Goal: Information Seeking & Learning: Find specific page/section

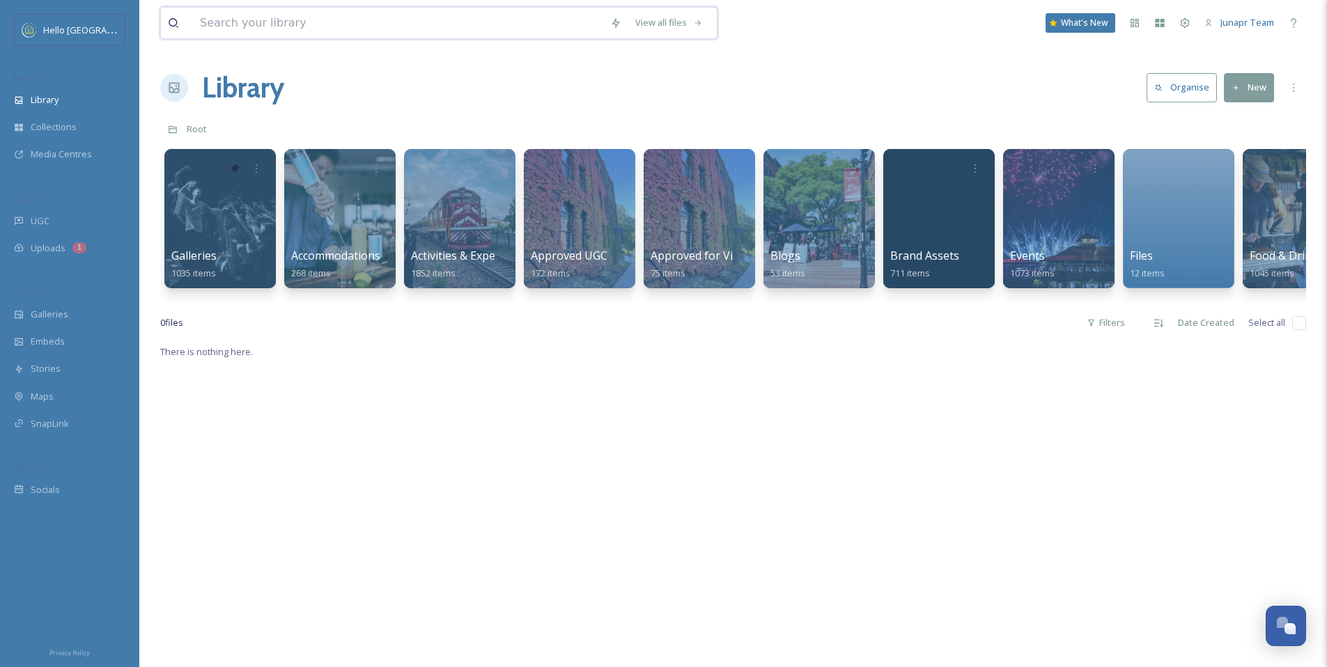
click at [300, 17] on input at bounding box center [398, 23] width 410 height 31
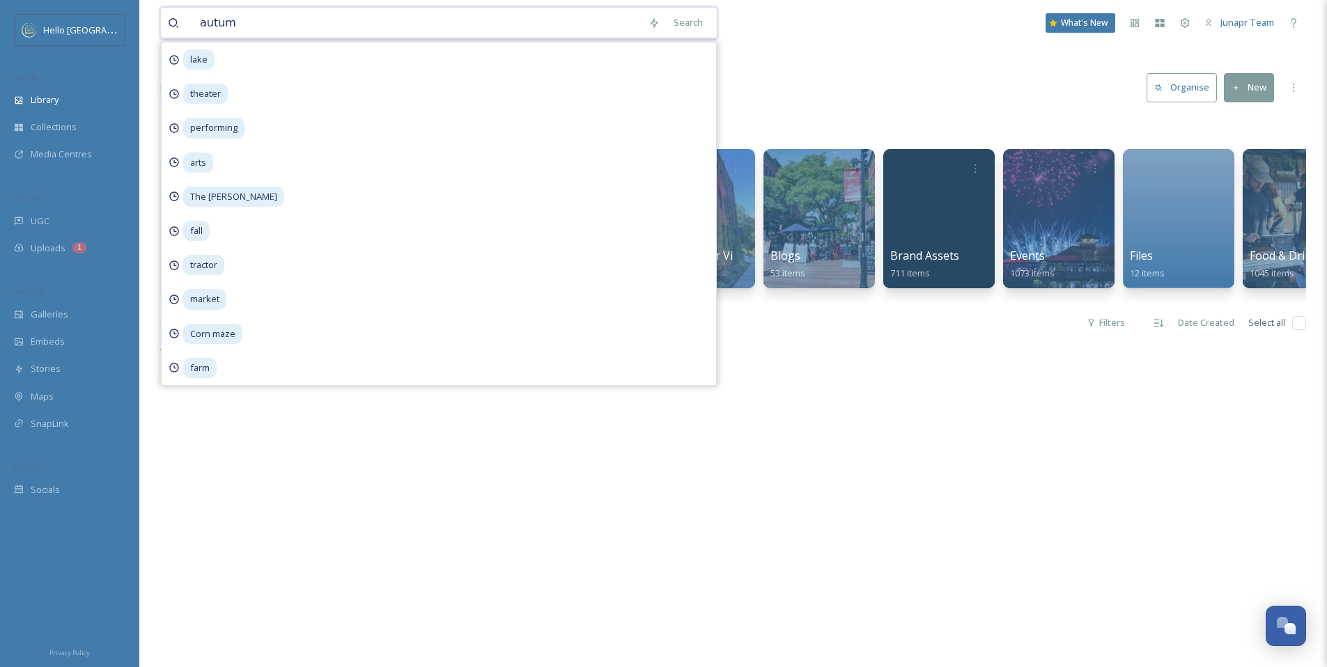
type input "autumn"
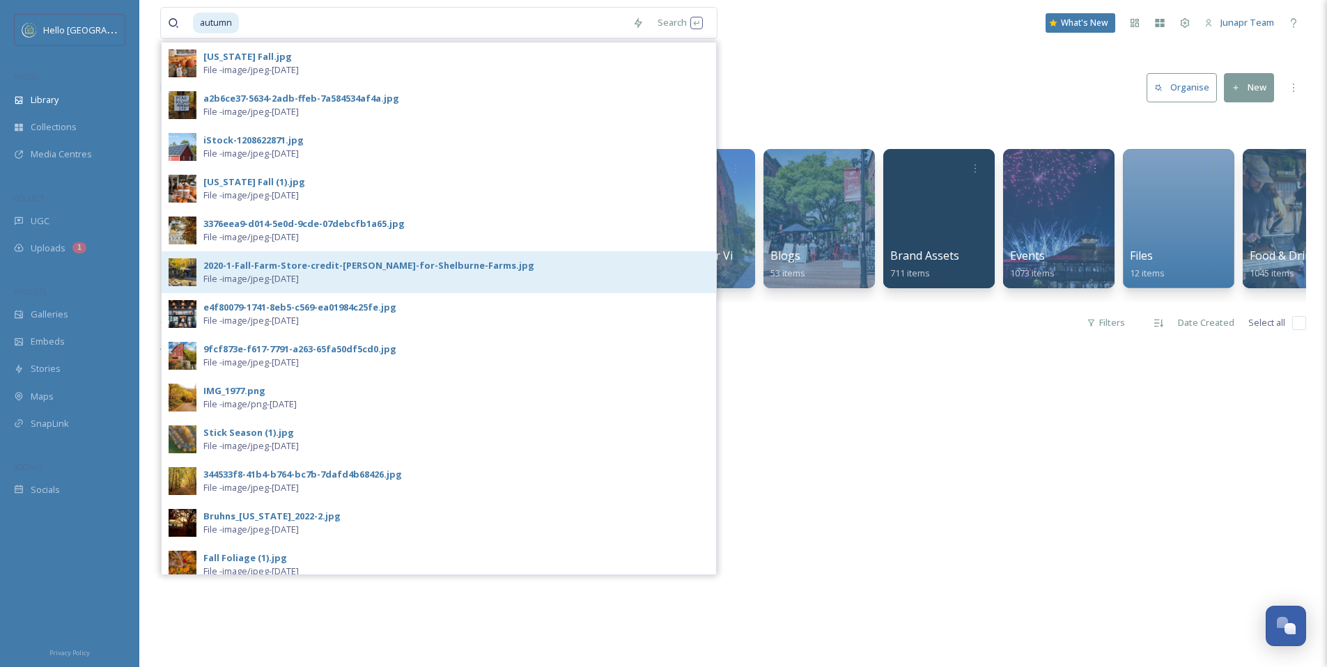
click at [344, 275] on div "2020-1-Fall-Farm-Store-credit-[PERSON_NAME]-for-Shelburne-Farms.jpg File - imag…" at bounding box center [456, 272] width 506 height 26
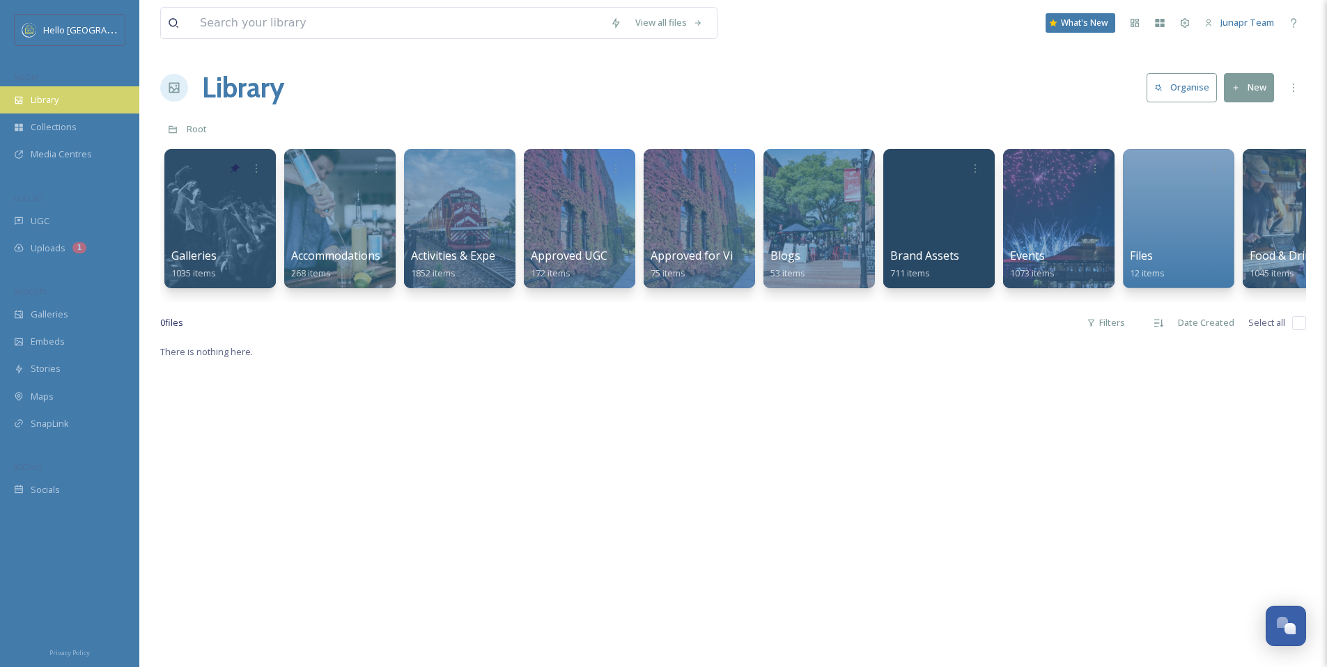
click at [47, 97] on span "Library" at bounding box center [45, 99] width 28 height 13
click at [387, 26] on input at bounding box center [398, 23] width 410 height 31
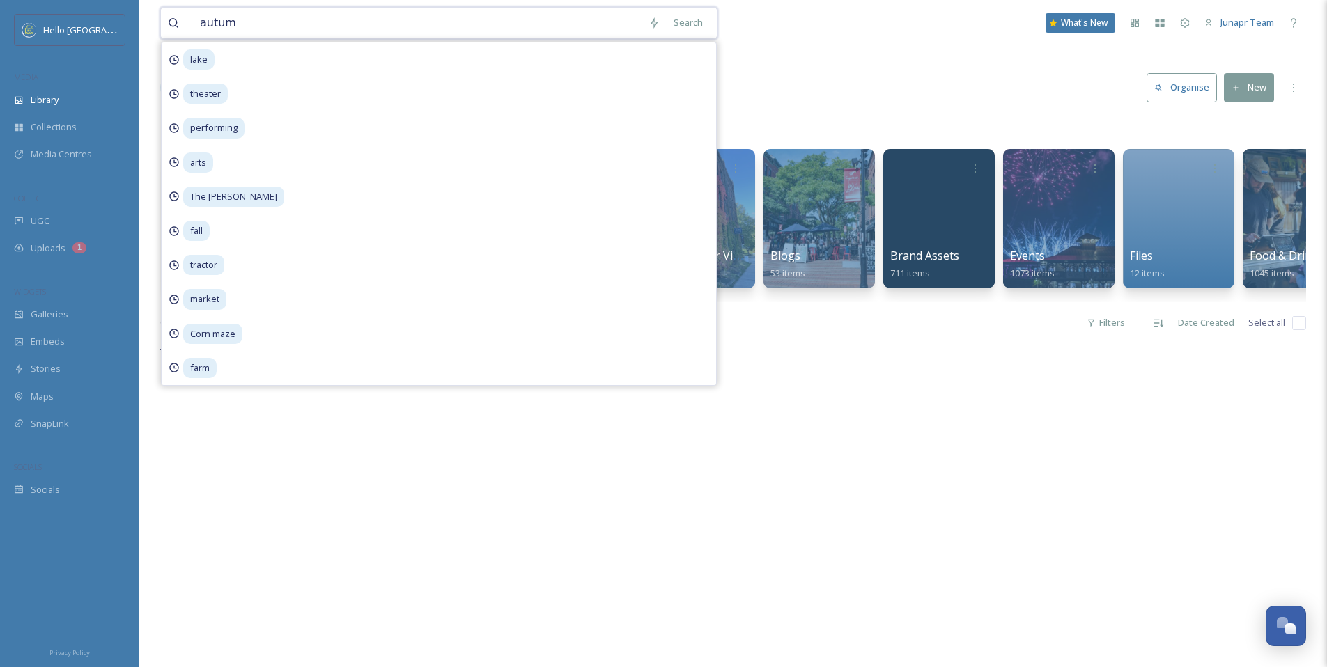
type input "autumn"
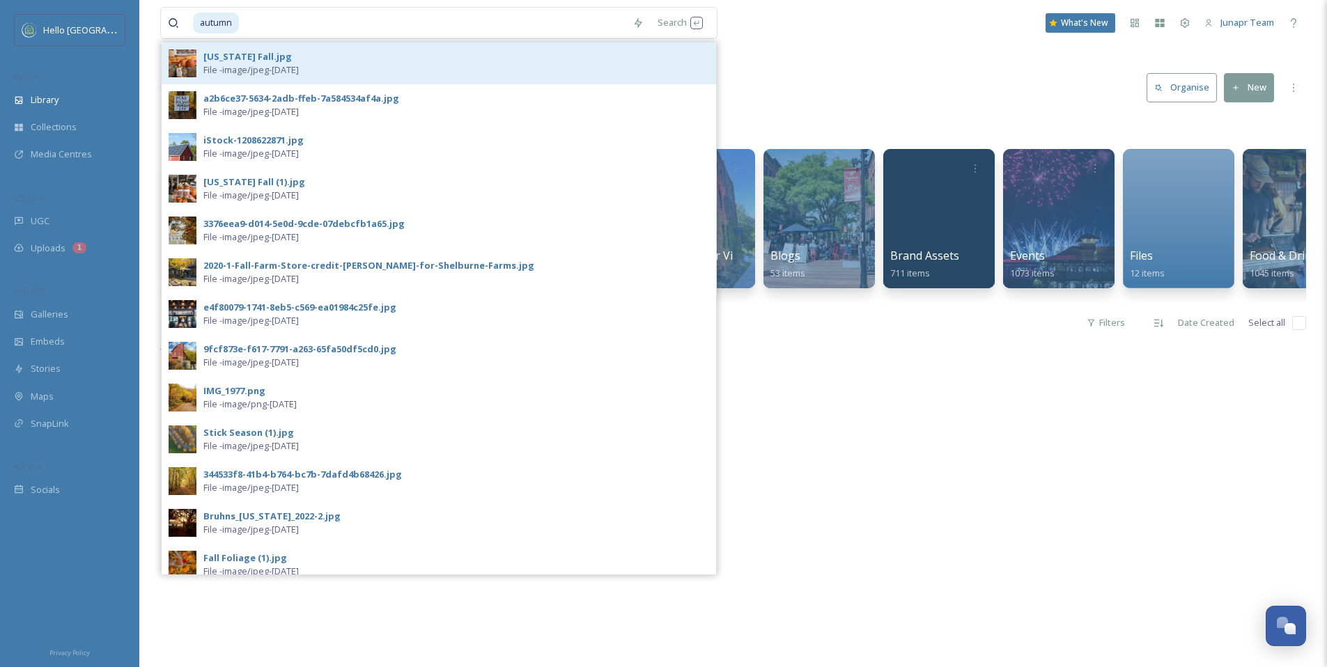
click at [224, 56] on div "[US_STATE] Fall.jpg" at bounding box center [247, 56] width 88 height 13
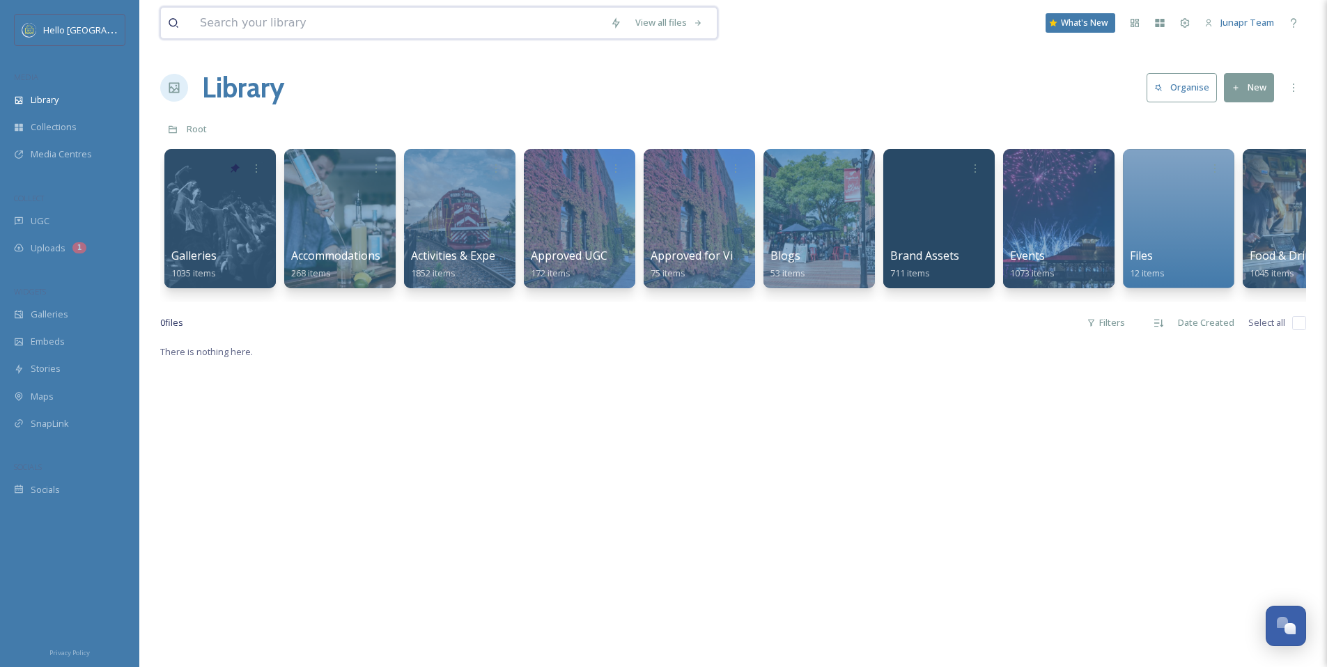
click at [266, 31] on input at bounding box center [398, 23] width 410 height 31
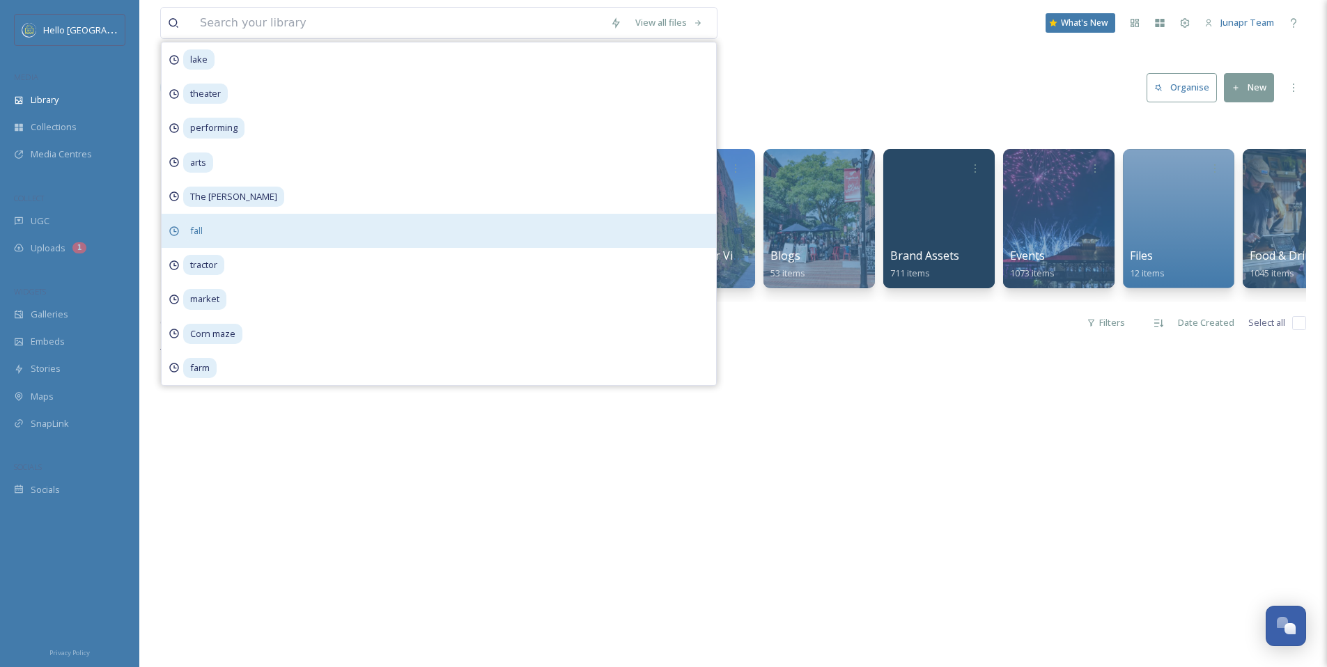
click at [195, 231] on span "fall" at bounding box center [196, 231] width 26 height 20
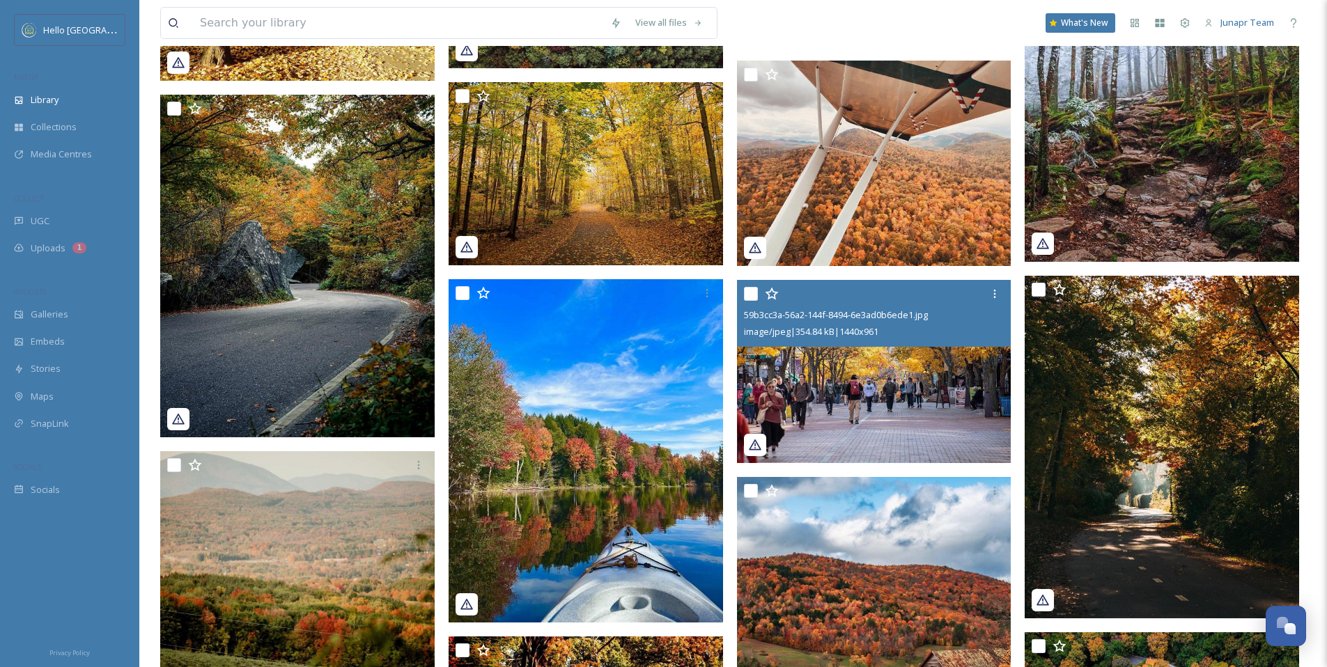
scroll to position [5438, 0]
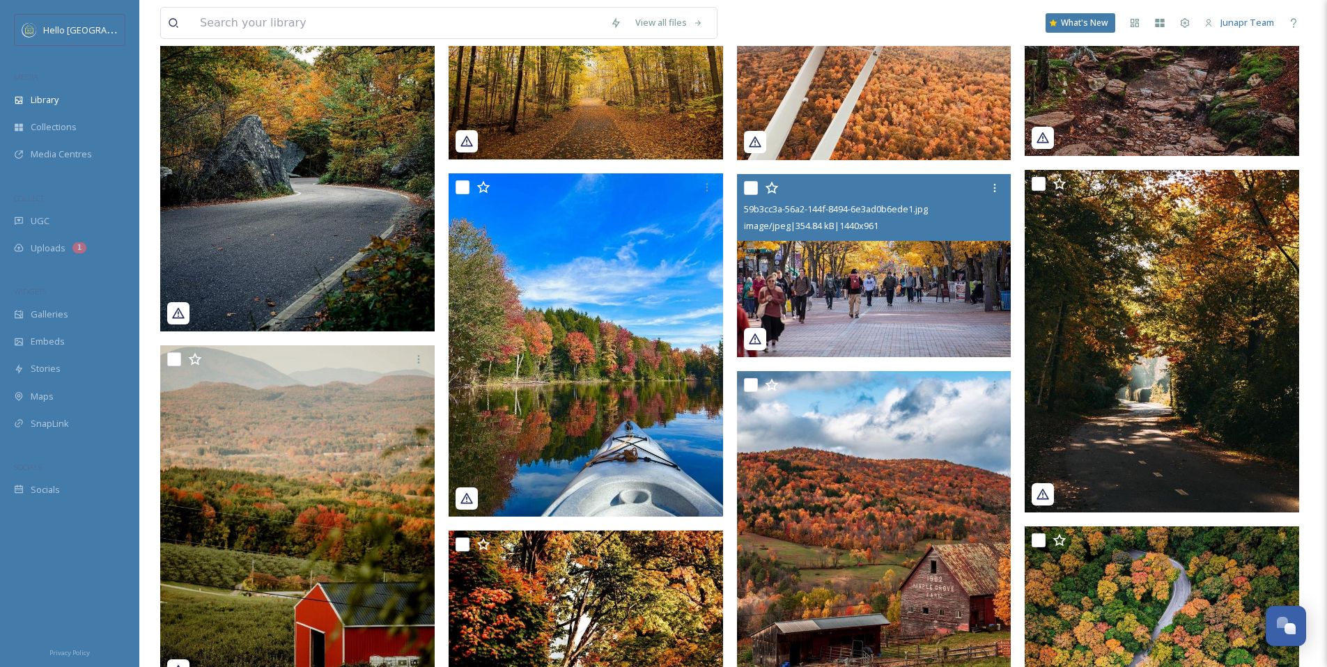
click at [928, 326] on img at bounding box center [874, 265] width 275 height 183
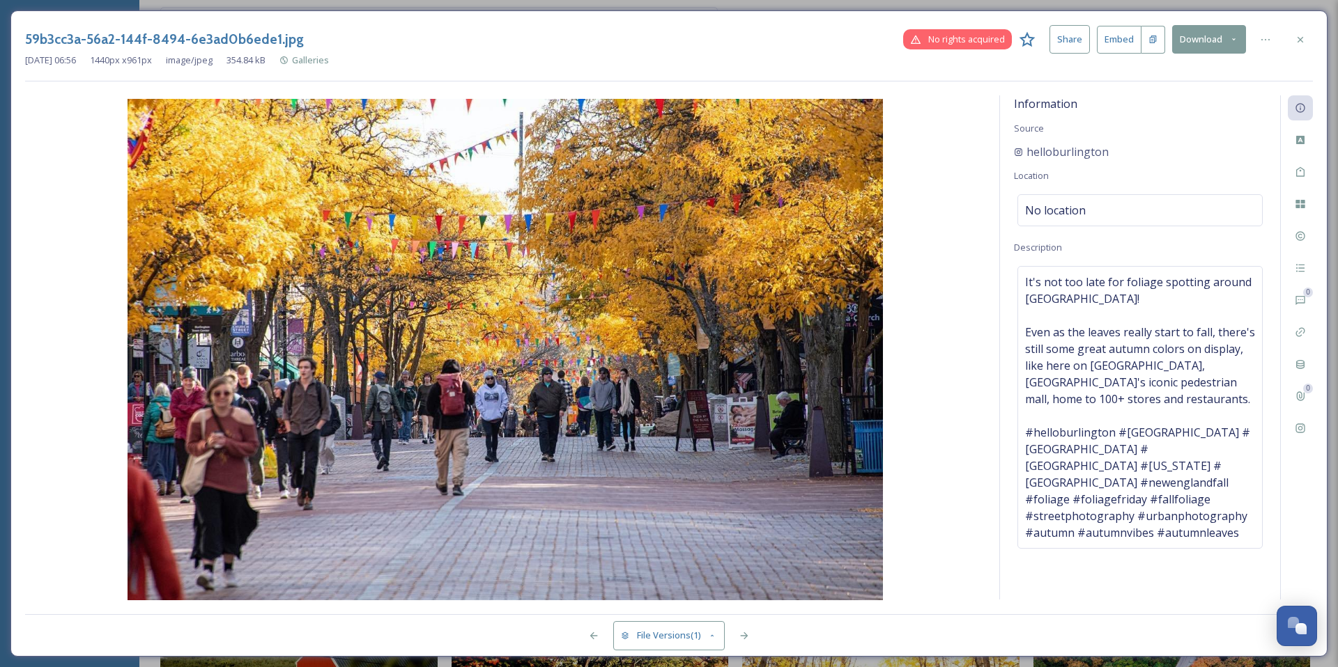
click at [302, 198] on img at bounding box center [505, 351] width 960 height 504
drag, startPoint x: 332, startPoint y: 39, endPoint x: 0, endPoint y: 38, distance: 332.4
click at [0, 38] on div "59b3cc3a-56a2-144f-8494-6e3ad0b6ede1.jpg No rights acquired Share Embed Downloa…" at bounding box center [669, 333] width 1338 height 667
copy h3 "59b3cc3a-56a2-144f-8494-6e3ad0b6ede1.jpg"
click at [1302, 40] on icon at bounding box center [1300, 39] width 11 height 11
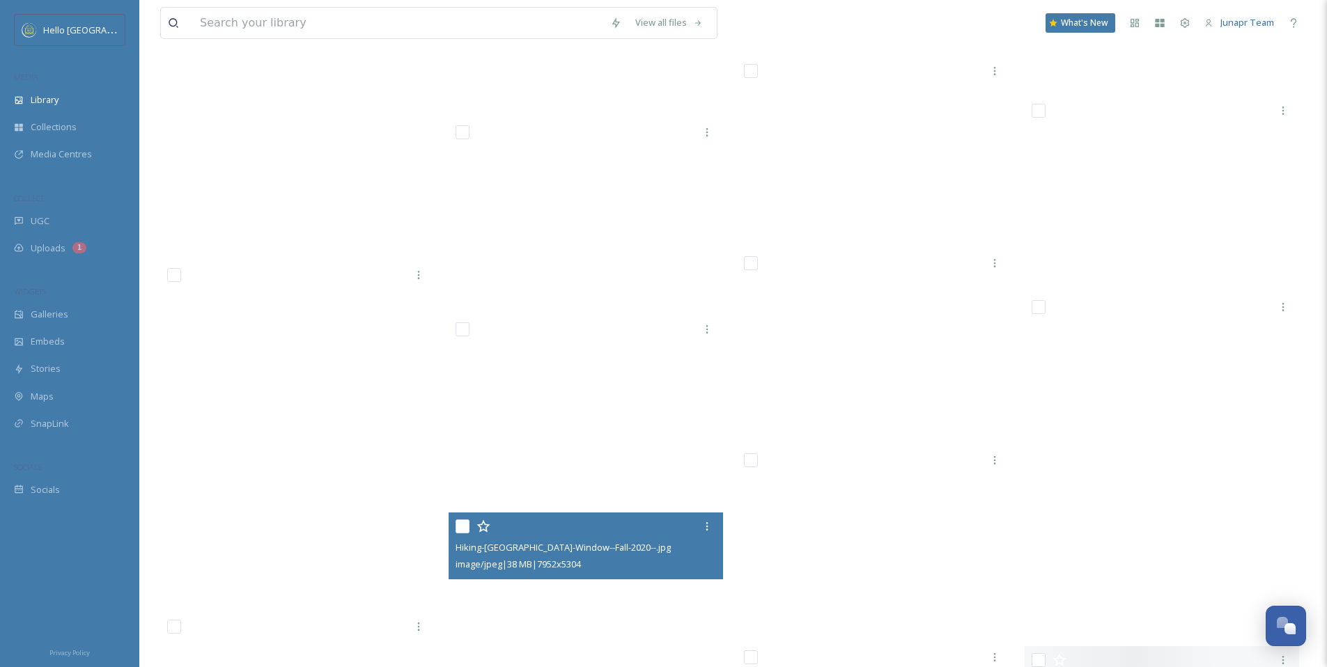
scroll to position [30974, 0]
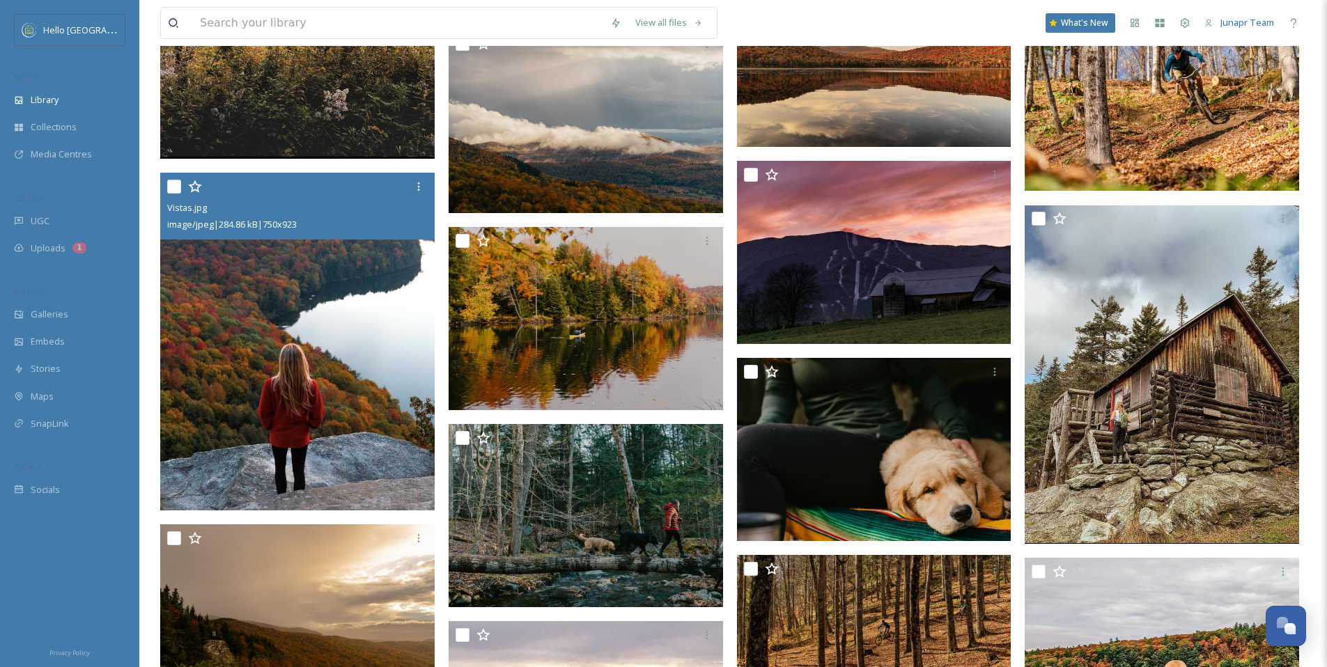
click at [373, 414] on img at bounding box center [297, 342] width 275 height 338
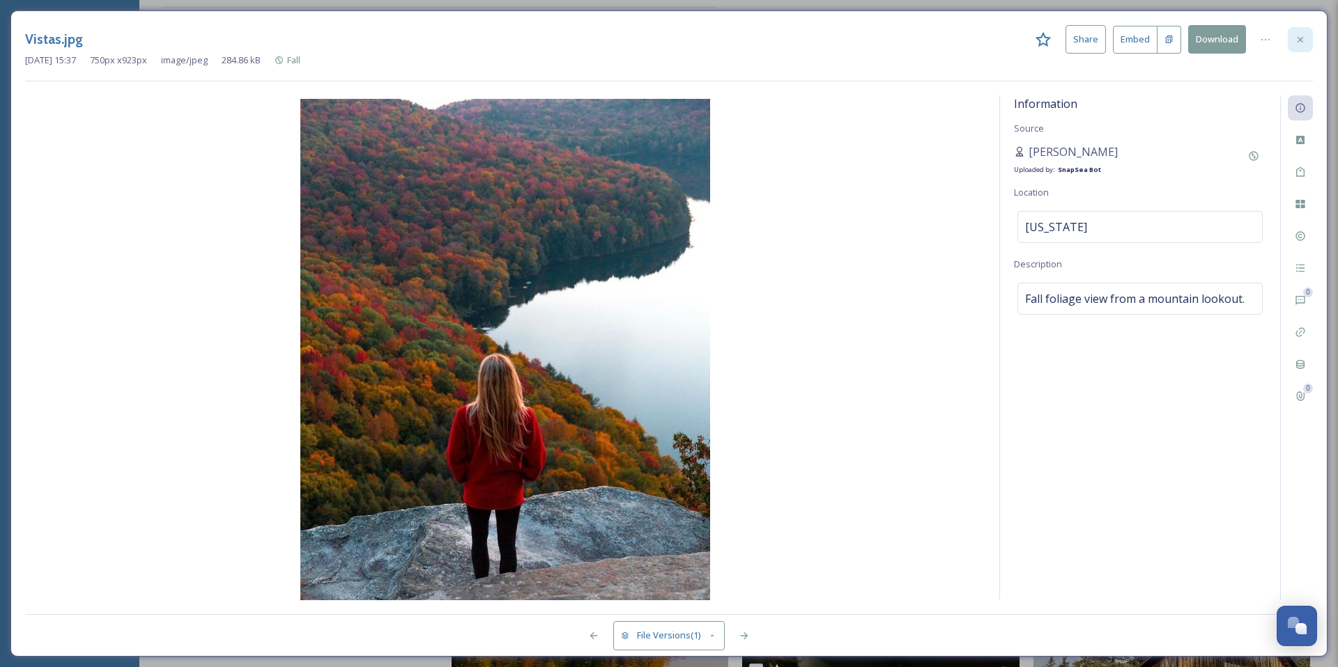
click at [1295, 43] on icon at bounding box center [1300, 39] width 11 height 11
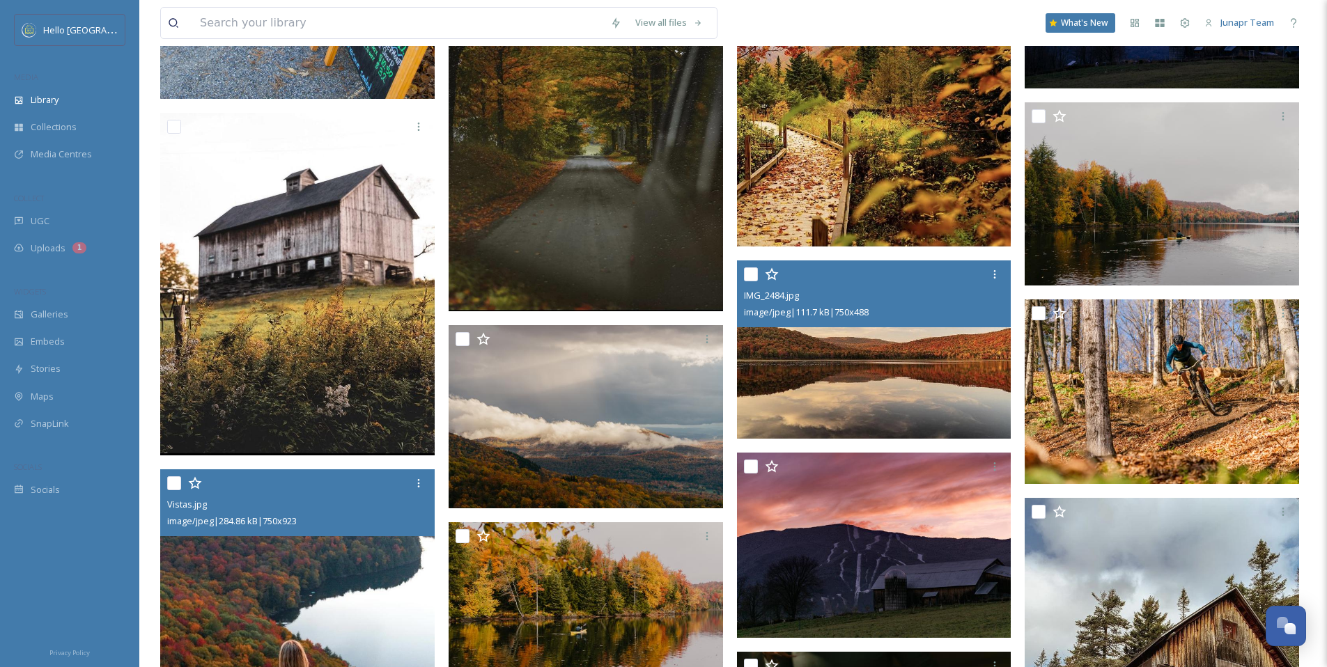
click at [872, 405] on img at bounding box center [874, 350] width 275 height 178
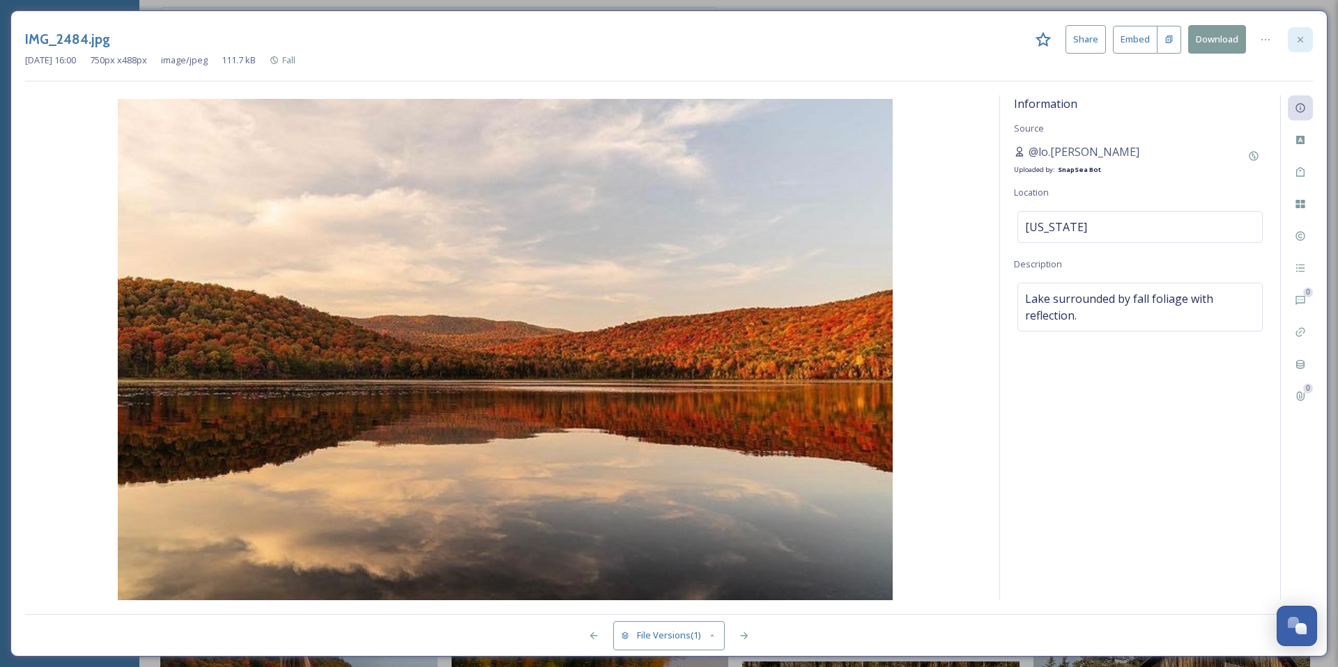
click at [1308, 38] on div at bounding box center [1300, 39] width 25 height 25
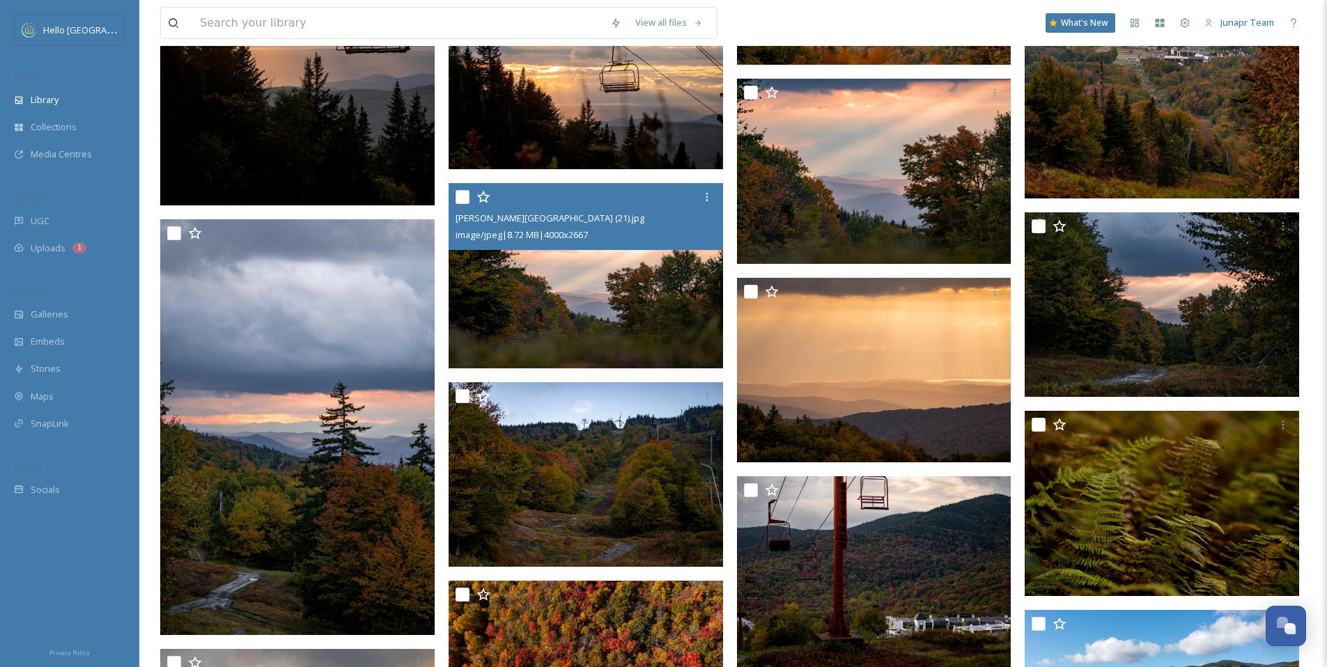
scroll to position [13062, 0]
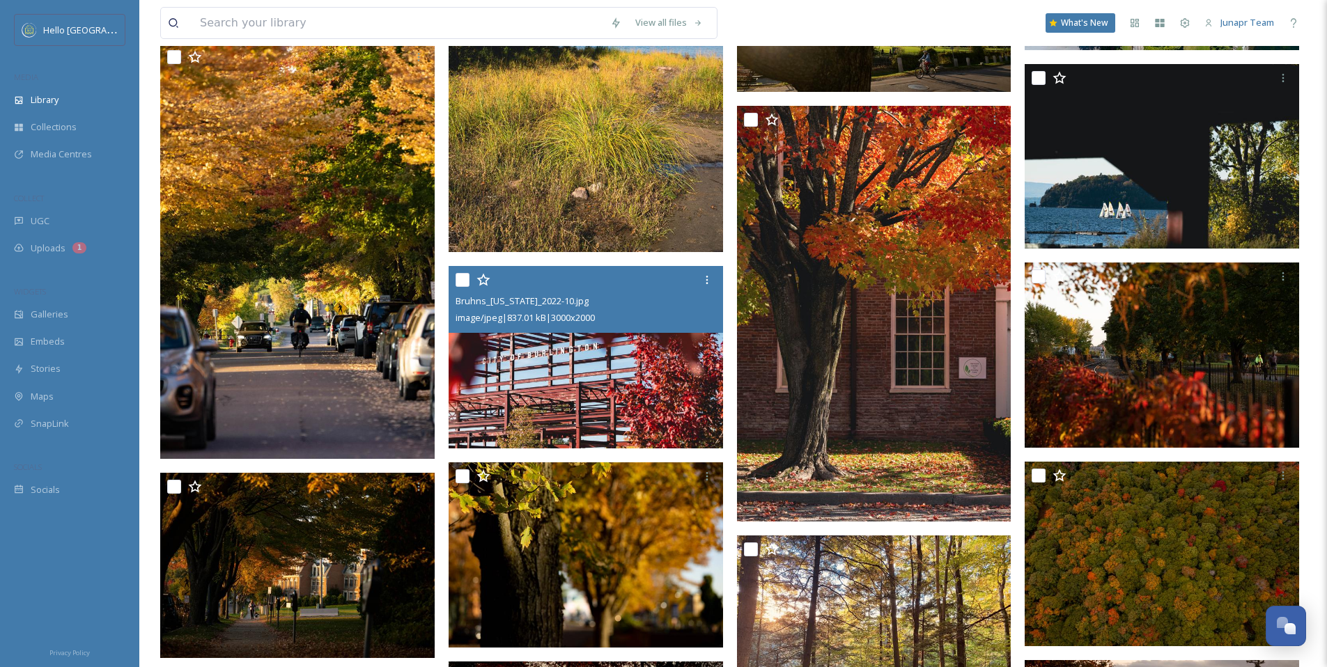
click at [586, 414] on img at bounding box center [586, 357] width 275 height 183
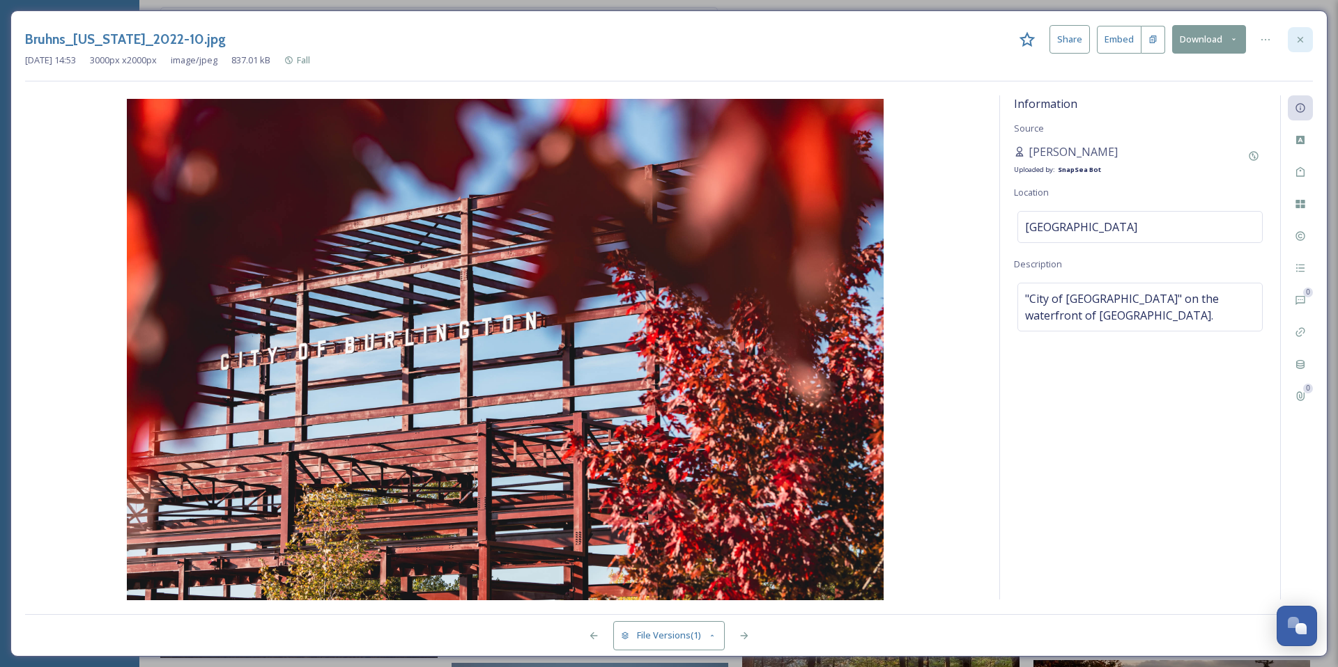
click at [1304, 36] on icon at bounding box center [1300, 39] width 11 height 11
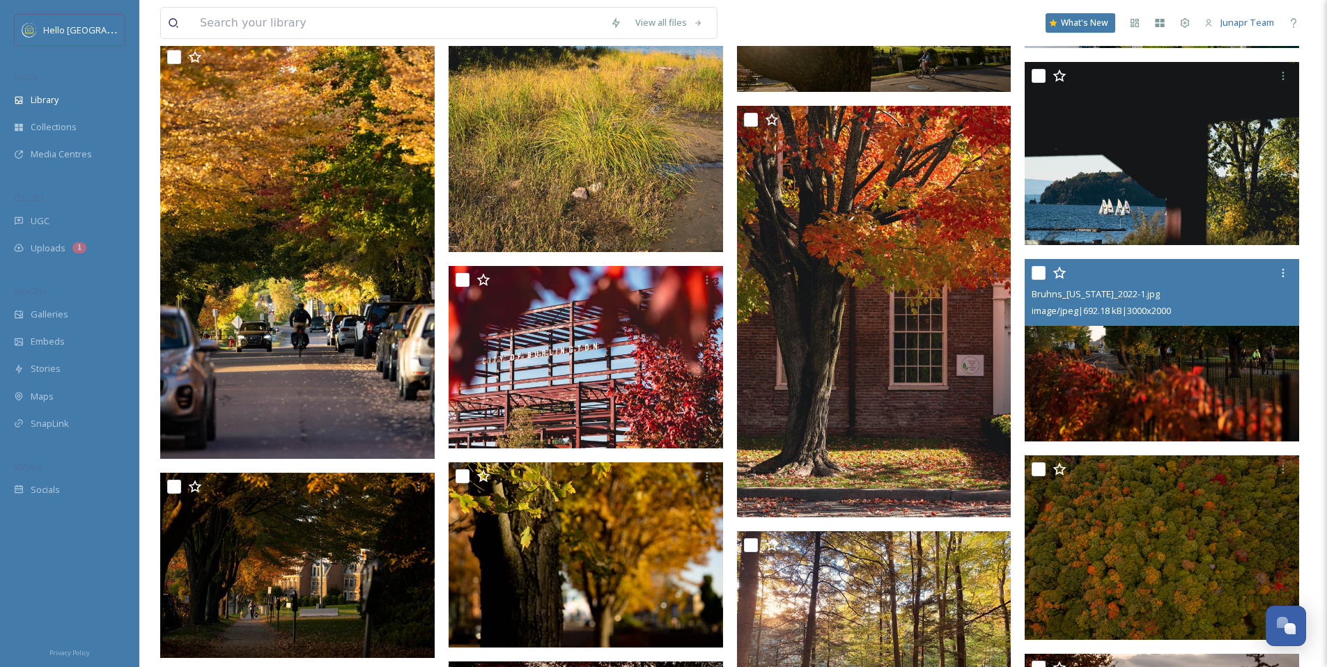
click at [1102, 403] on img at bounding box center [1162, 349] width 275 height 183
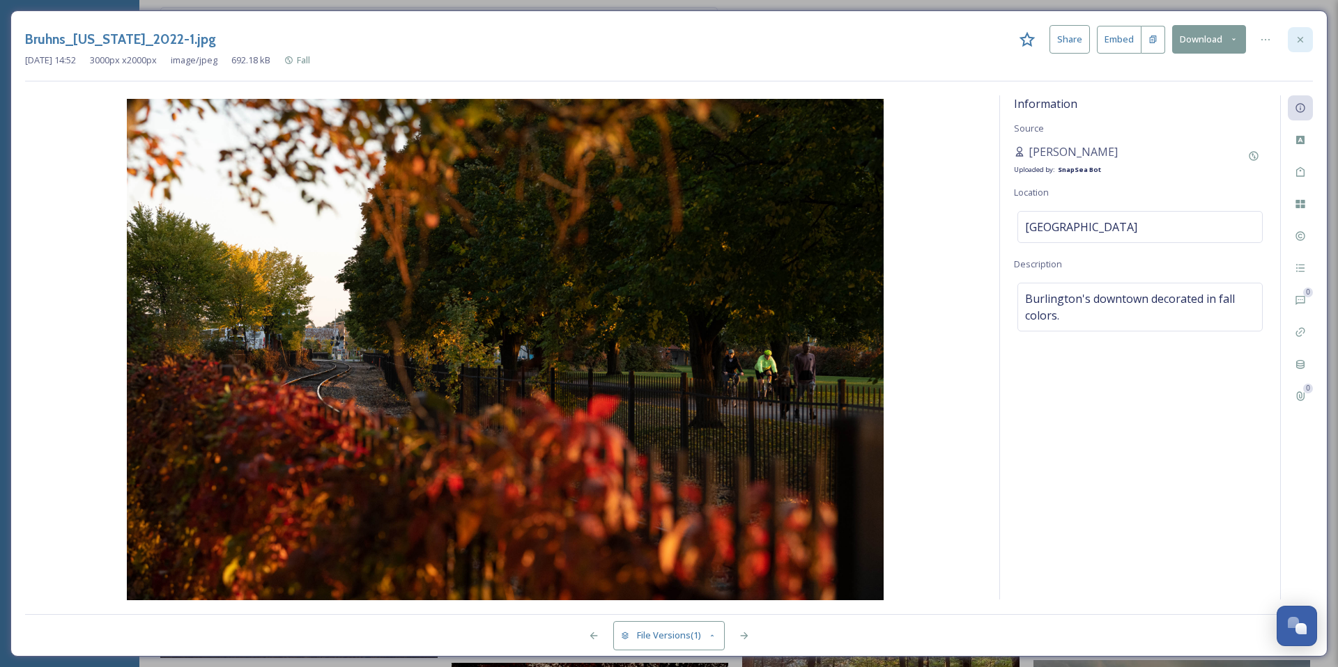
click at [1297, 44] on icon at bounding box center [1300, 39] width 11 height 11
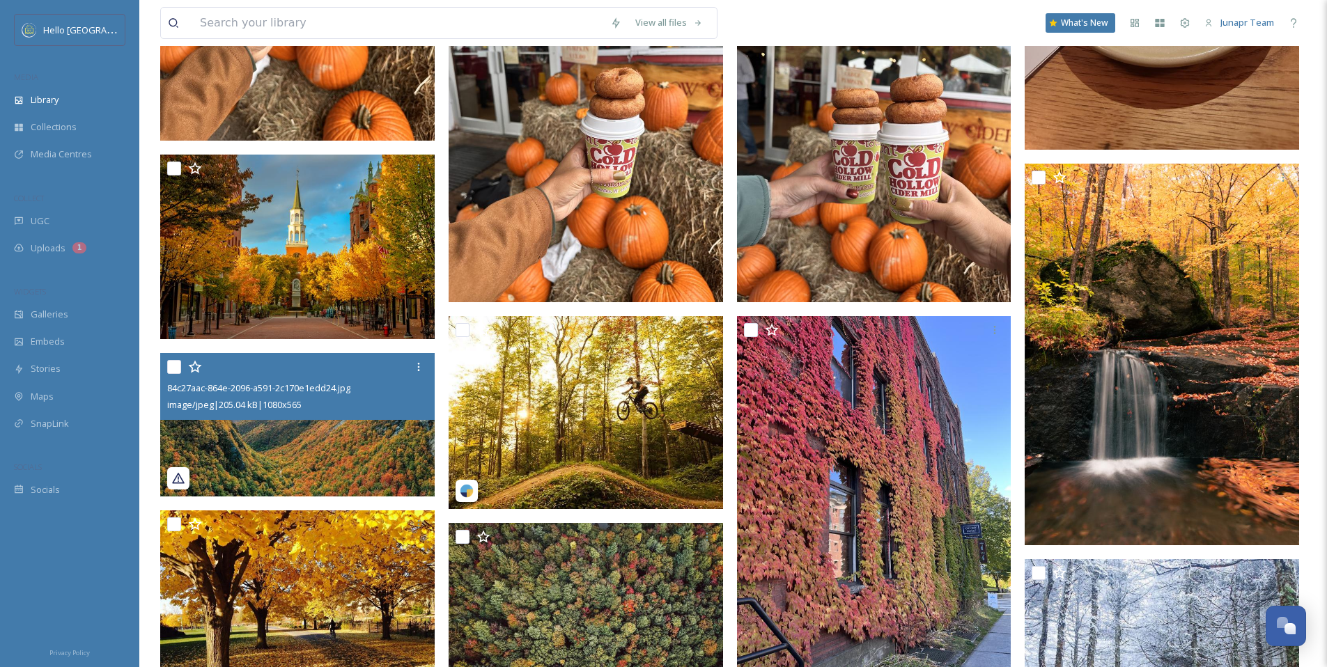
scroll to position [4649, 0]
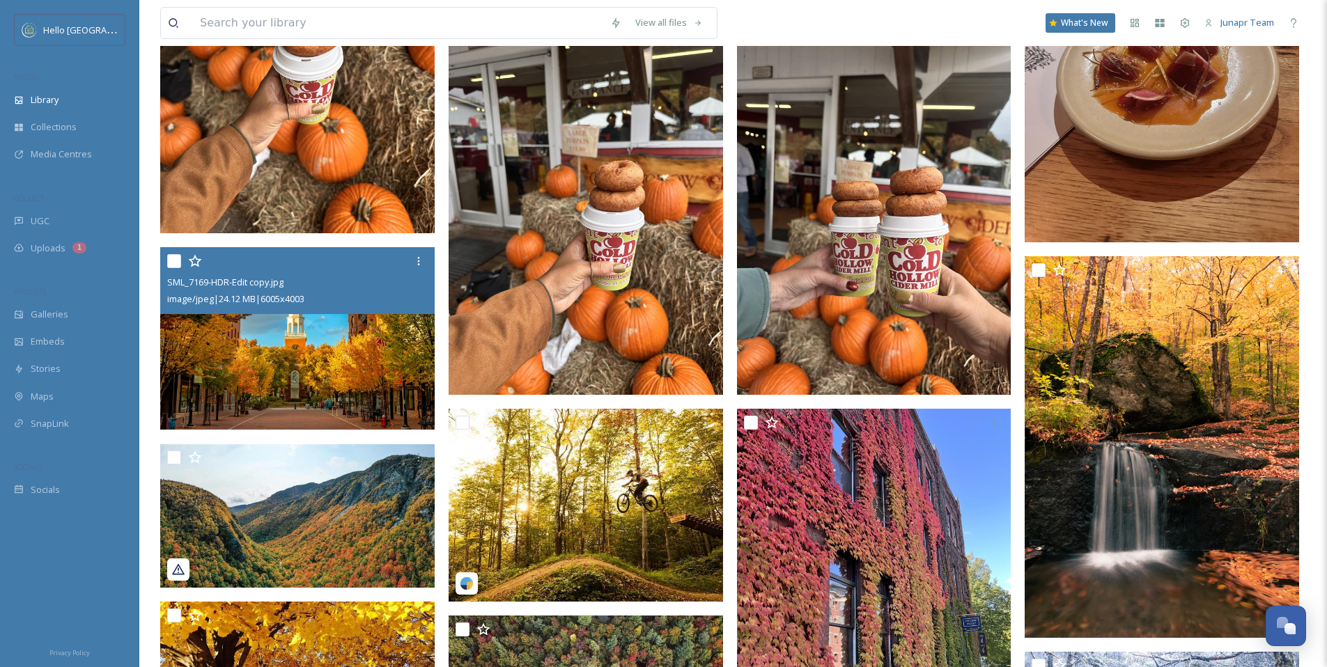
click at [304, 375] on img at bounding box center [297, 338] width 275 height 183
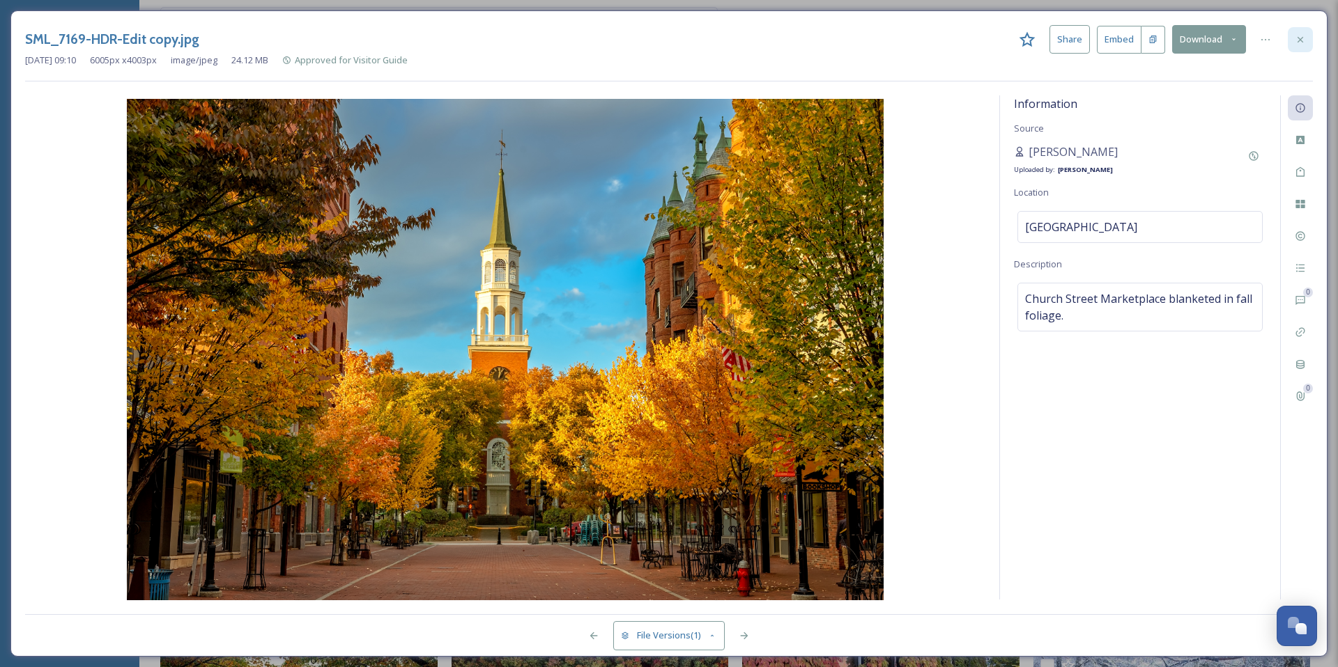
click at [1301, 42] on icon at bounding box center [1300, 39] width 11 height 11
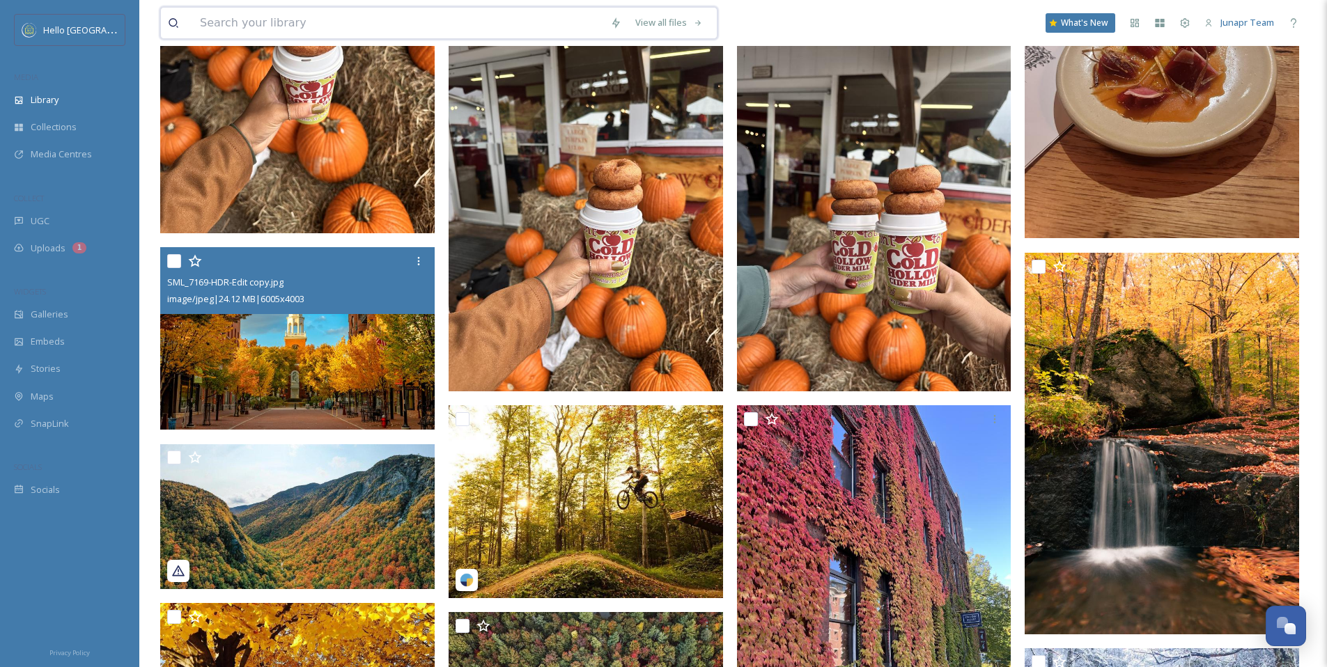
click at [471, 24] on input at bounding box center [398, 23] width 410 height 31
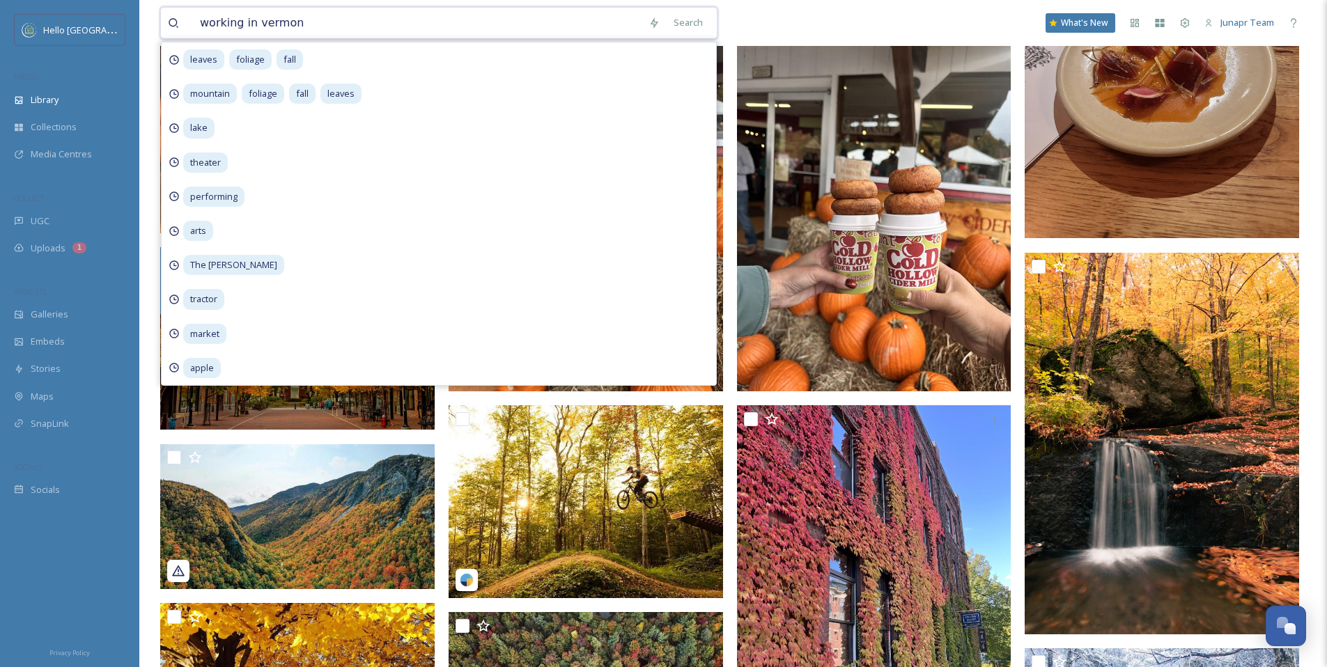
type input "working in [US_STATE]"
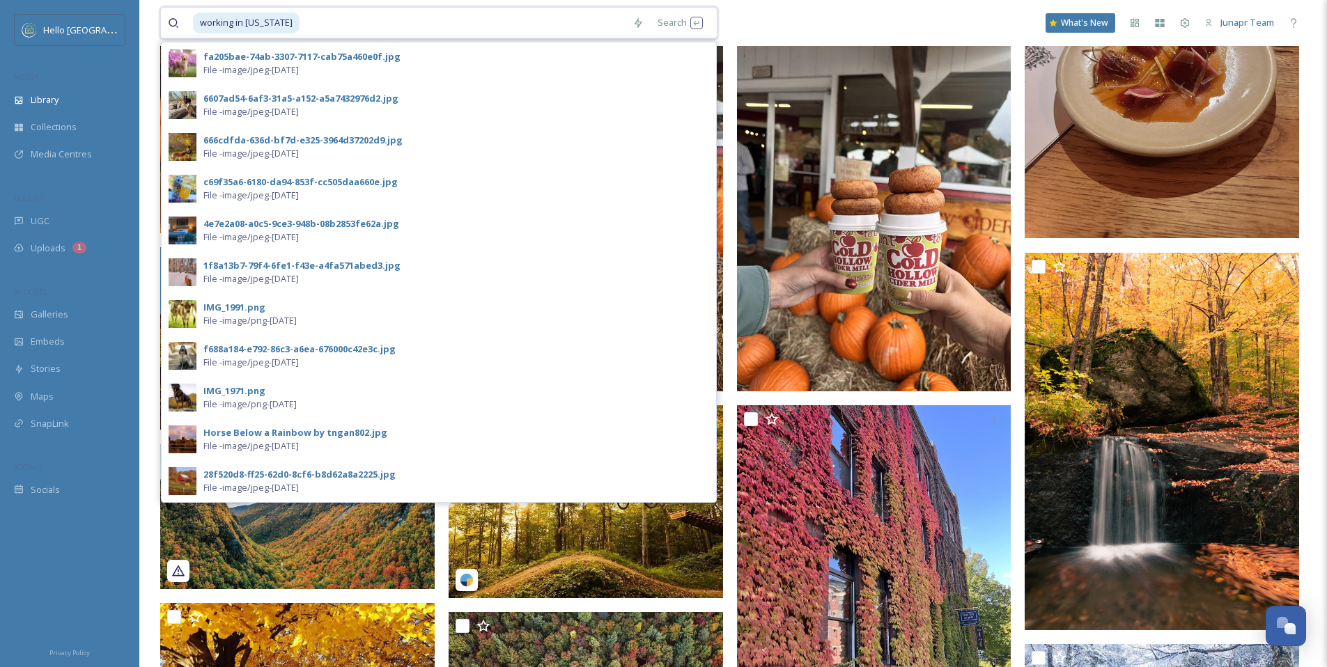
click at [327, 29] on input at bounding box center [463, 23] width 325 height 31
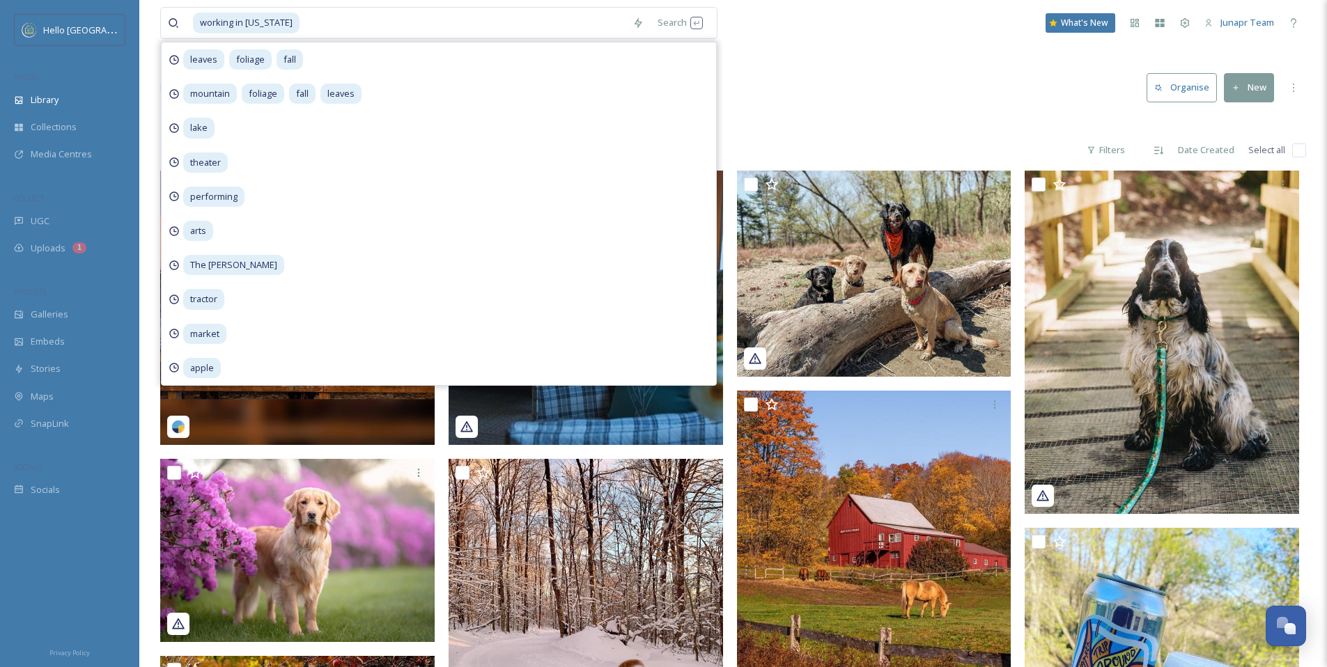
click at [945, 109] on div "working in [US_STATE] Search leaves foliage fall mountain foliage fall leaves l…" at bounding box center [733, 590] width 1188 height 1181
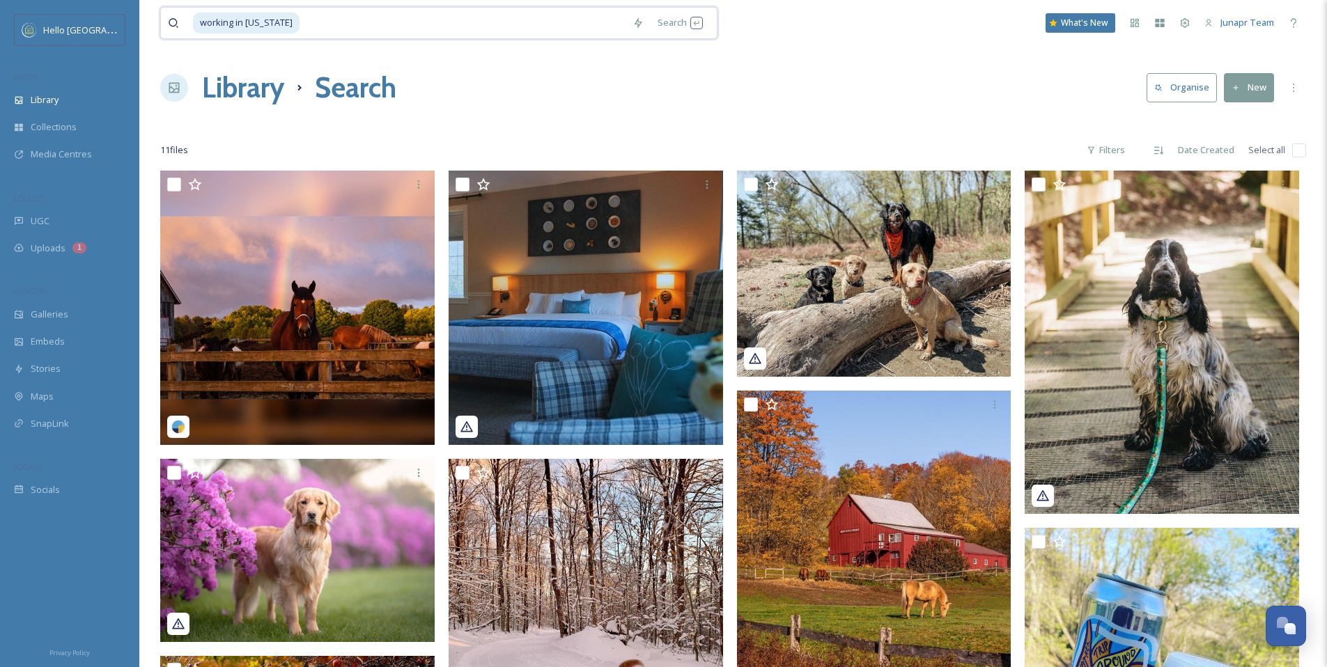
click at [325, 29] on input at bounding box center [463, 23] width 325 height 31
type input "w"
click at [793, 88] on div "Library Search Organise New" at bounding box center [733, 88] width 1146 height 42
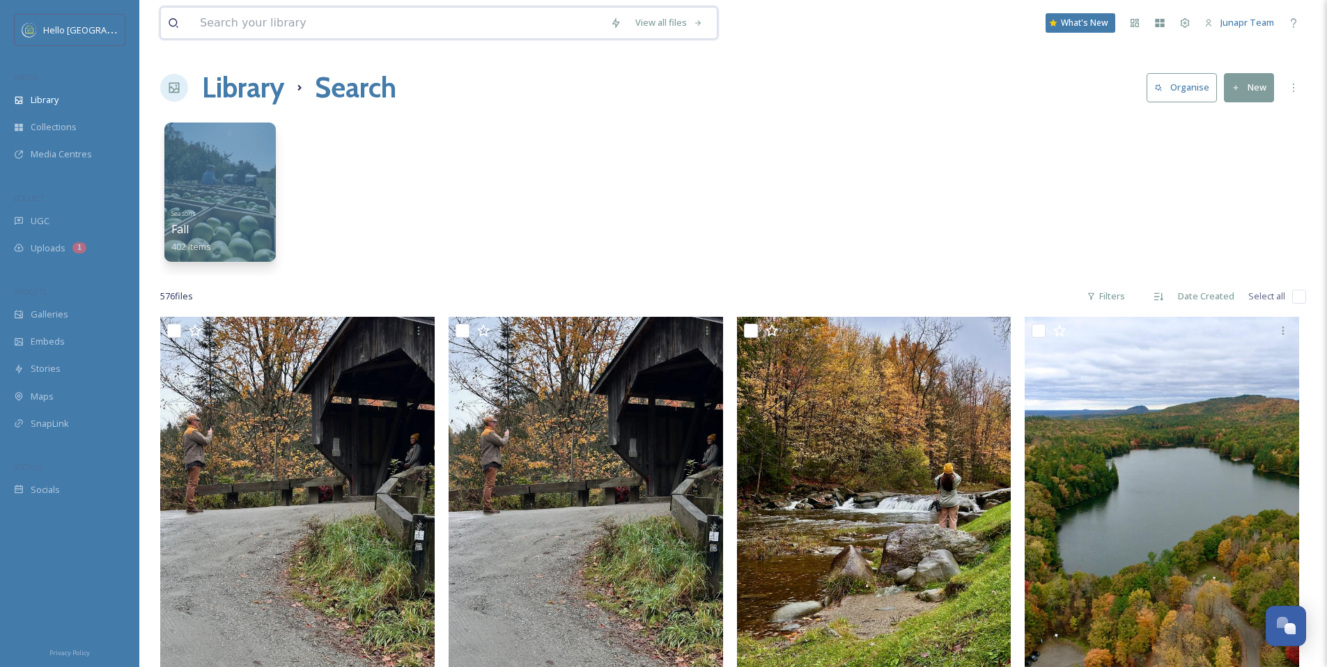
click at [286, 25] on input at bounding box center [398, 23] width 410 height 31
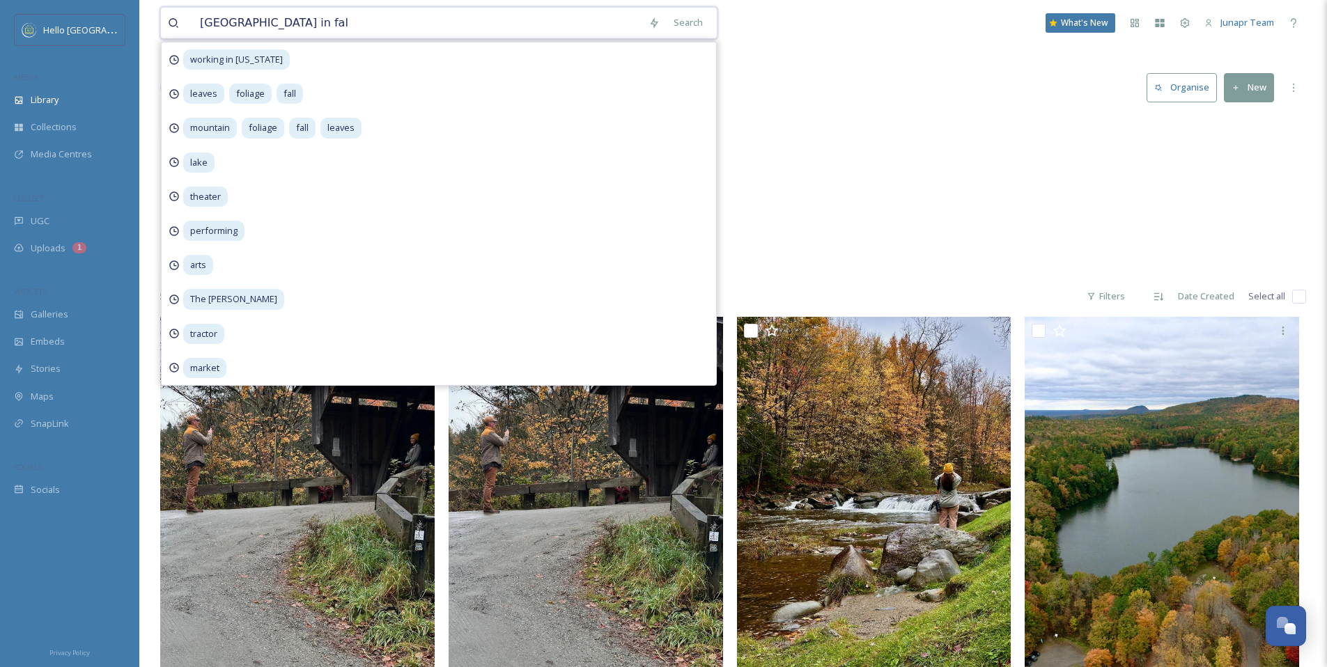
type input "[GEOGRAPHIC_DATA] in fall"
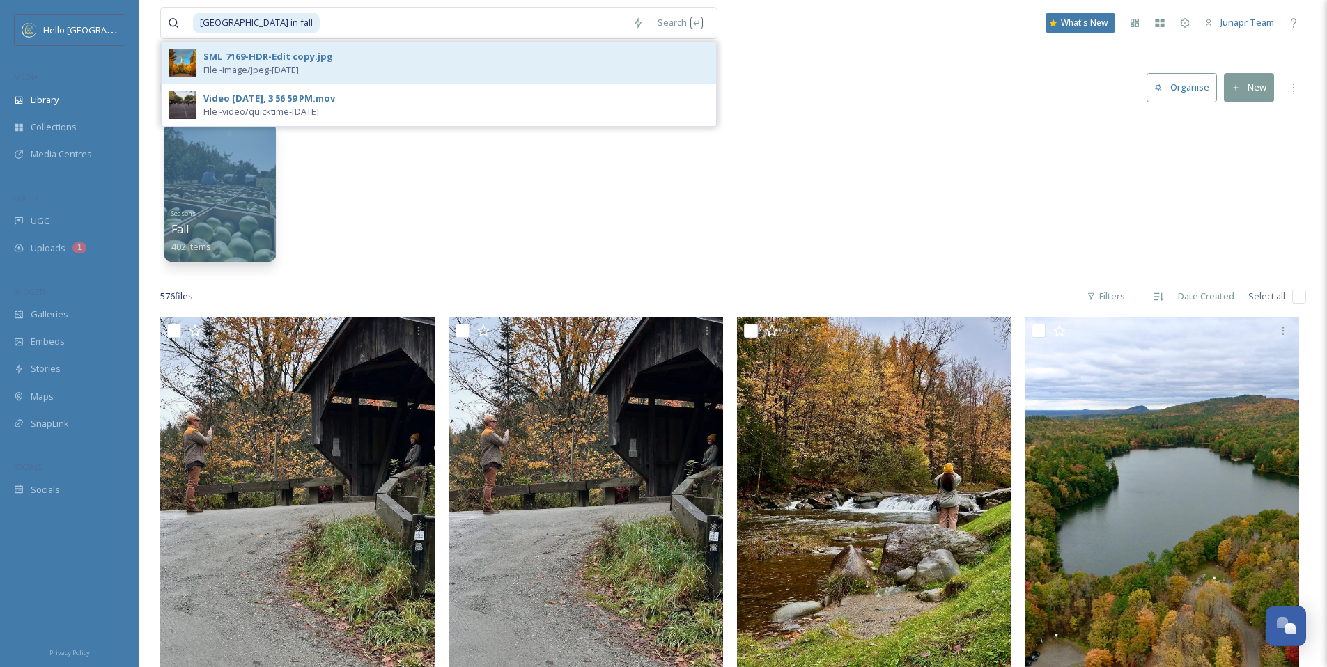
click at [284, 55] on div "SML_7169-HDR-Edit copy.jpg" at bounding box center [268, 56] width 130 height 13
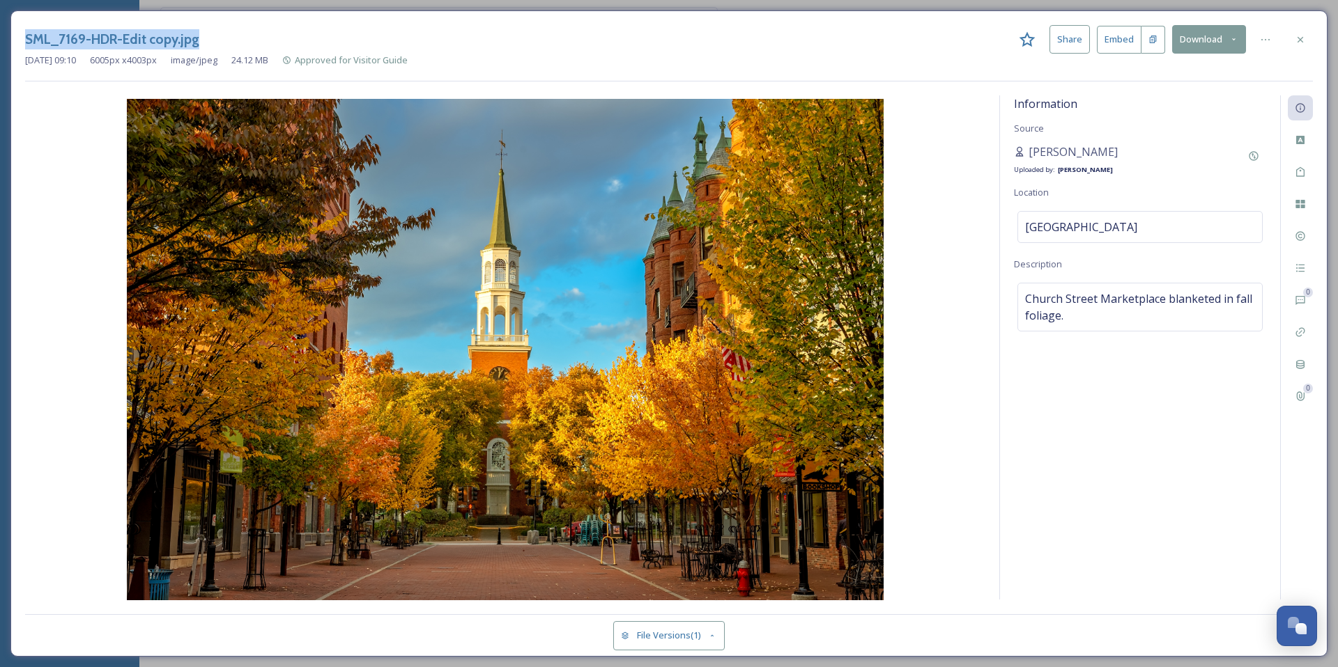
drag, startPoint x: 118, startPoint y: 52, endPoint x: 14, endPoint y: 26, distance: 107.6
click at [14, 26] on div "SML_7169-HDR-Edit copy.jpg Share Embed Download [DATE] 09:10 6005 px x 4003 px …" at bounding box center [668, 333] width 1317 height 647
copy h3 "SML_7169-HDR-Edit copy.jpg"
click at [1295, 40] on icon at bounding box center [1300, 39] width 11 height 11
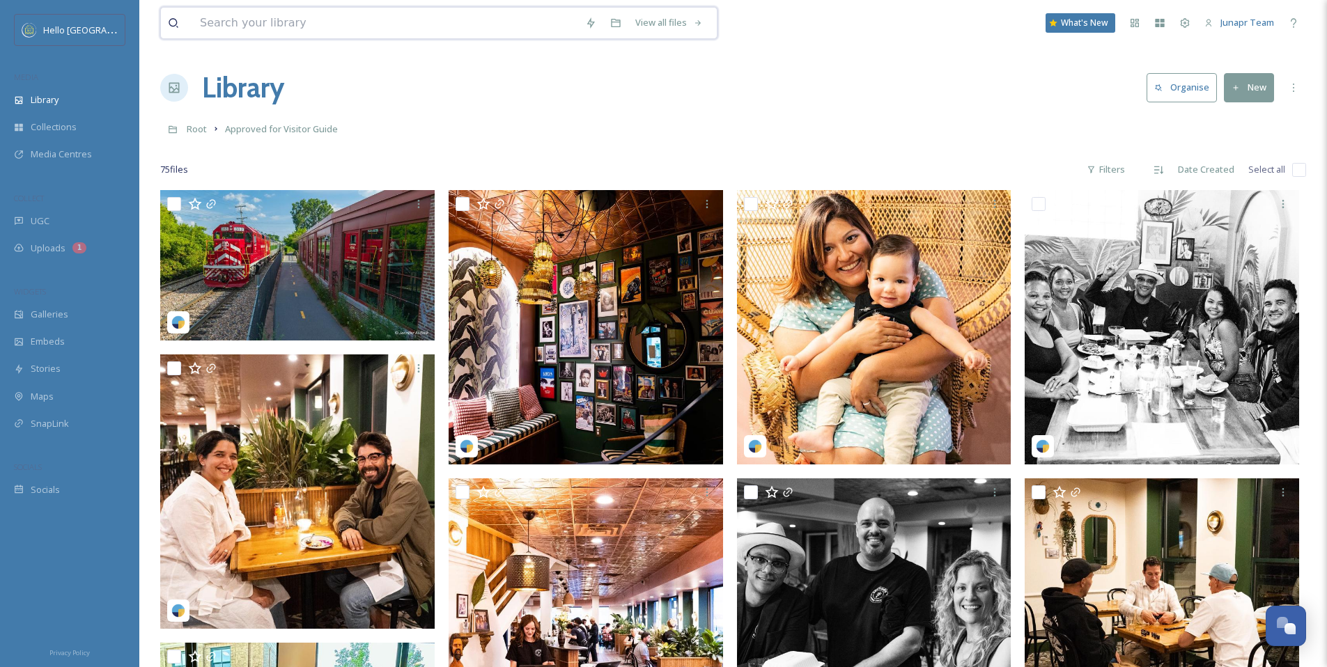
click at [337, 26] on input at bounding box center [385, 23] width 385 height 31
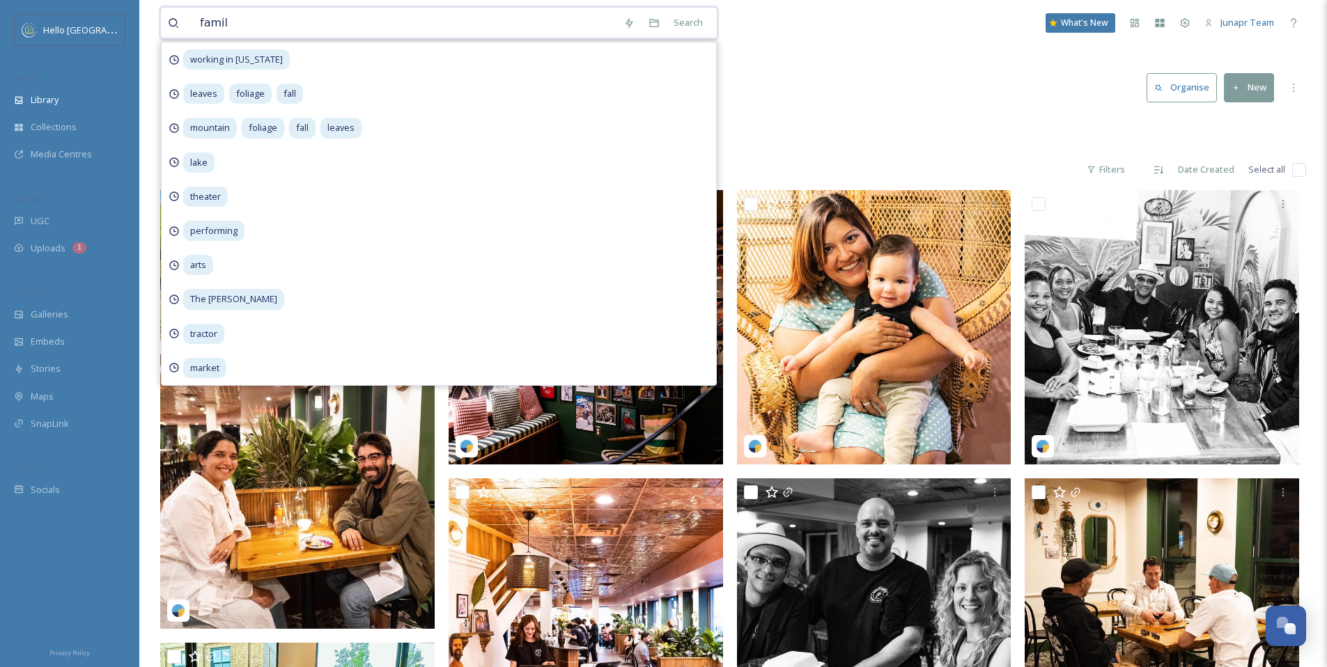
type input "family"
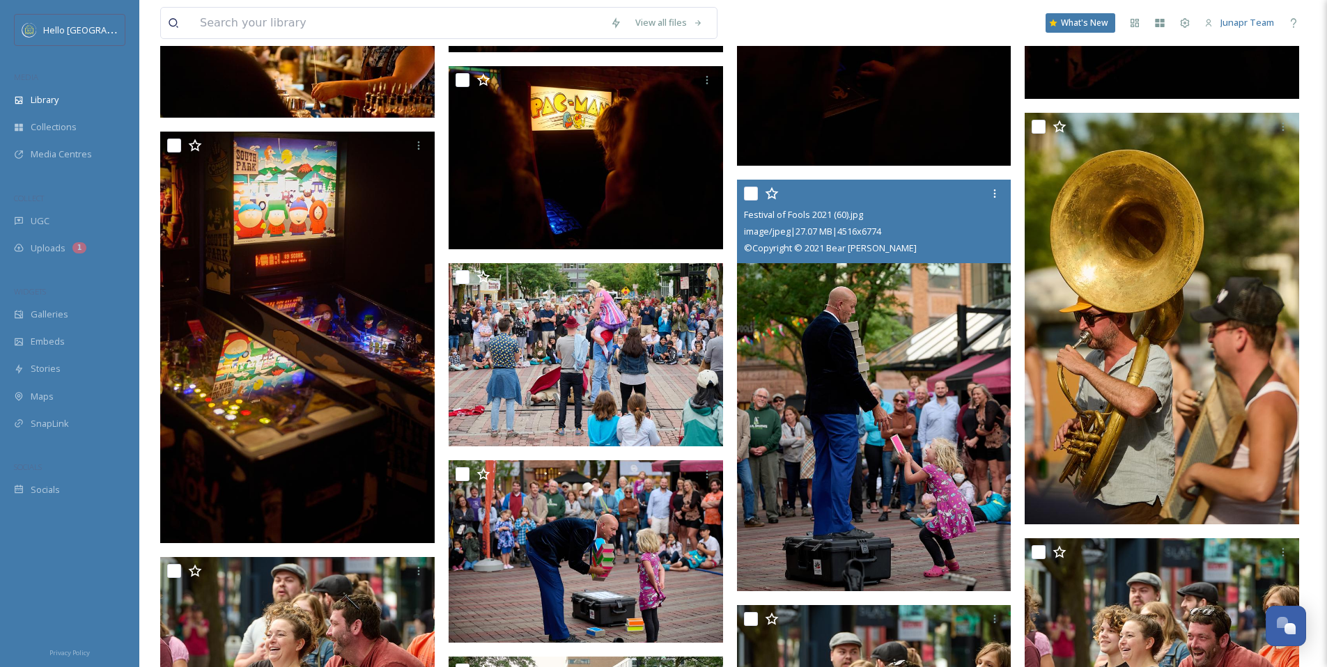
scroll to position [6080, 0]
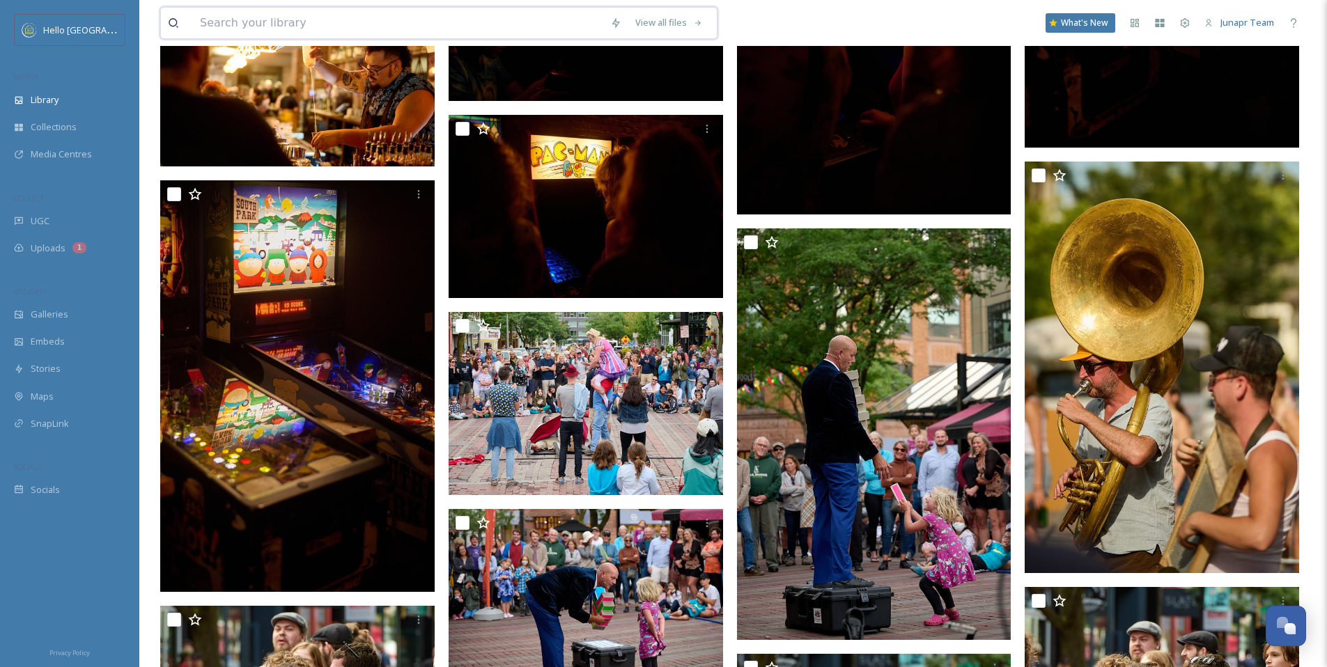
click at [401, 18] on input at bounding box center [398, 23] width 410 height 31
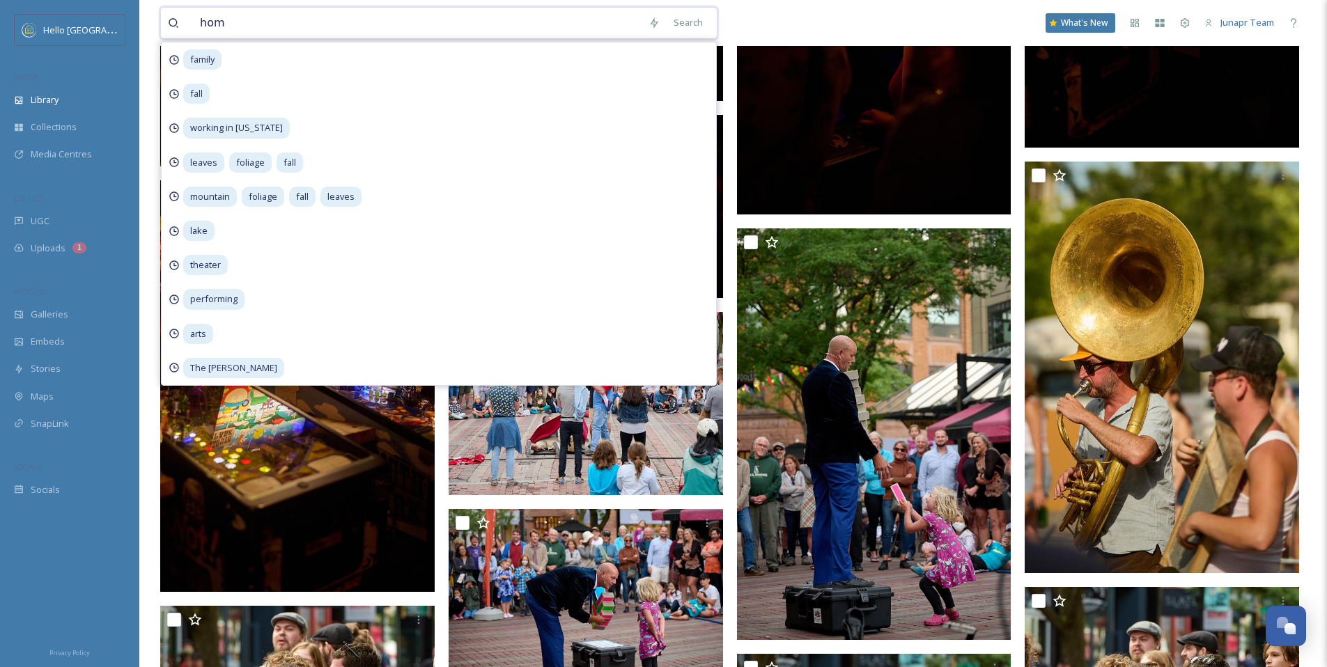
type input "home"
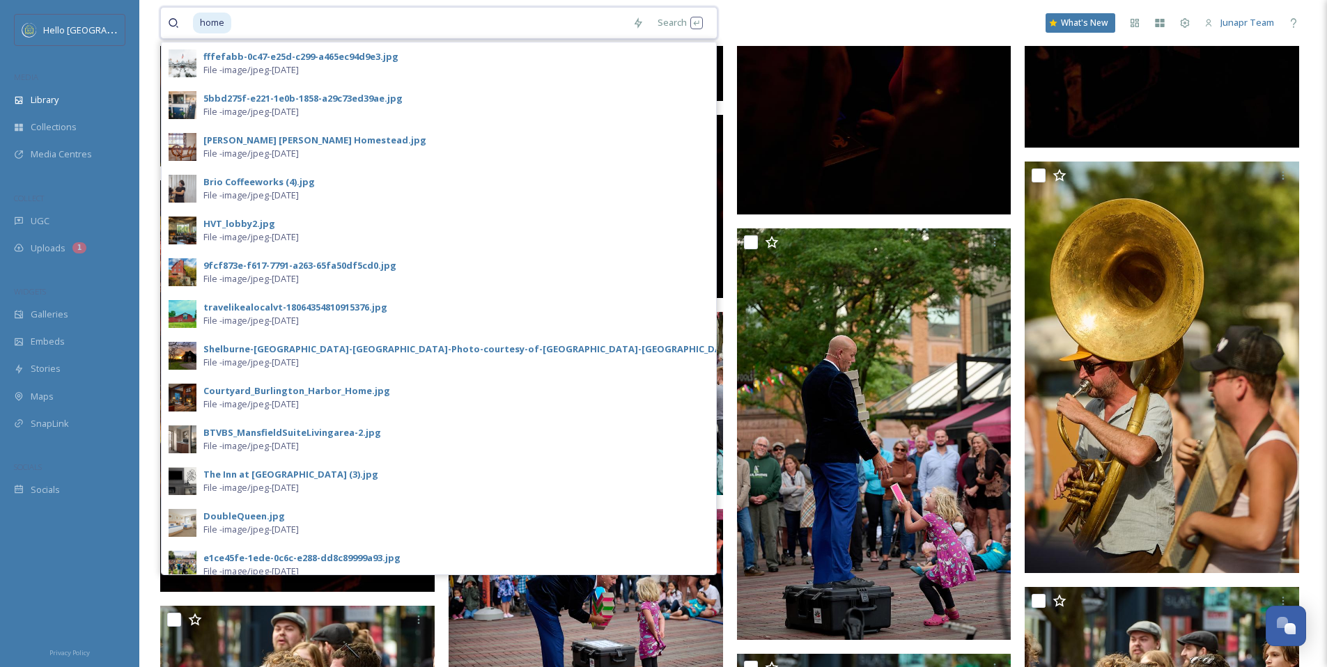
click at [600, 22] on input at bounding box center [429, 23] width 393 height 31
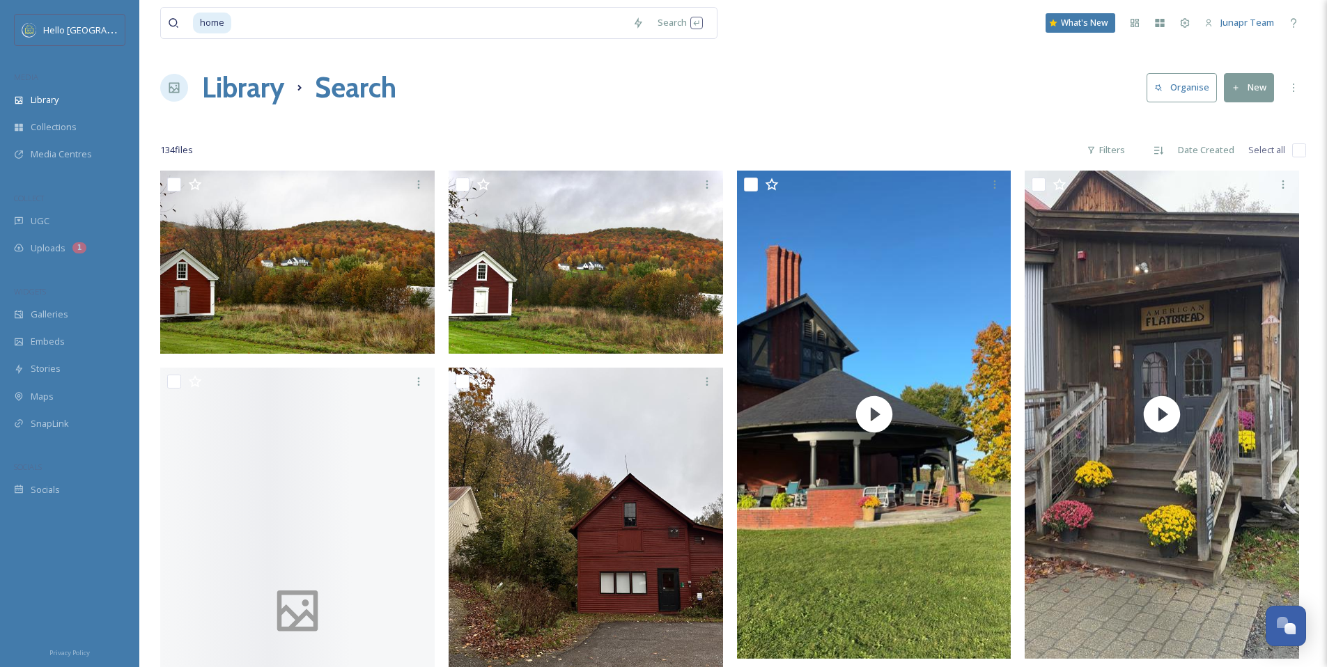
click at [791, 45] on div "home Search What's New Junapr Team" at bounding box center [733, 23] width 1146 height 46
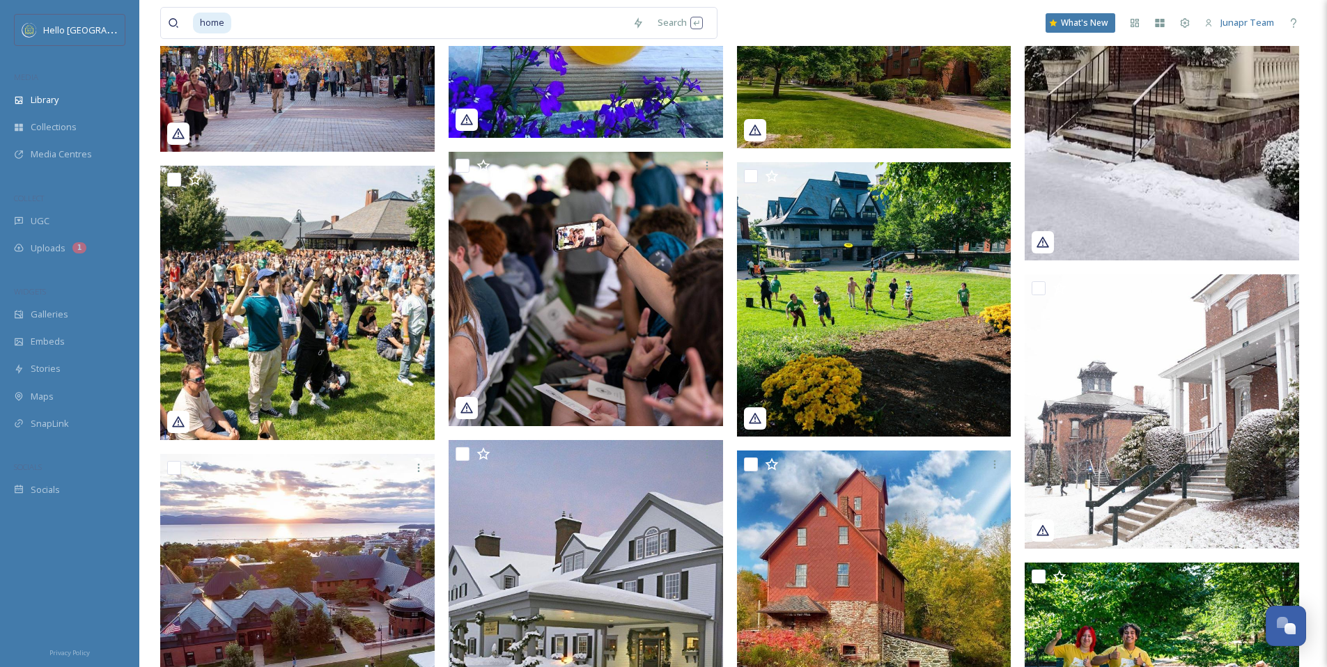
scroll to position [1815, 0]
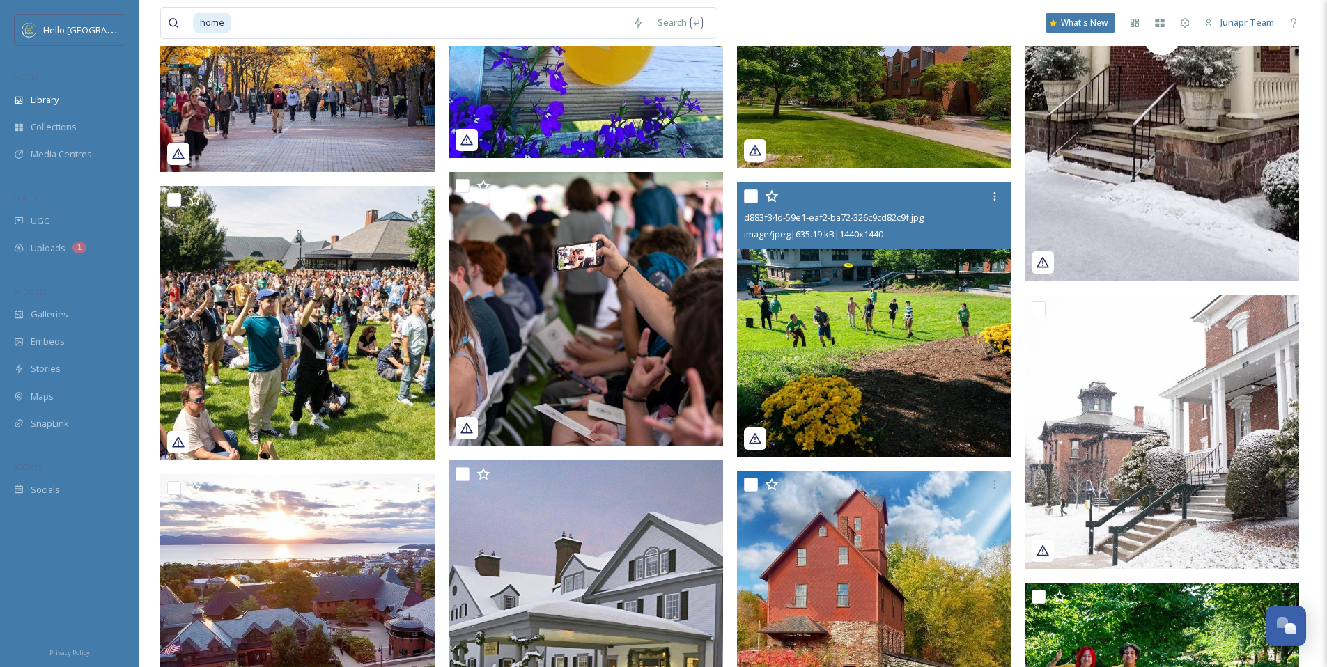
click at [840, 355] on img at bounding box center [874, 320] width 275 height 275
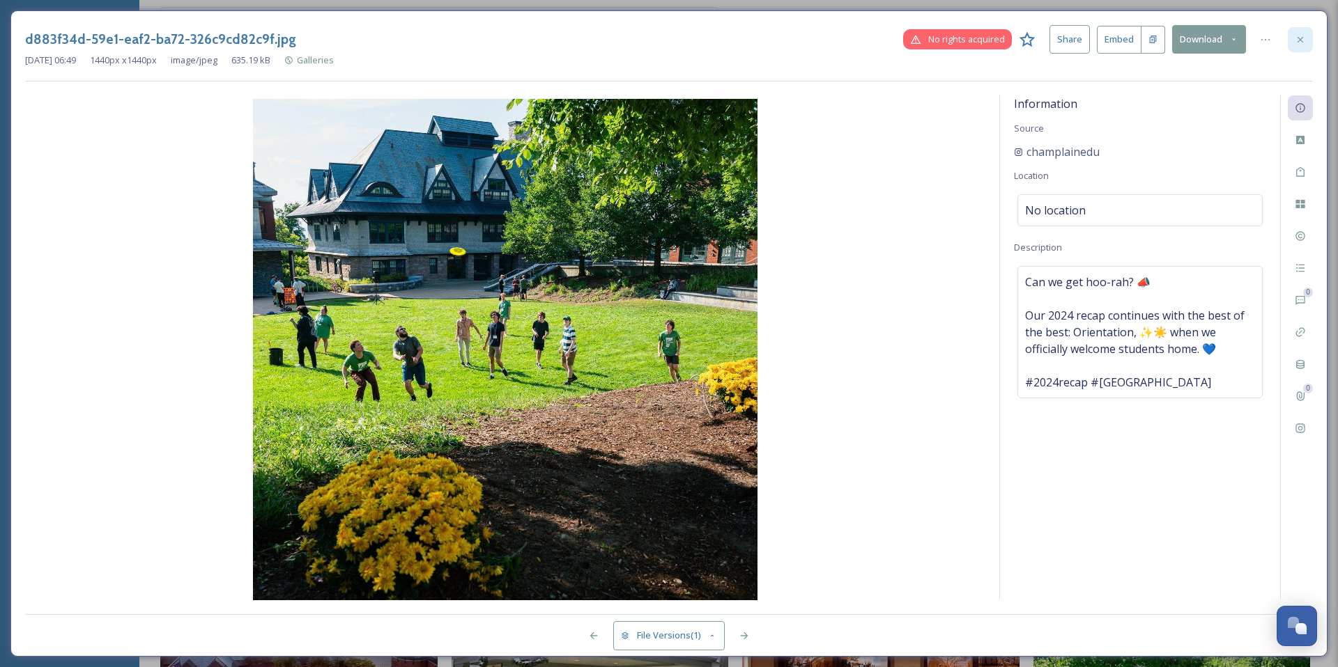
click at [1297, 43] on icon at bounding box center [1300, 39] width 11 height 11
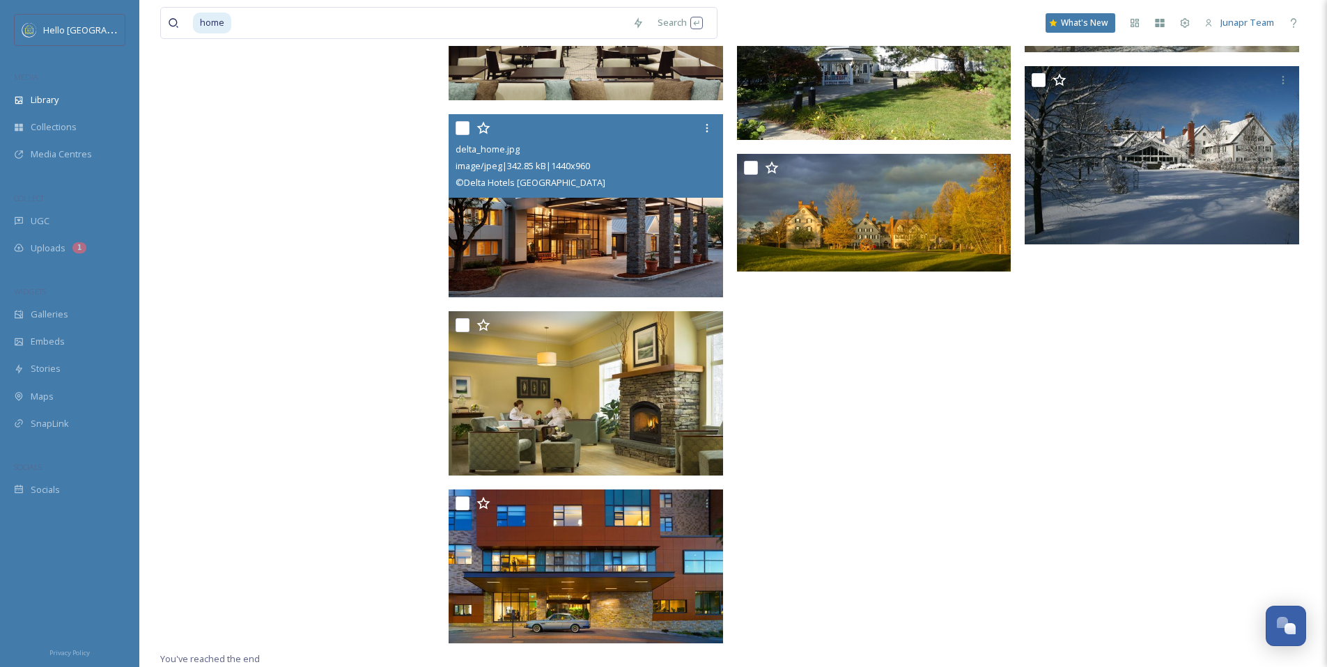
scroll to position [8721, 0]
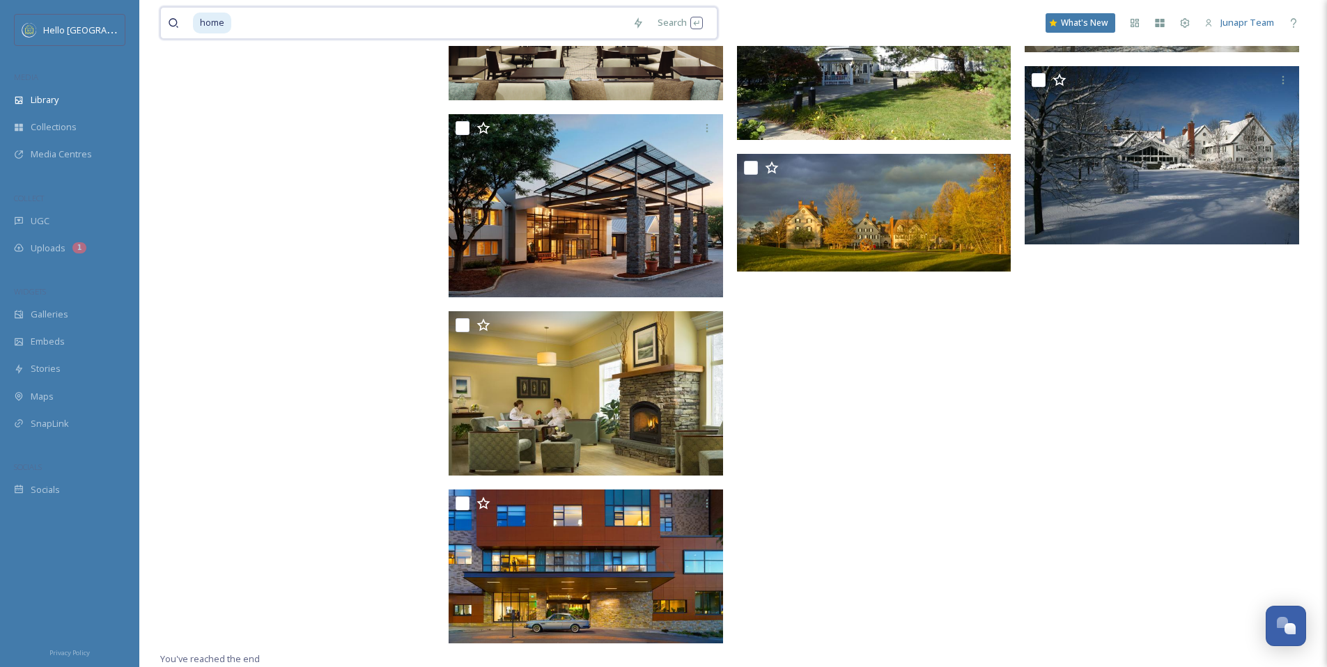
click at [248, 28] on input at bounding box center [429, 23] width 393 height 31
type input "h"
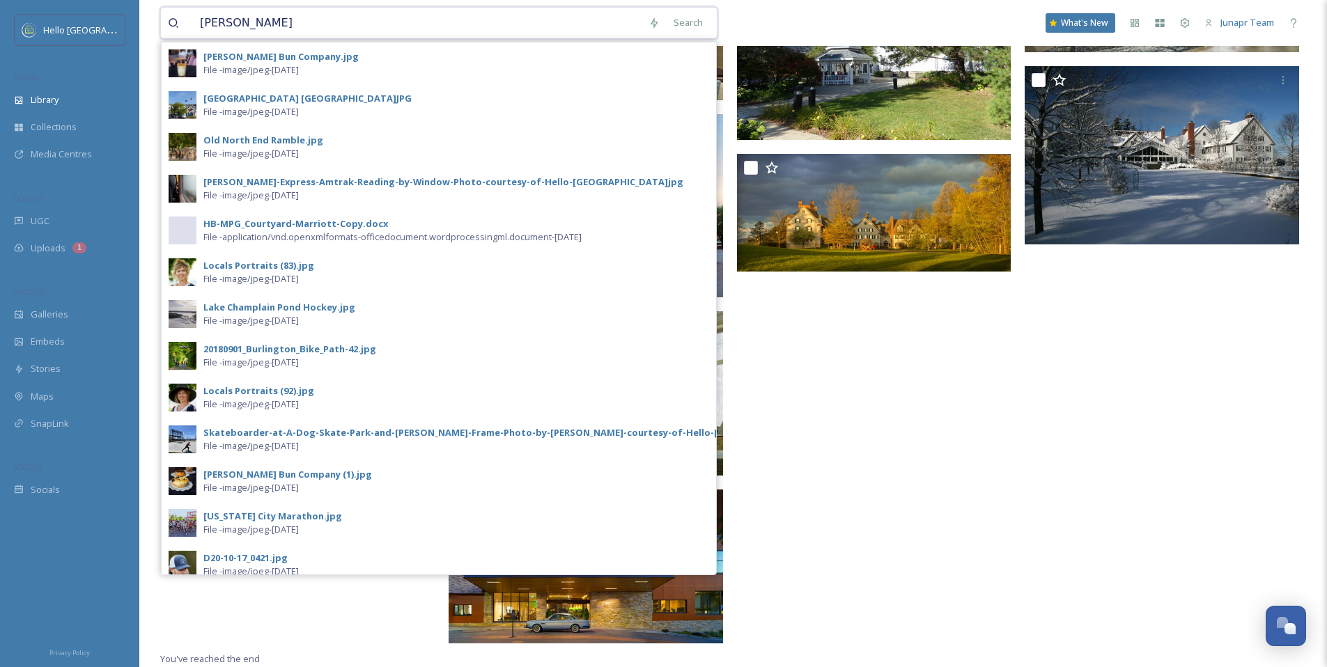
type input "shelburne"
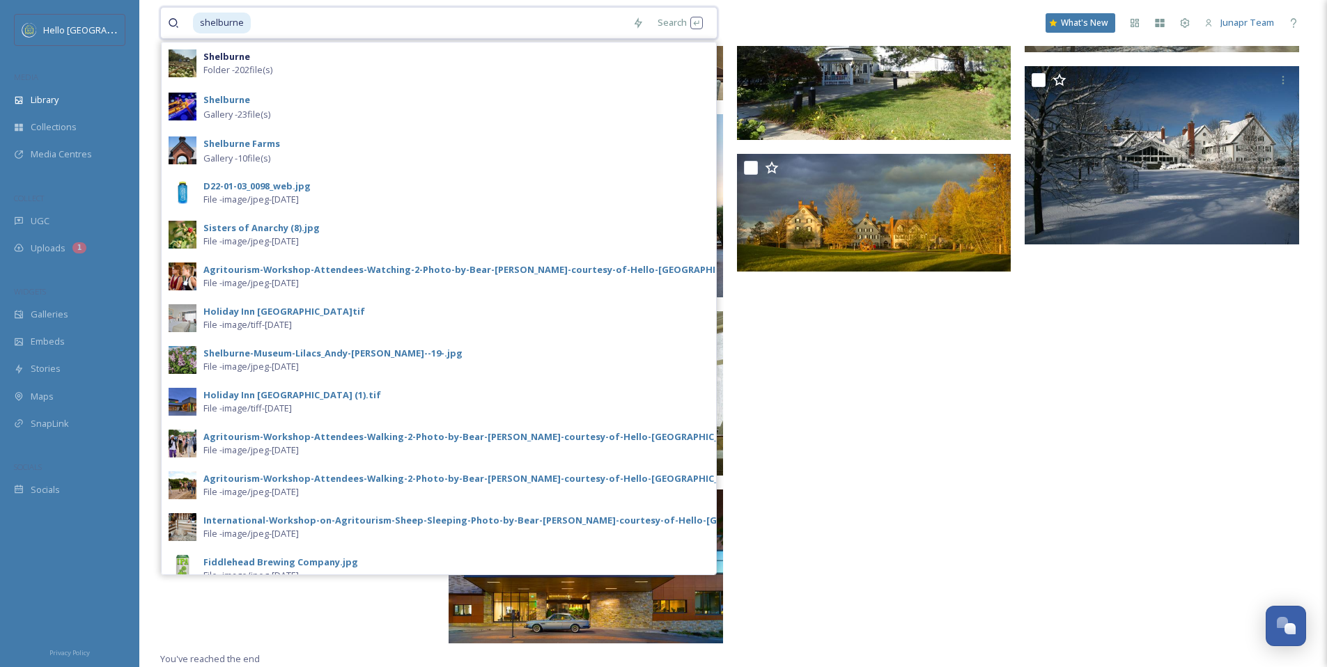
click at [287, 17] on input at bounding box center [438, 23] width 373 height 31
drag, startPoint x: 287, startPoint y: 17, endPoint x: 176, endPoint y: 17, distance: 110.8
click at [176, 17] on div "shelburne" at bounding box center [397, 23] width 458 height 31
type input "s"
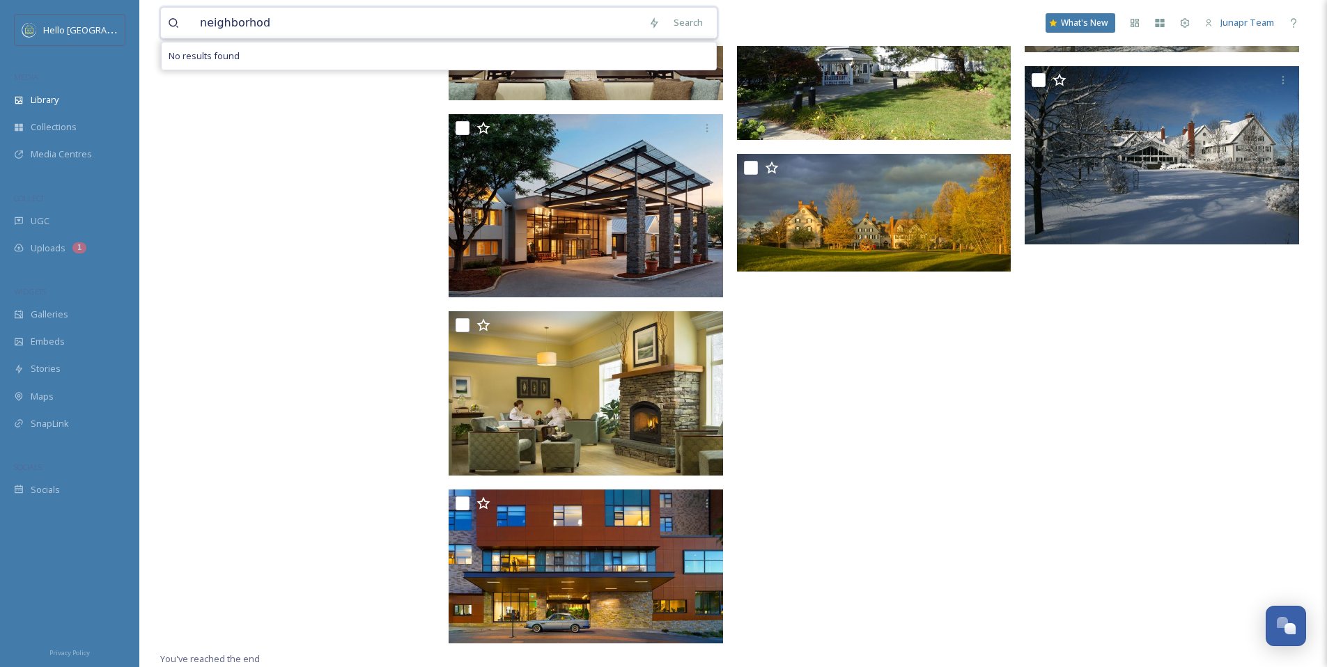
type input "neighborhodd"
click at [252, 25] on span "neighborhodd" at bounding box center [230, 23] width 75 height 20
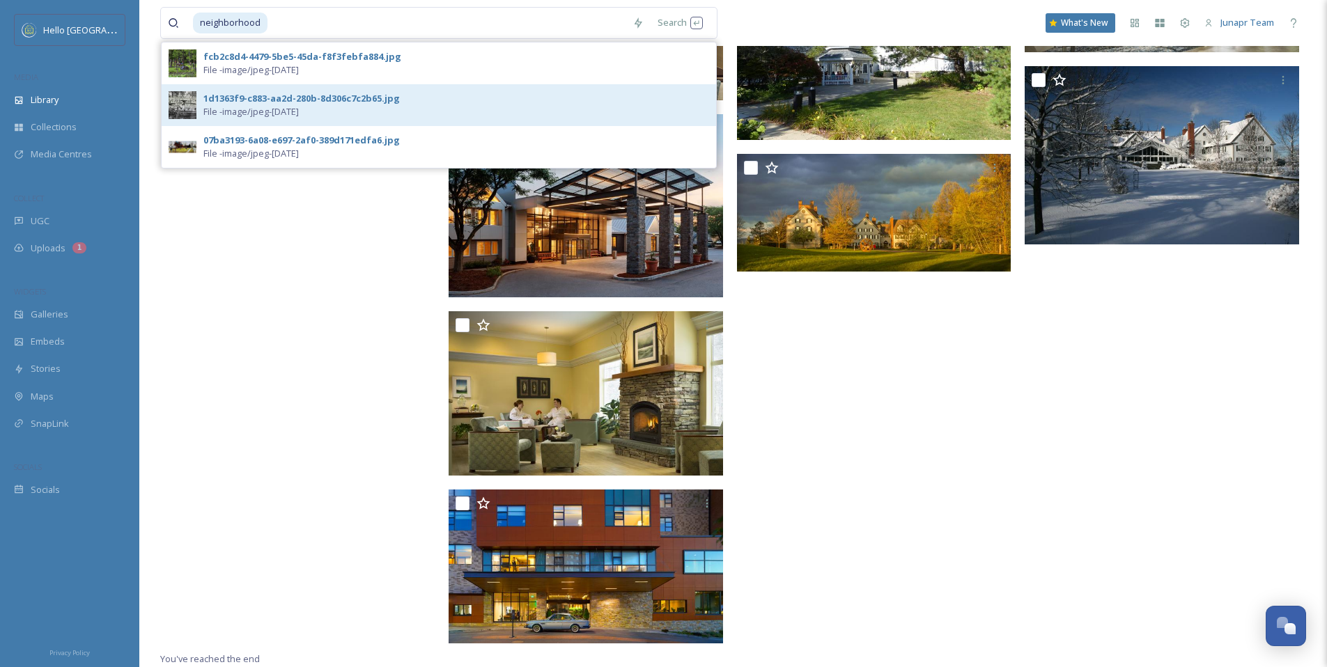
click at [247, 98] on div "1d1363f9-c883-aa2d-280b-8d306c7c2b65.jpg" at bounding box center [301, 98] width 196 height 13
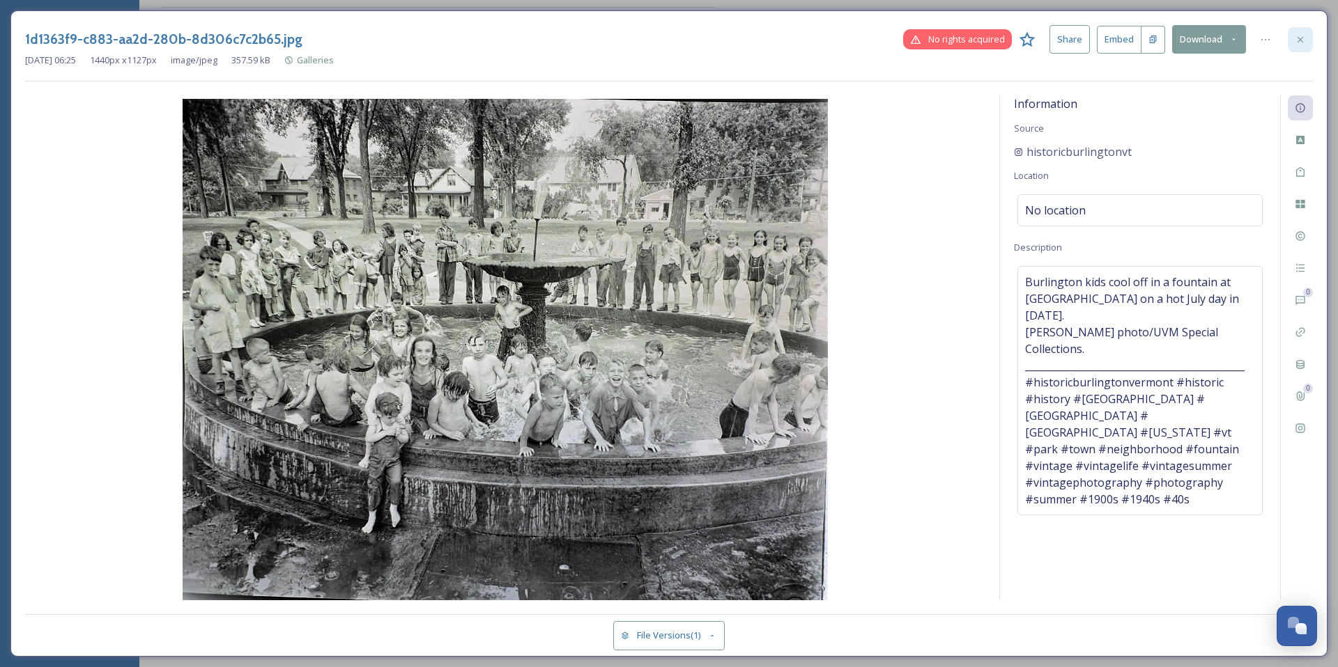
click at [1299, 39] on icon at bounding box center [1300, 39] width 11 height 11
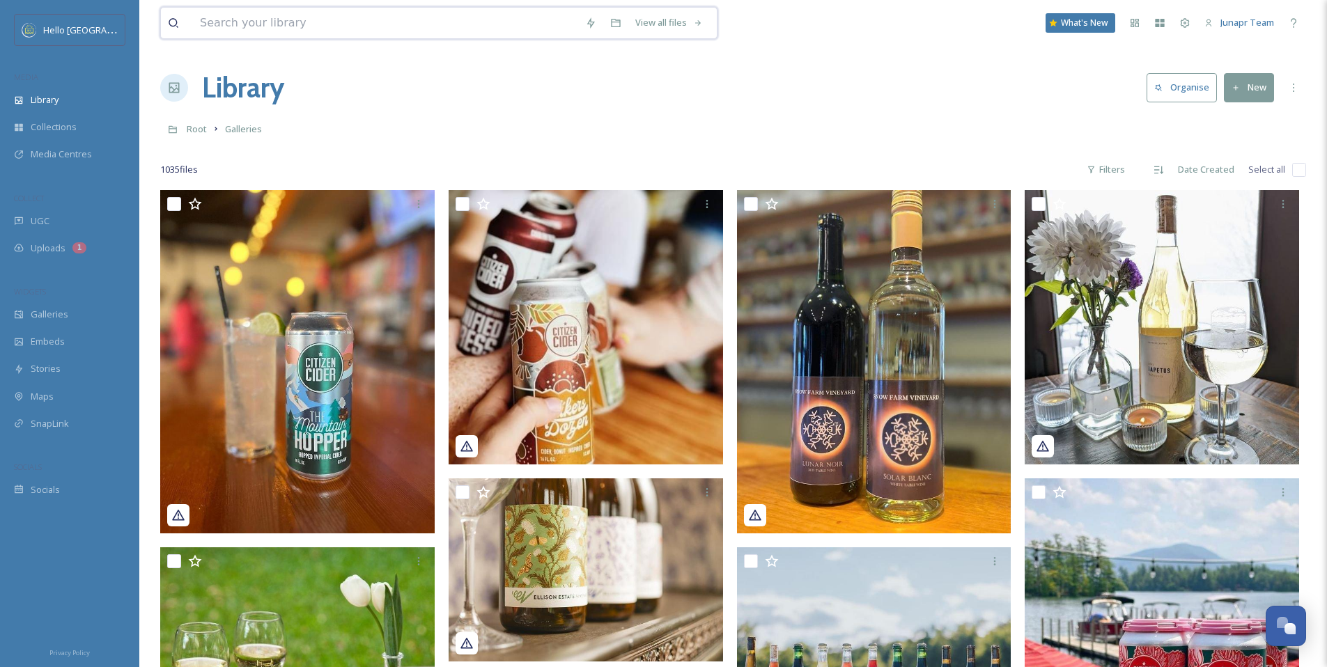
click at [332, 25] on input at bounding box center [385, 23] width 385 height 31
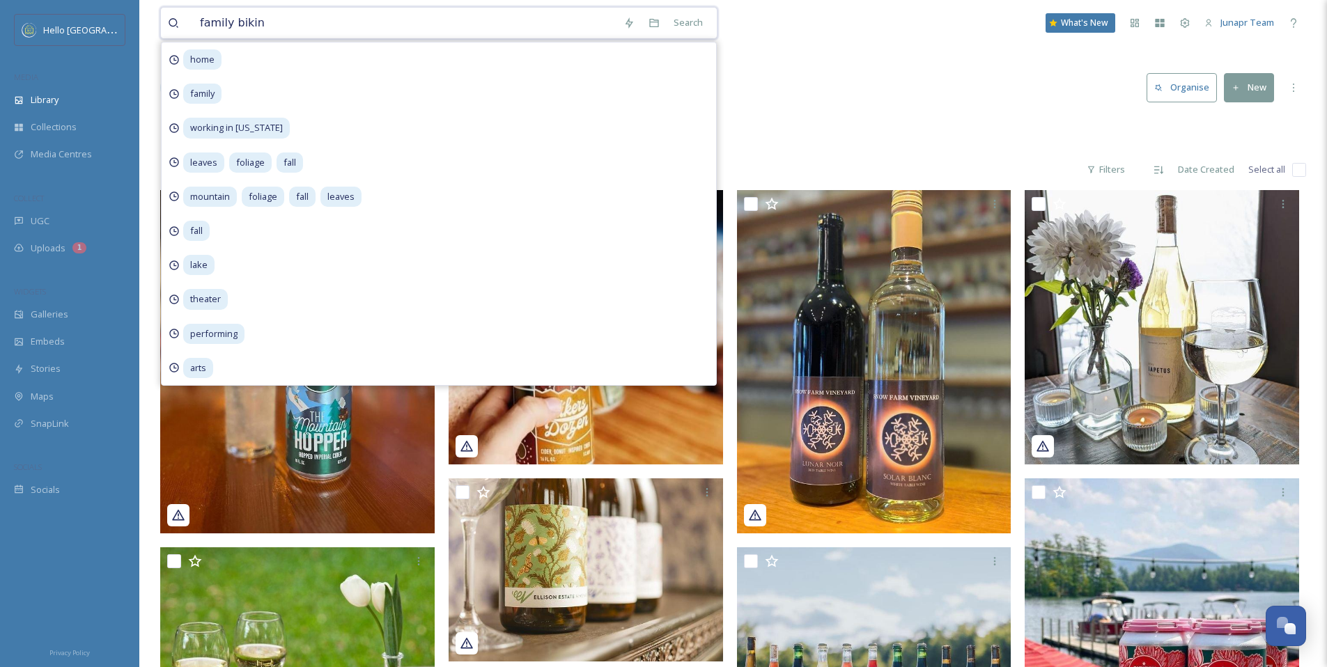
type input "family biking"
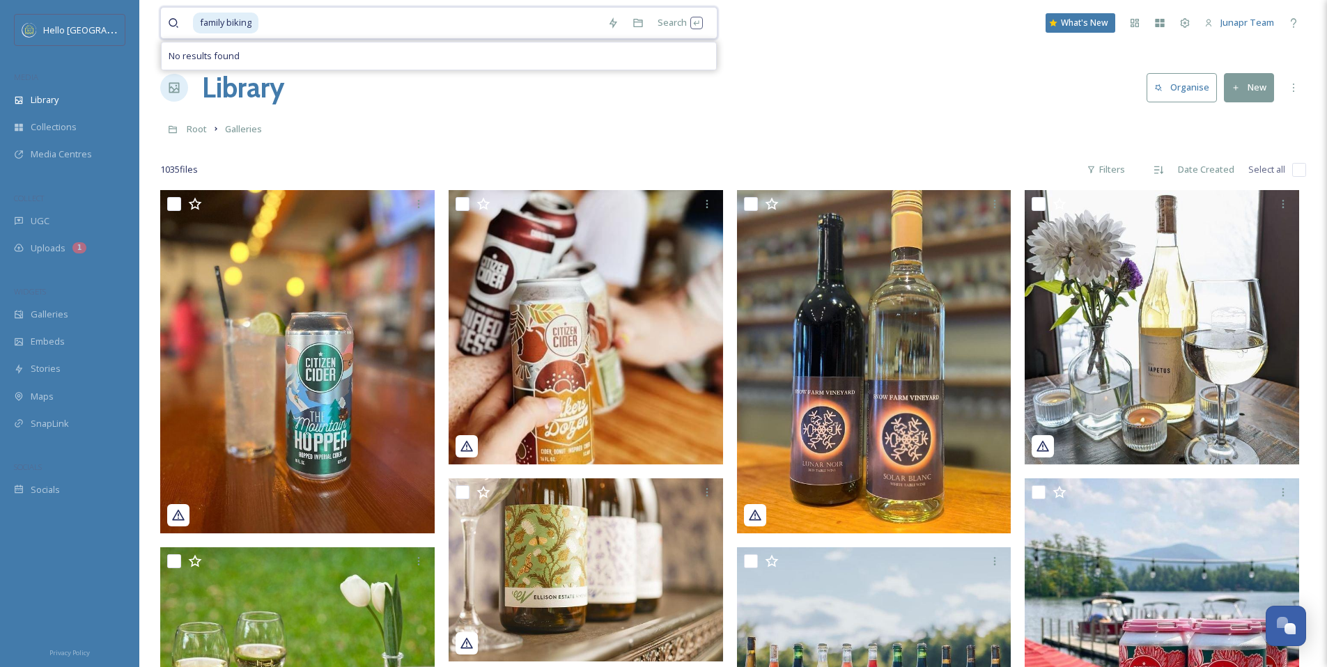
click at [230, 26] on span "family biking" at bounding box center [225, 23] width 65 height 20
drag, startPoint x: 277, startPoint y: 22, endPoint x: 228, endPoint y: 21, distance: 49.5
click at [228, 21] on div "family biking" at bounding box center [397, 23] width 408 height 31
type input "f"
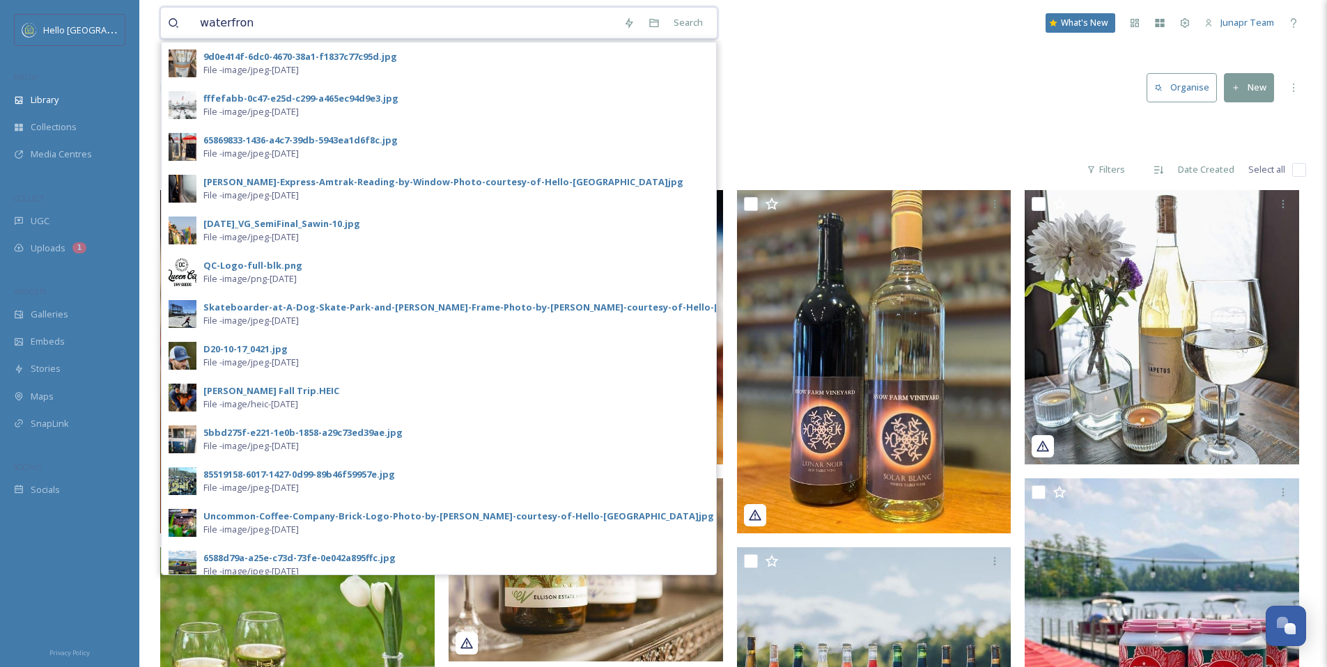
type input "waterfront"
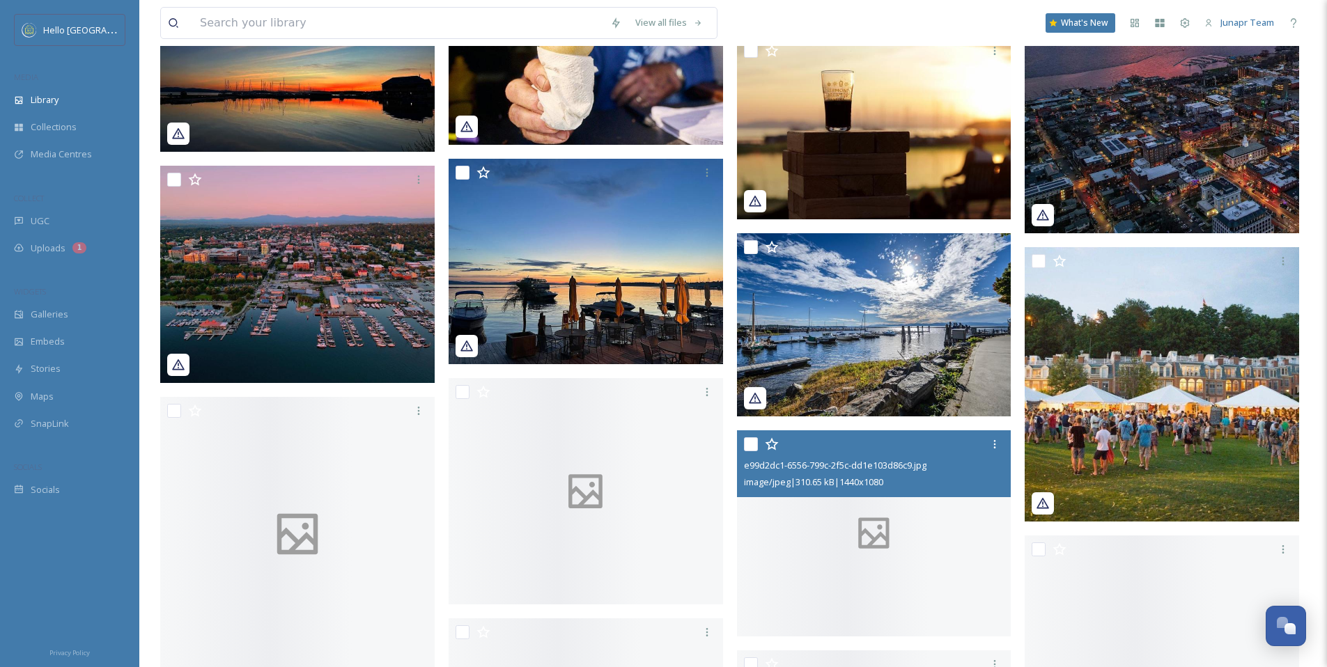
scroll to position [2382, 0]
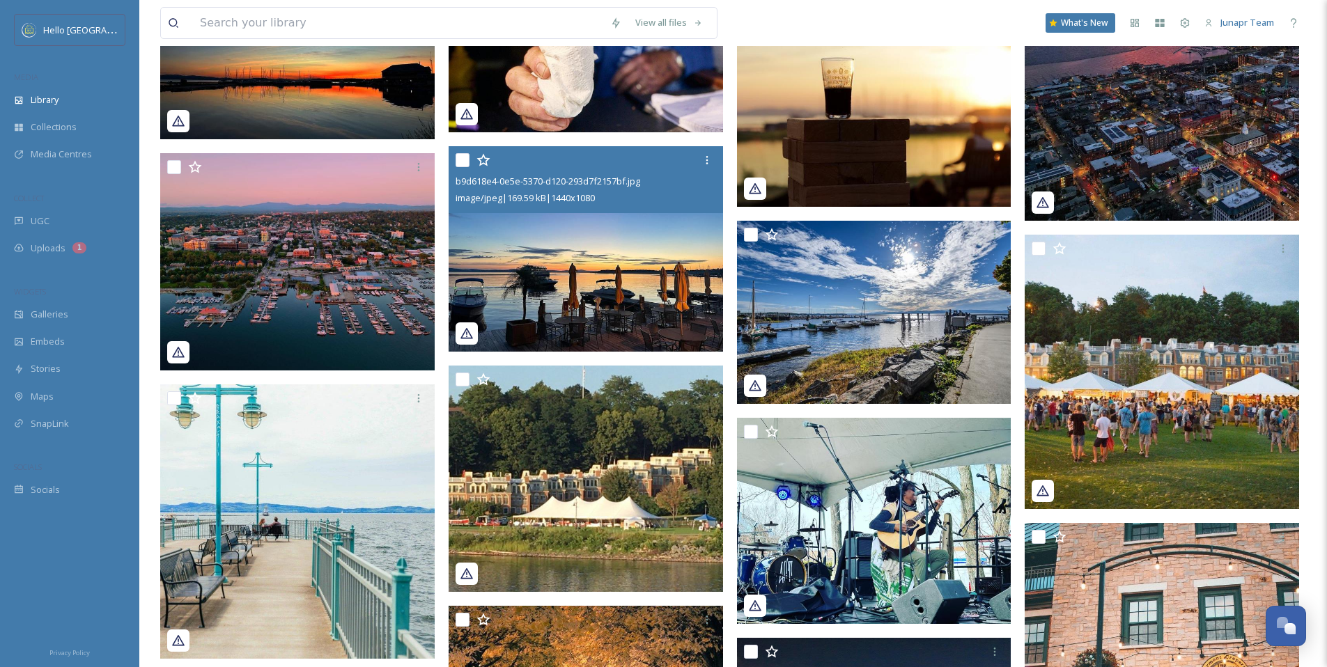
click at [592, 307] on img at bounding box center [586, 249] width 275 height 206
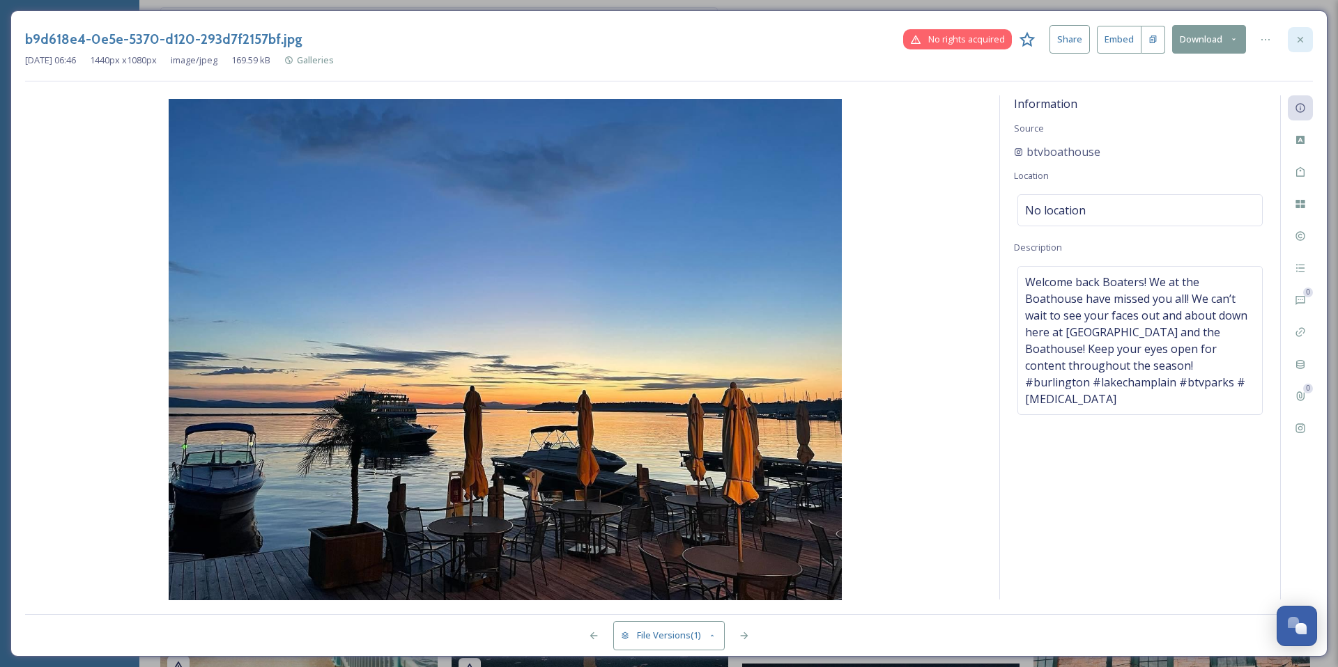
click at [1302, 42] on icon at bounding box center [1300, 39] width 11 height 11
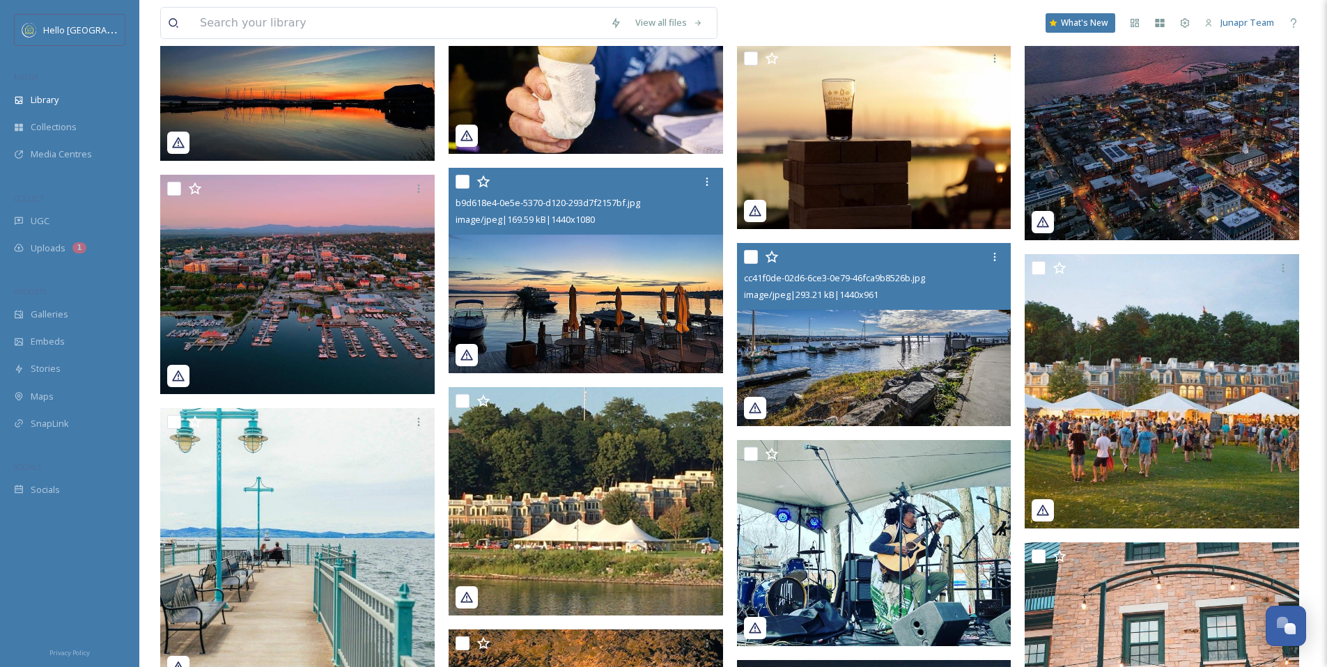
click at [869, 371] on img at bounding box center [874, 334] width 275 height 183
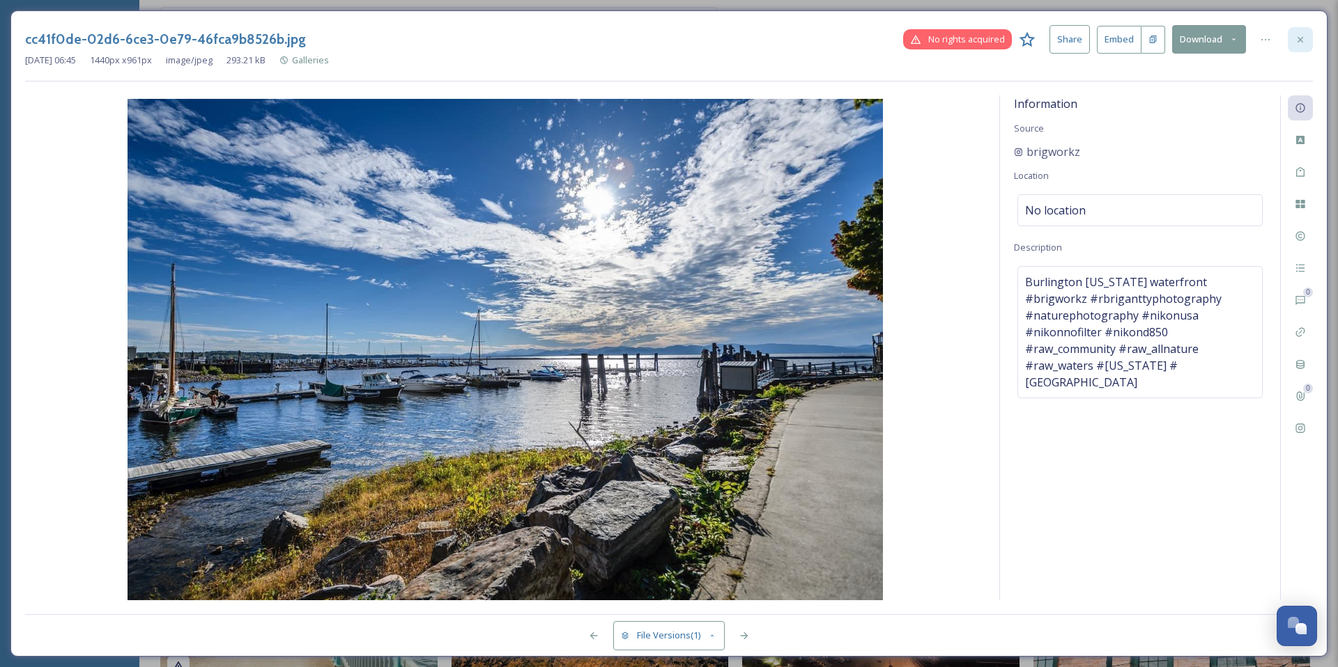
click at [1299, 41] on icon at bounding box center [1300, 39] width 11 height 11
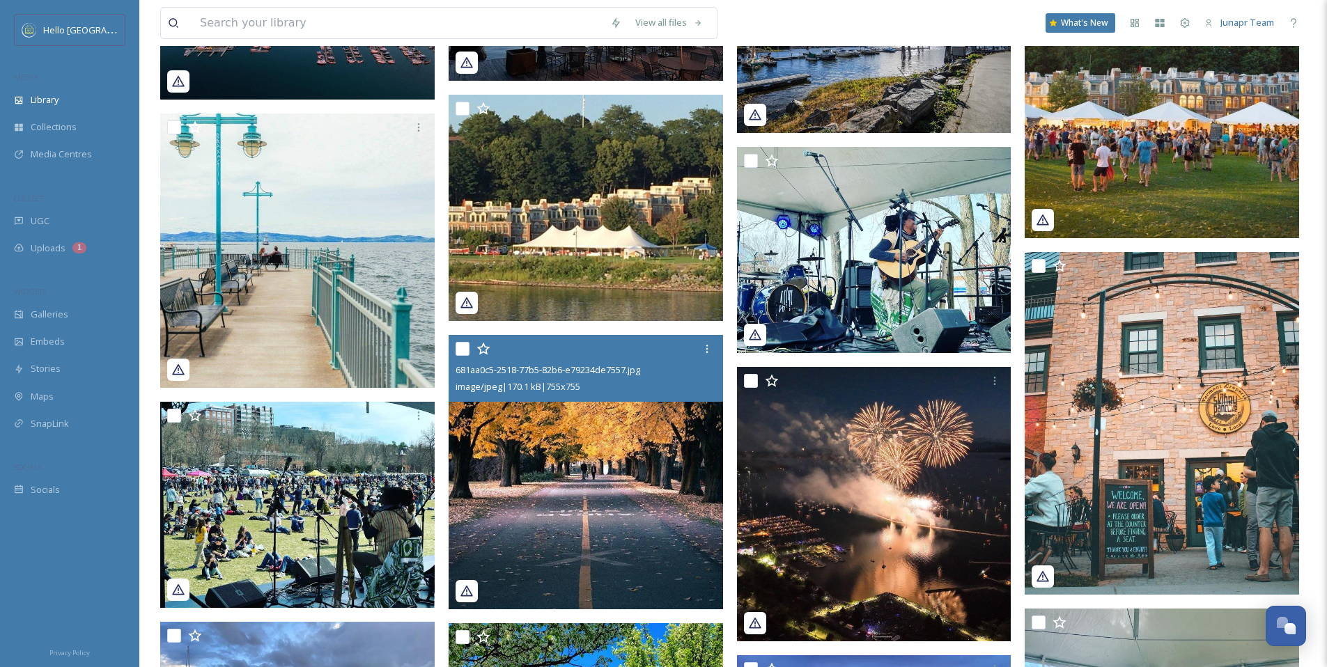
scroll to position [2579, 0]
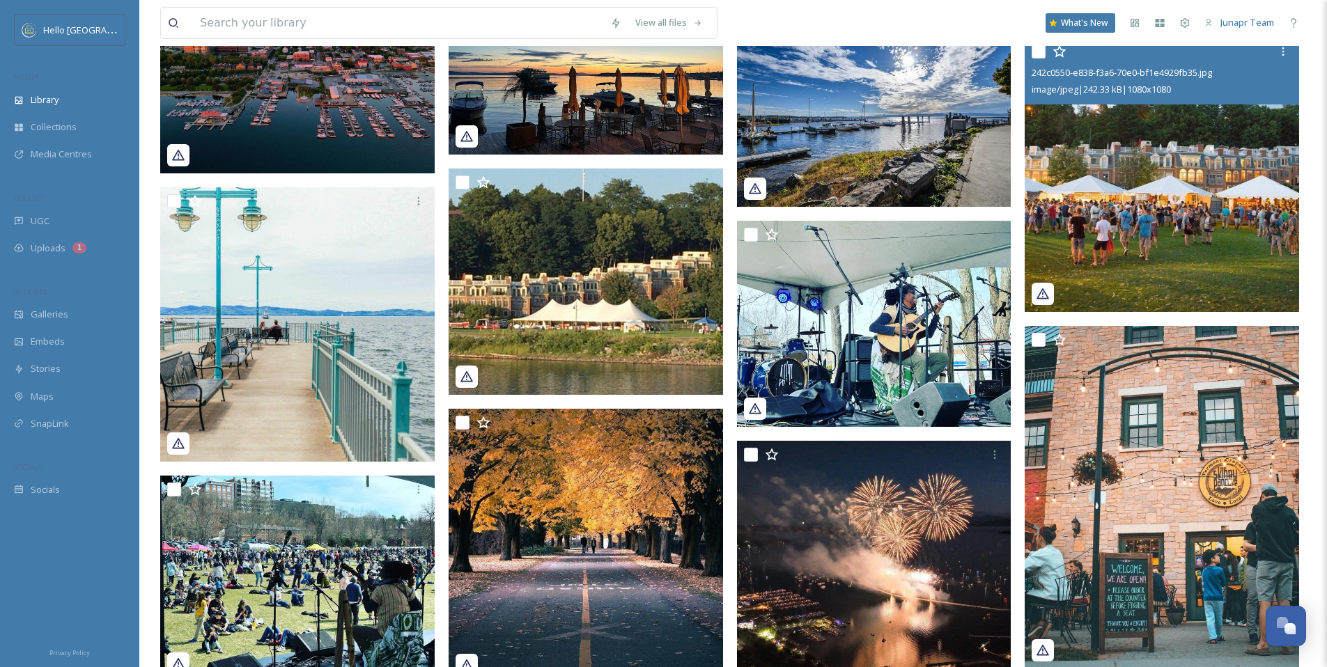
click at [1170, 222] on img at bounding box center [1162, 175] width 275 height 275
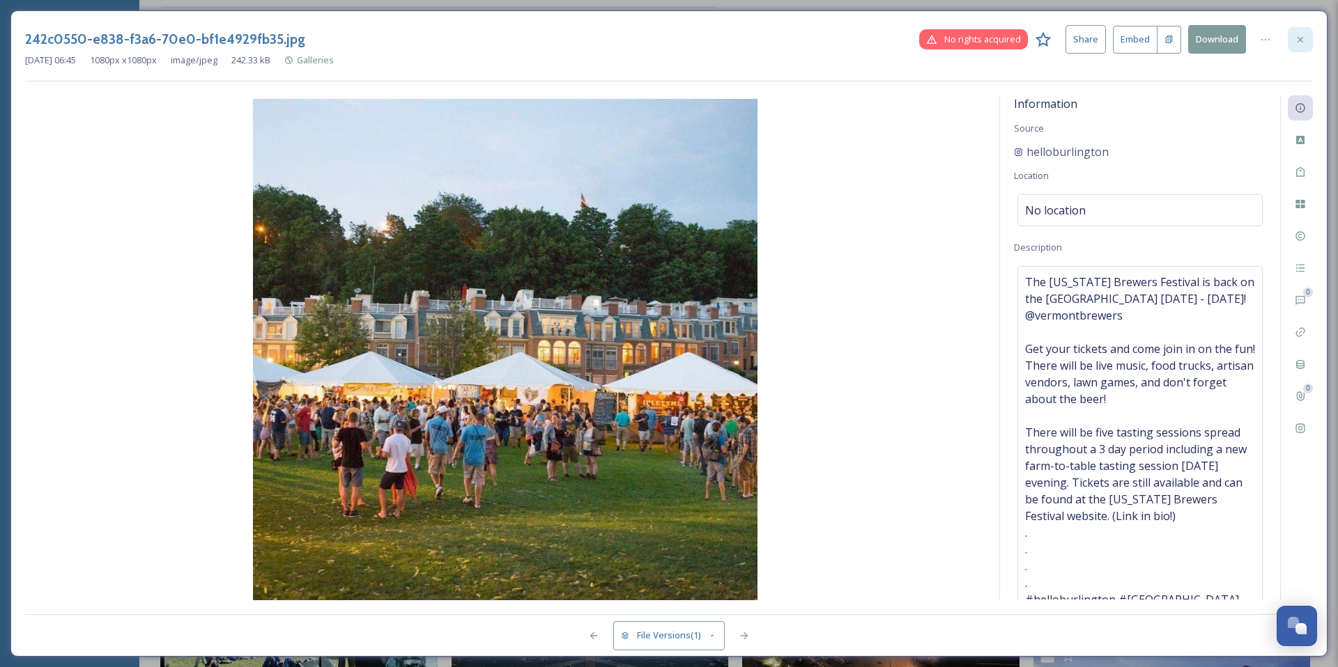
click at [1306, 42] on div at bounding box center [1300, 39] width 25 height 25
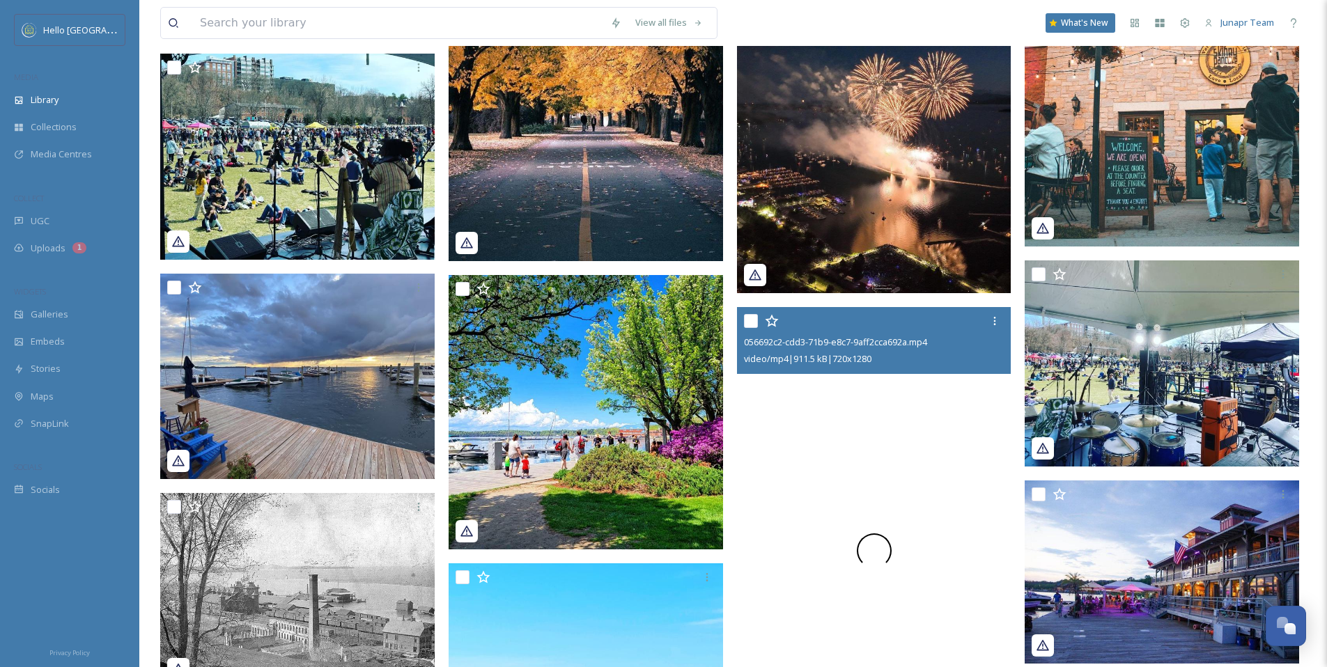
scroll to position [3008, 0]
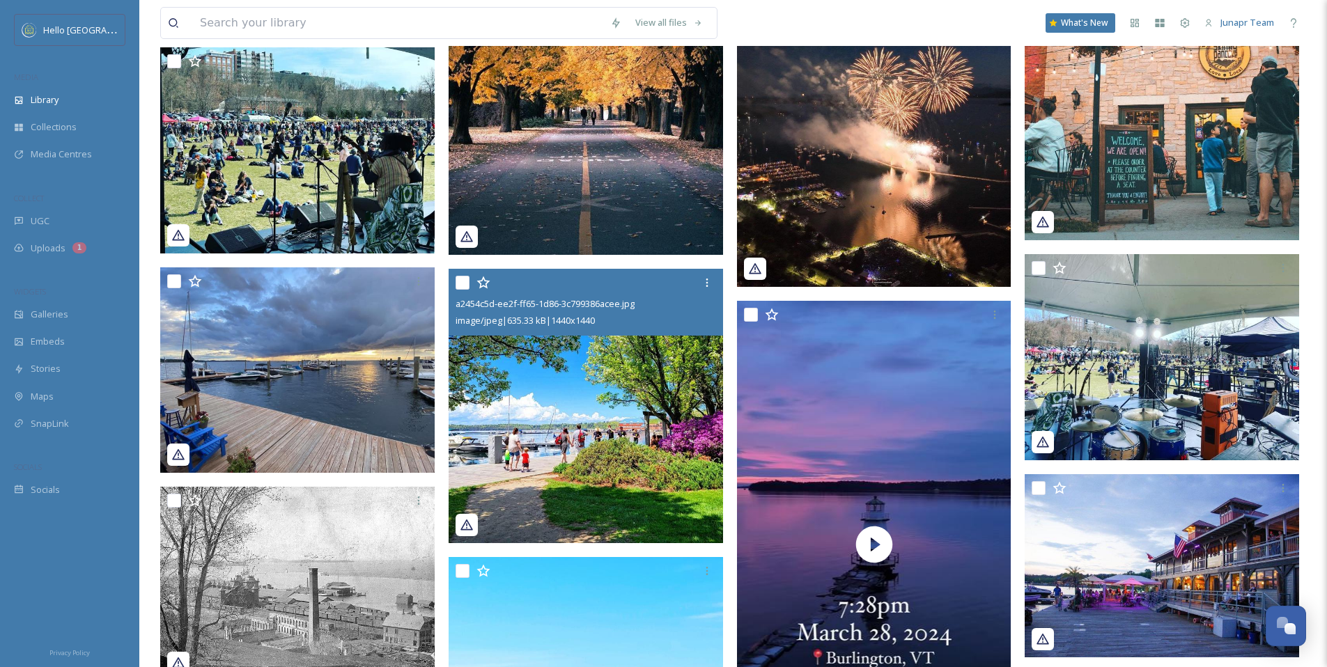
click at [561, 455] on img at bounding box center [586, 406] width 275 height 275
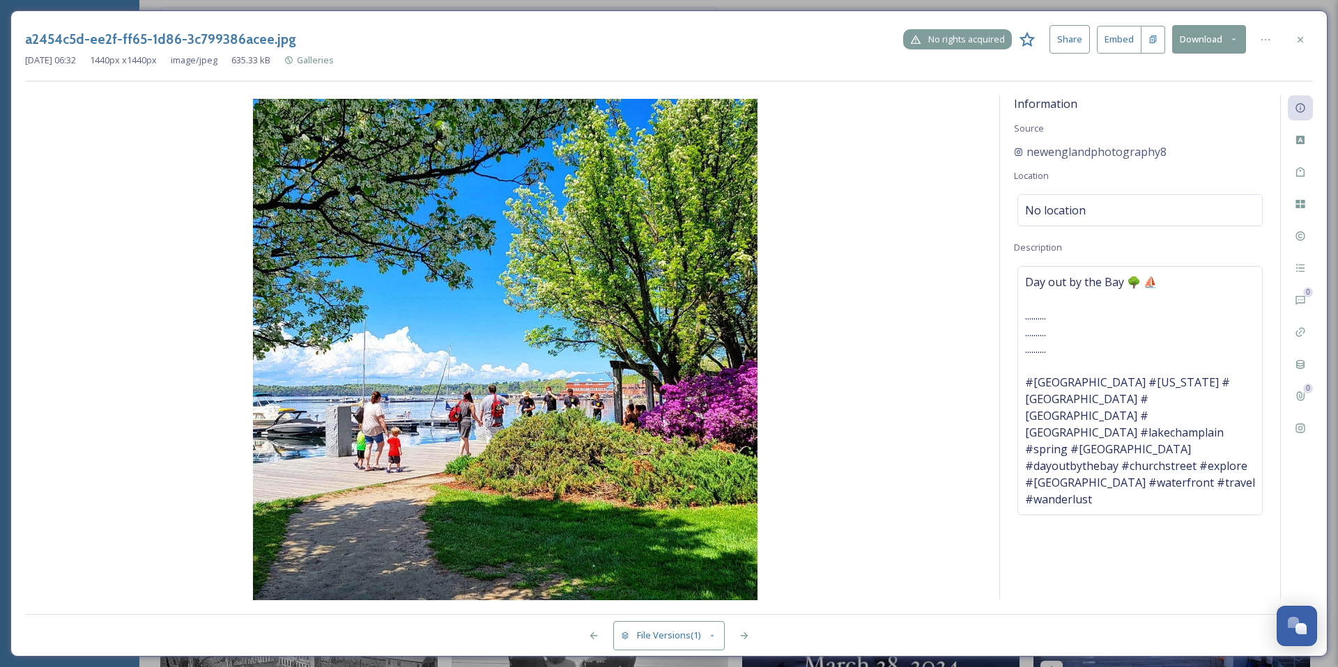
click at [944, 40] on span "No rights acquired" at bounding box center [966, 39] width 77 height 13
click at [48, 222] on img at bounding box center [505, 351] width 960 height 504
click at [1300, 36] on icon at bounding box center [1300, 39] width 11 height 11
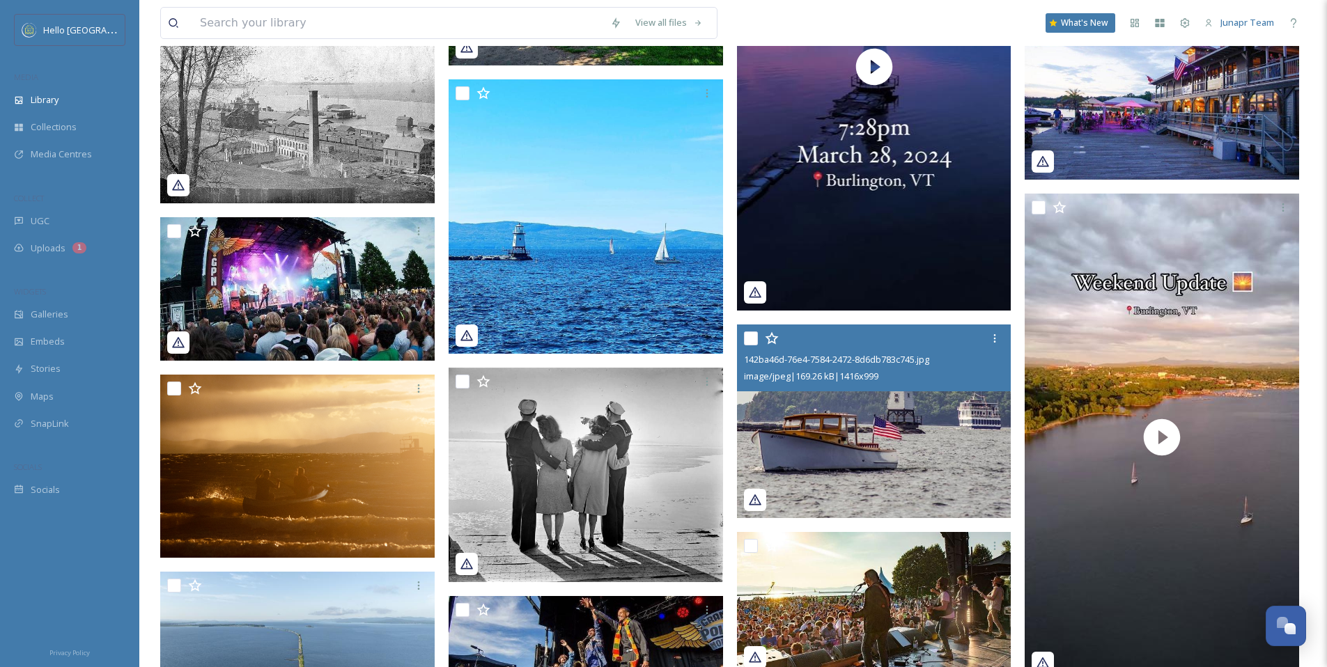
scroll to position [3576, 0]
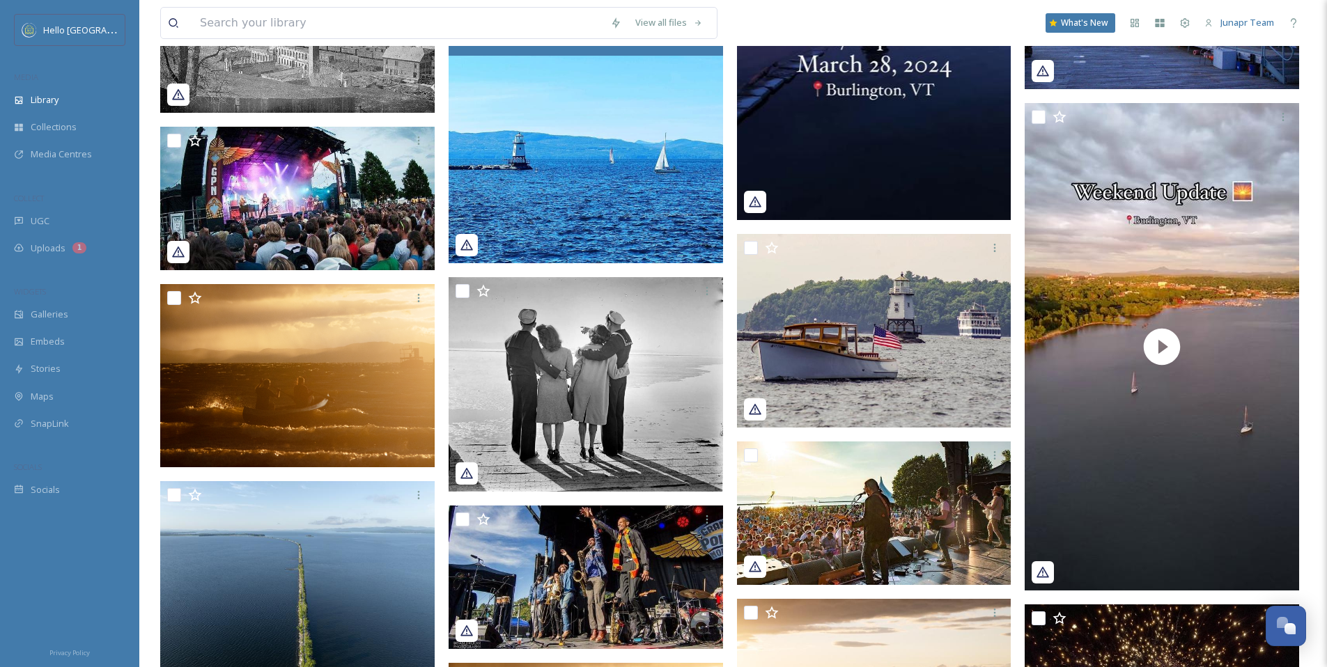
click at [644, 210] on img at bounding box center [586, 126] width 275 height 275
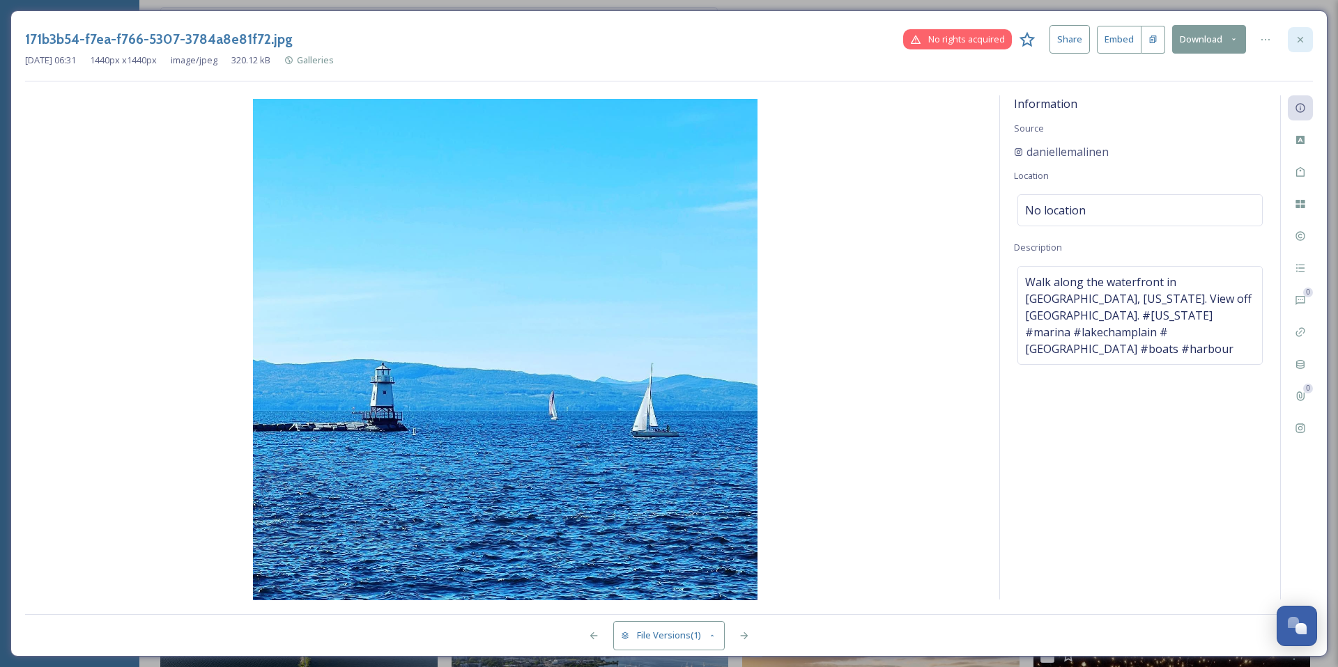
click at [1299, 45] on icon at bounding box center [1300, 39] width 11 height 11
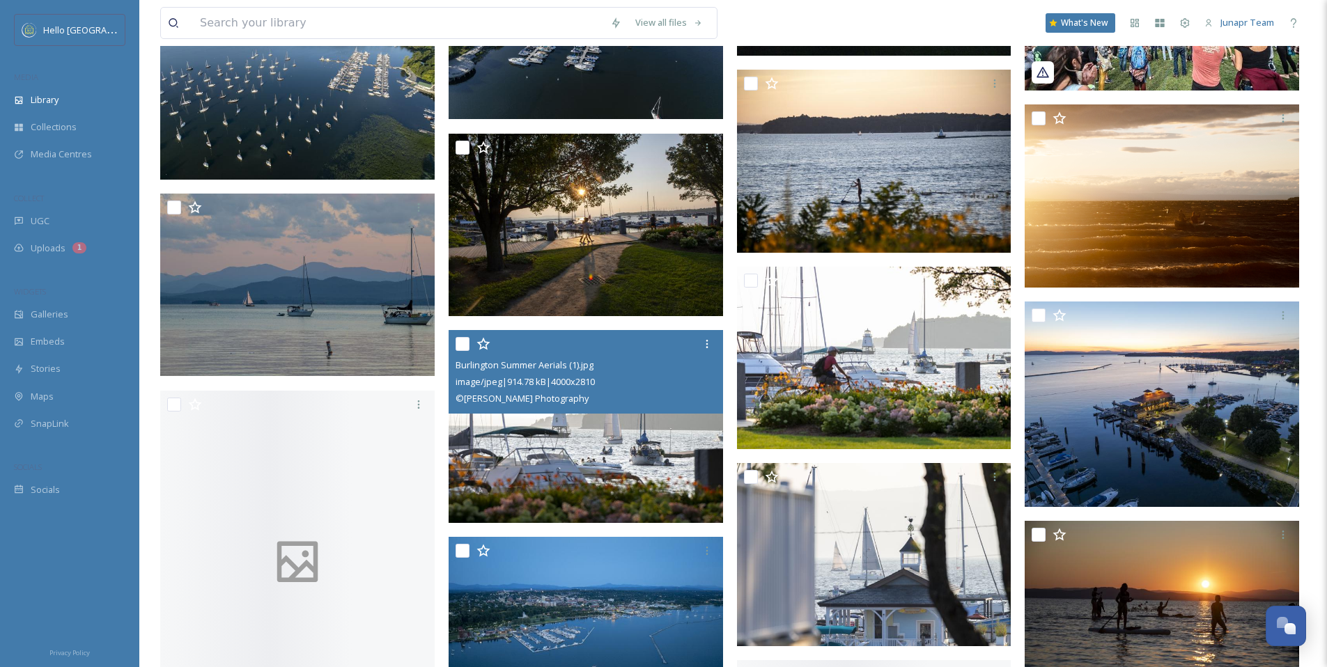
scroll to position [4528, 0]
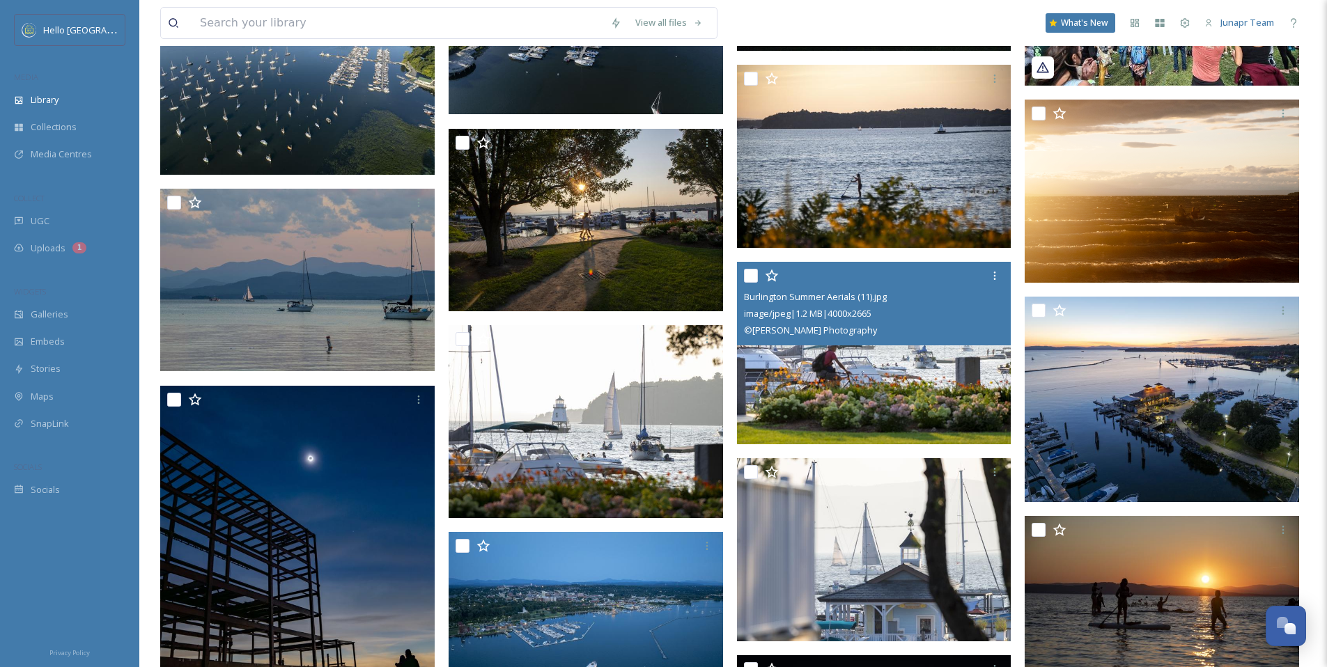
click at [849, 360] on img at bounding box center [874, 353] width 275 height 183
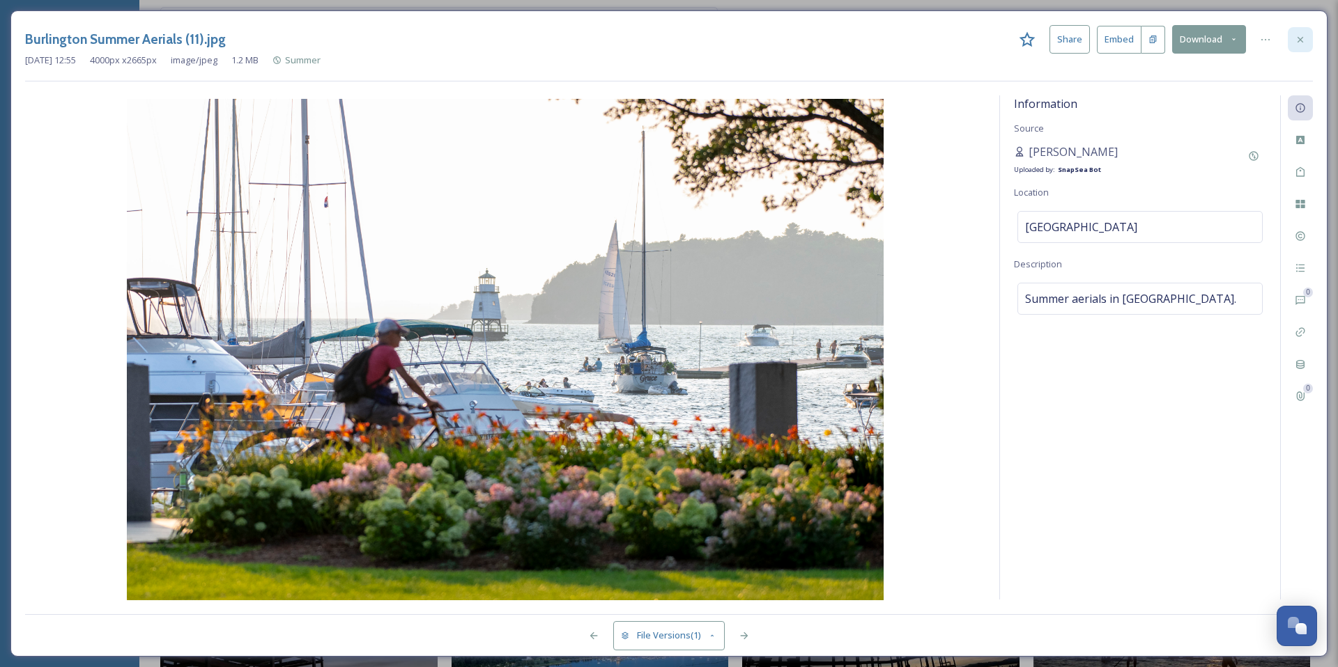
click at [1302, 40] on icon at bounding box center [1300, 39] width 11 height 11
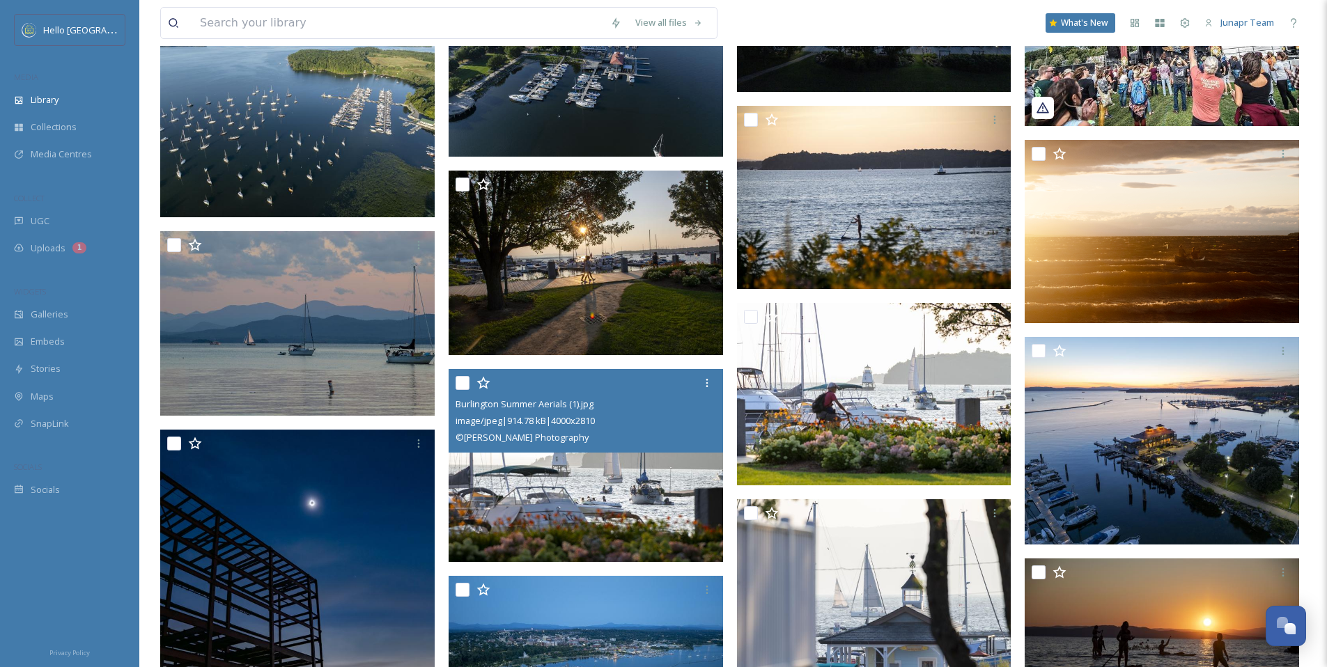
click at [553, 500] on img at bounding box center [586, 465] width 275 height 193
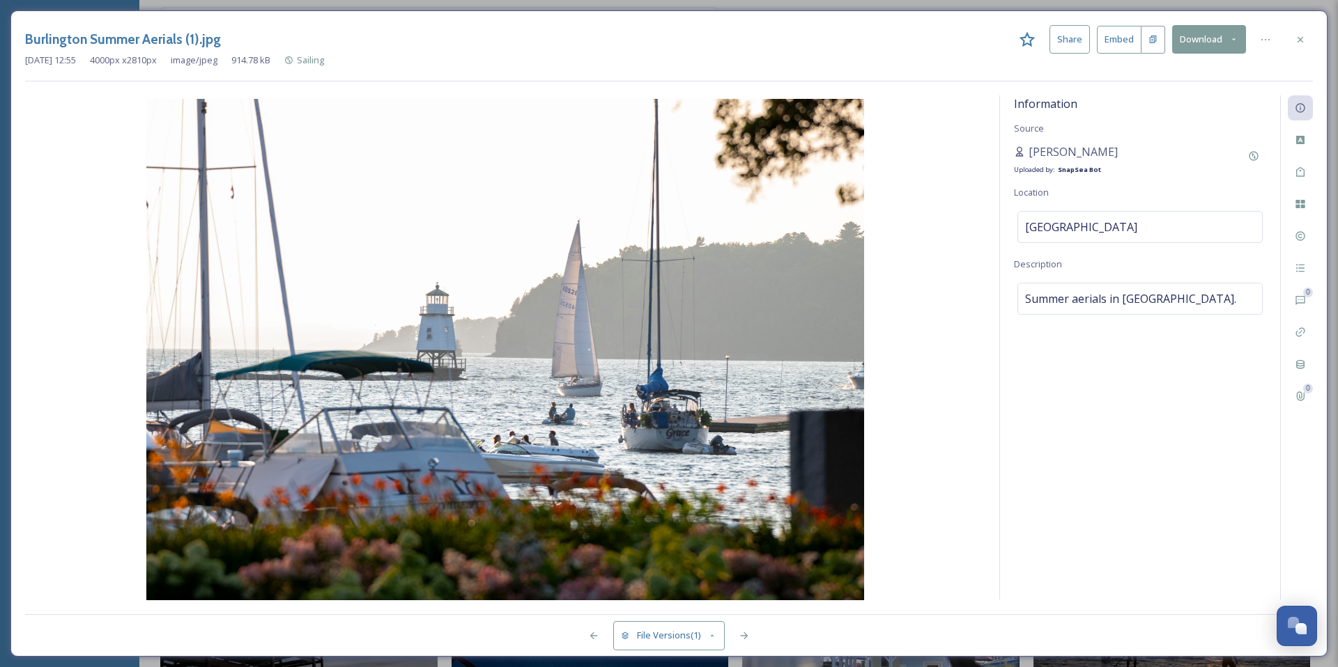
click at [1292, 39] on div at bounding box center [1300, 39] width 25 height 25
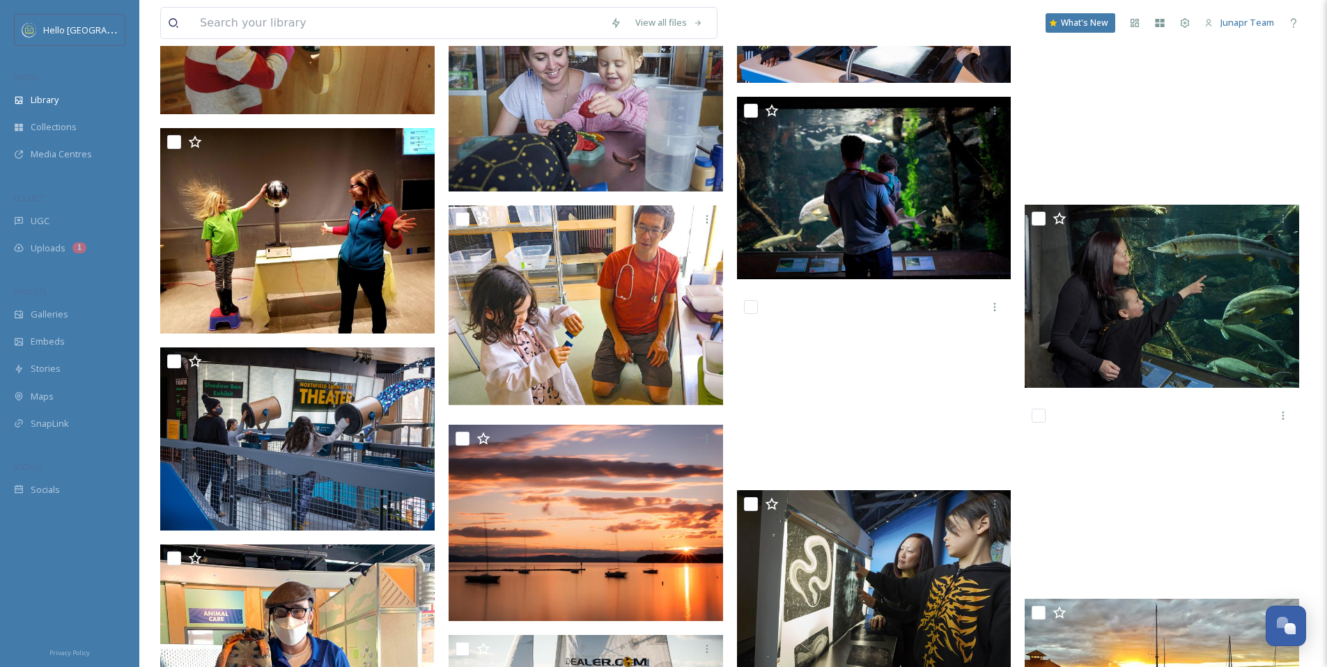
scroll to position [18987, 0]
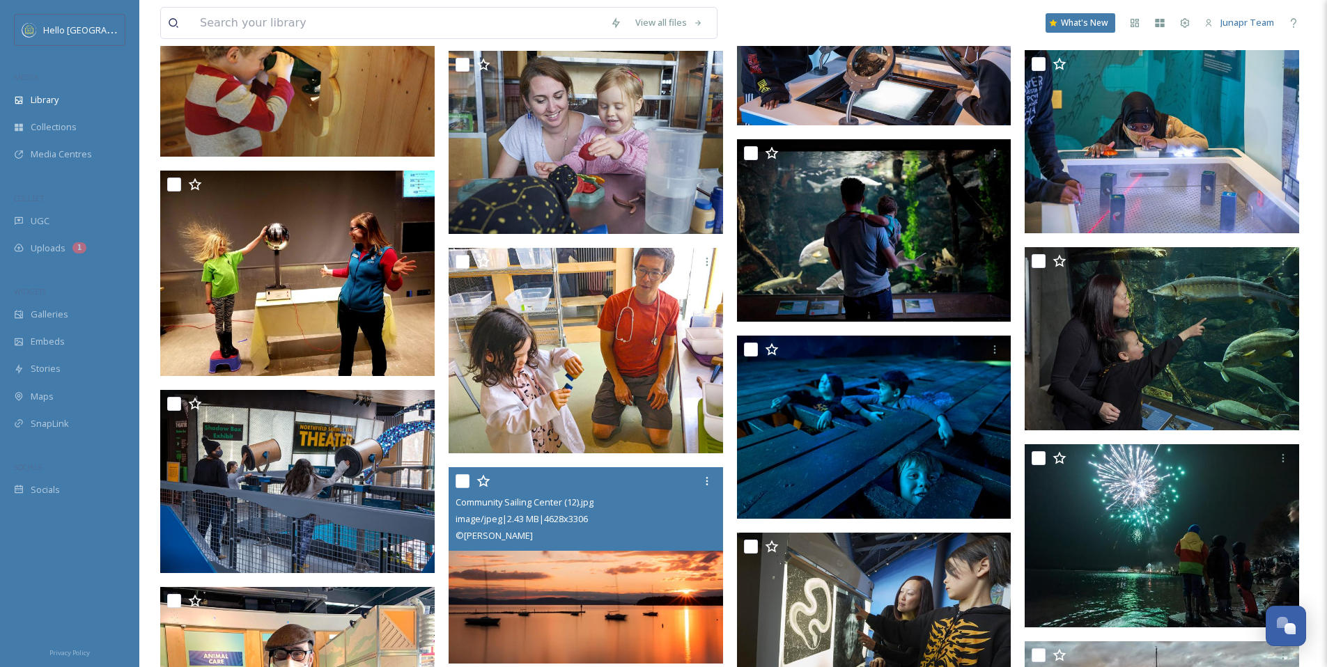
click at [638, 587] on img at bounding box center [586, 566] width 275 height 196
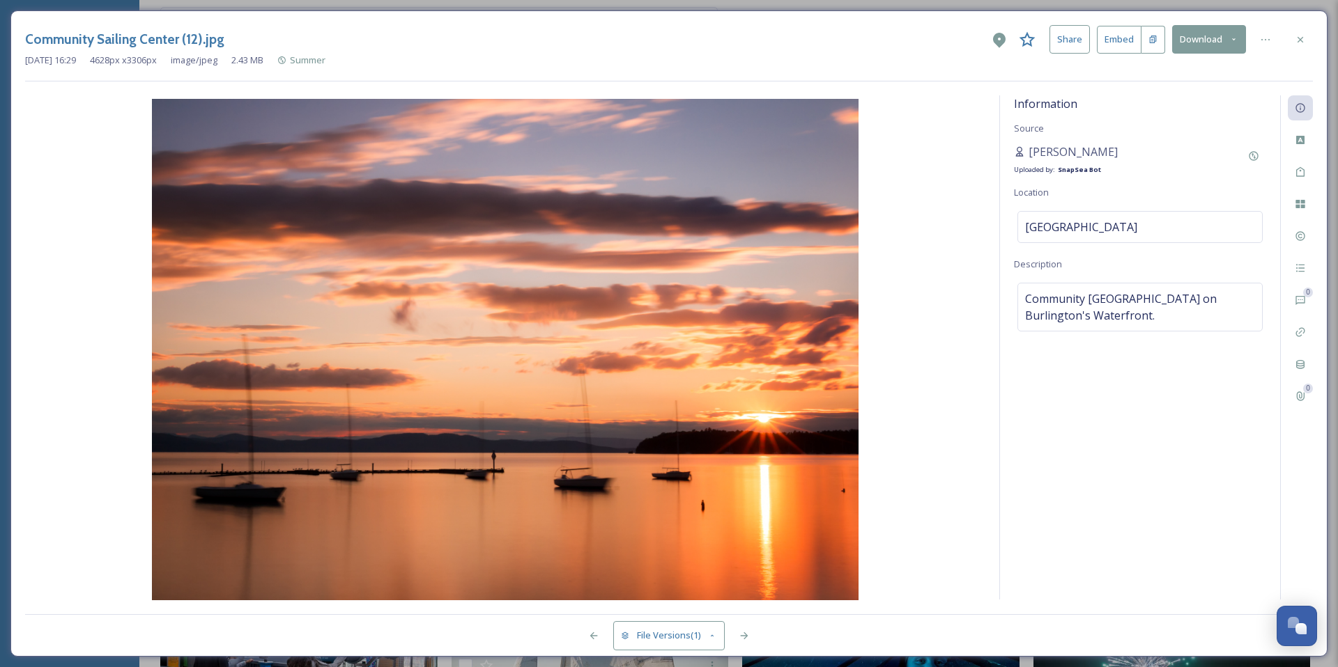
click at [663, 417] on img at bounding box center [505, 351] width 960 height 504
drag, startPoint x: 258, startPoint y: 36, endPoint x: 0, endPoint y: 41, distance: 258.5
click at [0, 41] on div "Community Sailing Center (12).jpg Share Embed Download [DATE] 16:29 4628 px x 3…" at bounding box center [669, 333] width 1338 height 667
copy h3 "Community Sailing Center (12).jpg"
click at [1295, 38] on icon at bounding box center [1300, 39] width 11 height 11
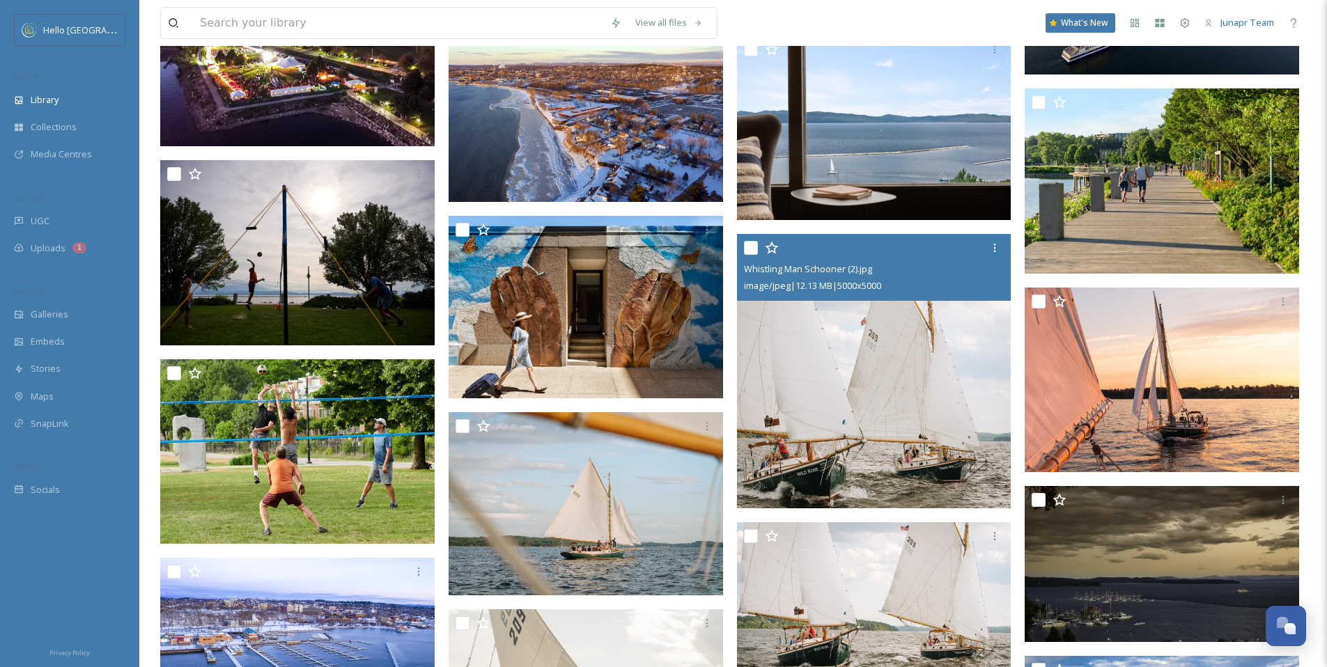
scroll to position [24713, 0]
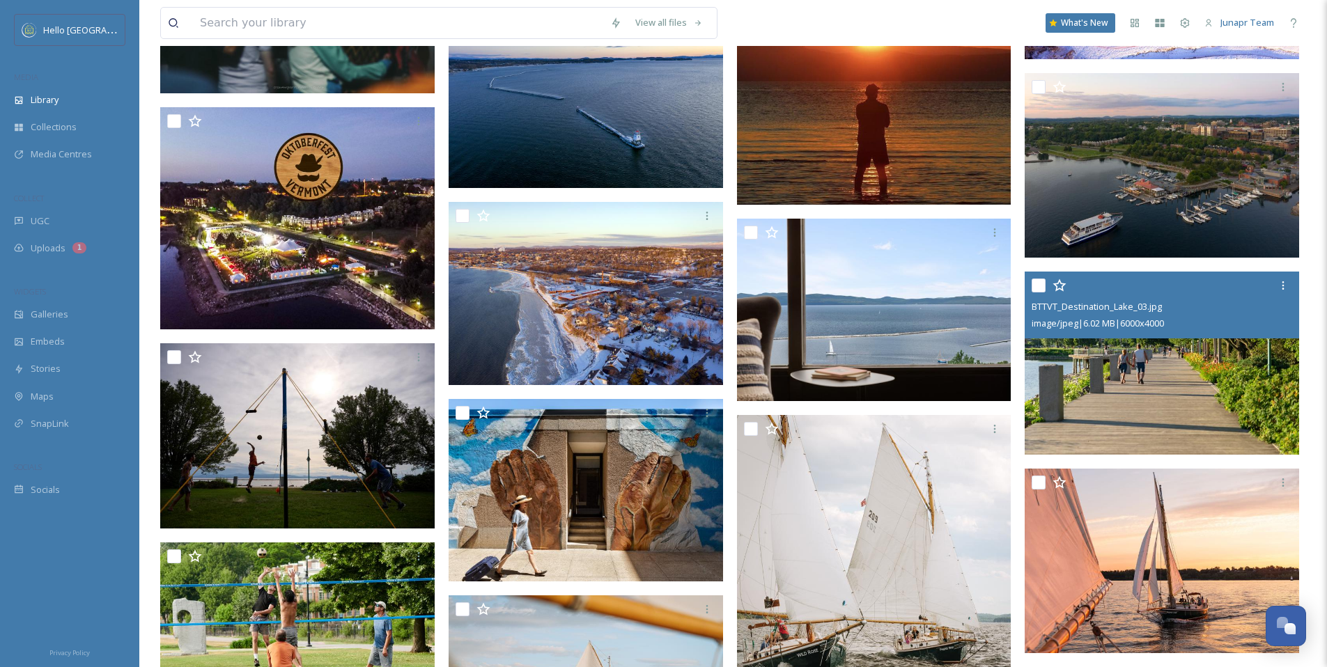
click at [1175, 385] on img at bounding box center [1162, 363] width 275 height 183
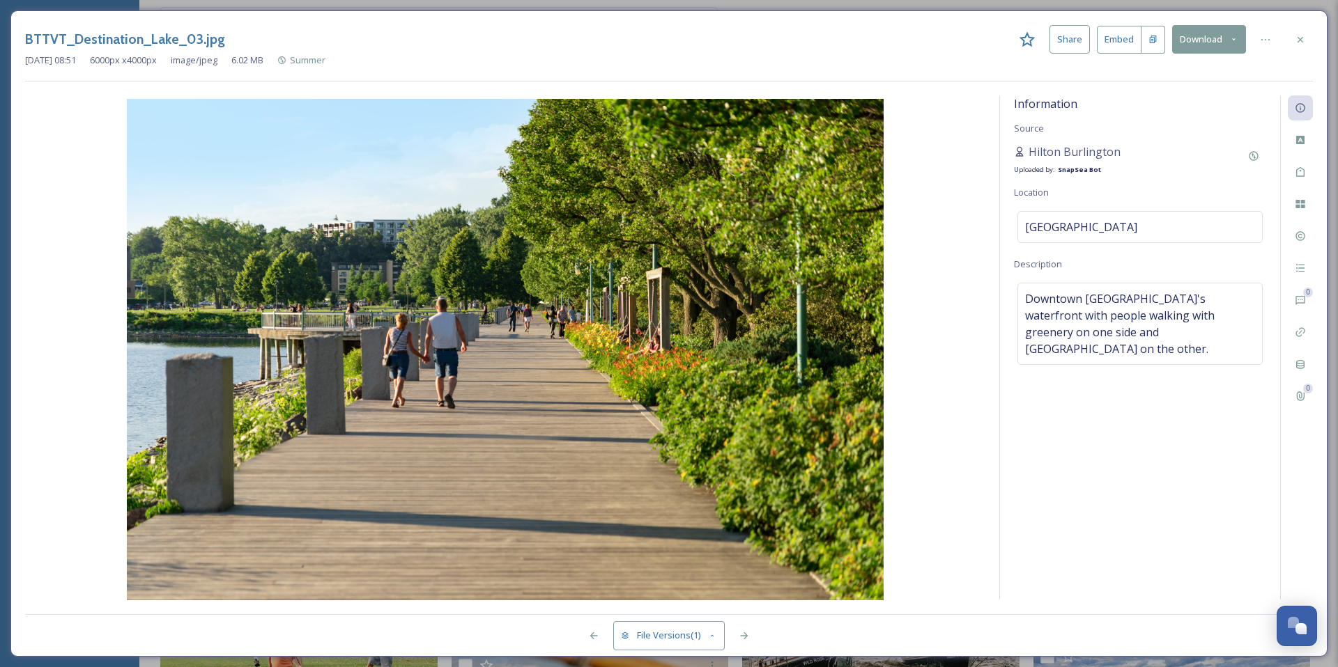
click at [809, 207] on img at bounding box center [505, 351] width 960 height 504
click at [446, 384] on img at bounding box center [505, 351] width 960 height 504
drag, startPoint x: 254, startPoint y: 38, endPoint x: 0, endPoint y: 40, distance: 253.6
click at [0, 40] on div "BTTVT_Destination_Lake_03.jpg Share Embed Download [DATE] 08:51 6000 px x 4000 …" at bounding box center [669, 333] width 1338 height 667
copy h3 "BTTVT_Destination_Lake_03.jpg"
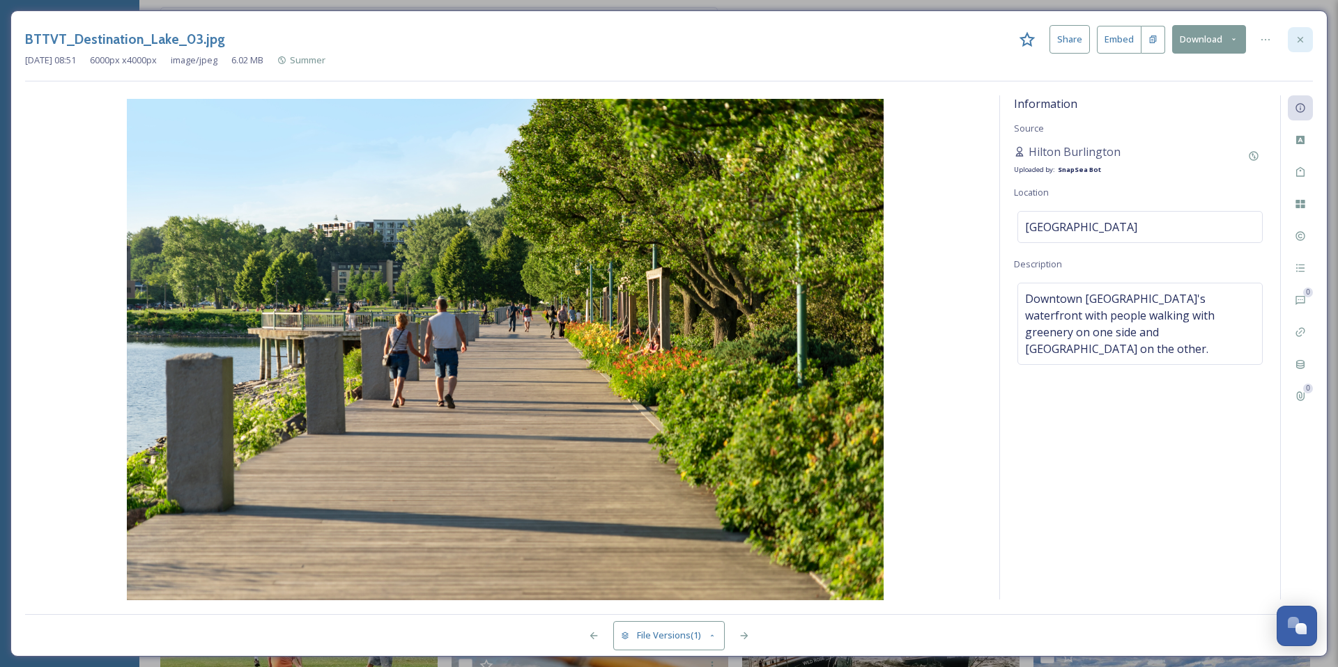
click at [1297, 38] on icon at bounding box center [1300, 39] width 11 height 11
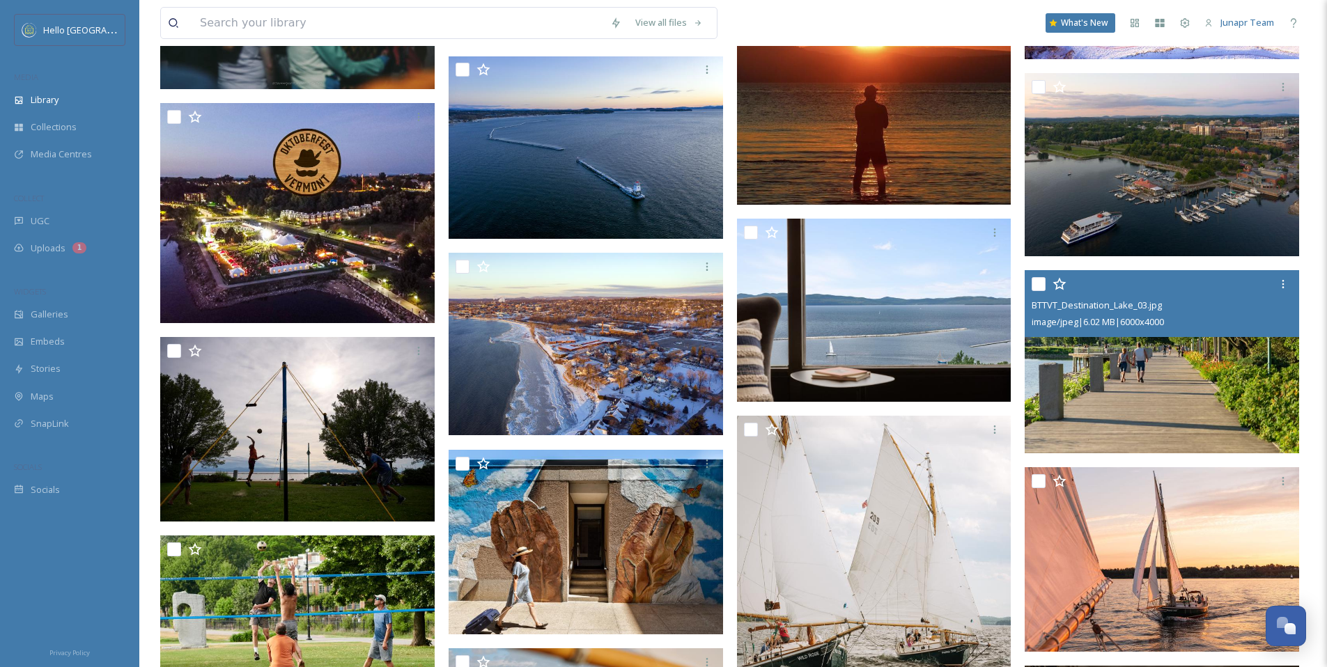
click at [1148, 353] on img at bounding box center [1162, 361] width 275 height 183
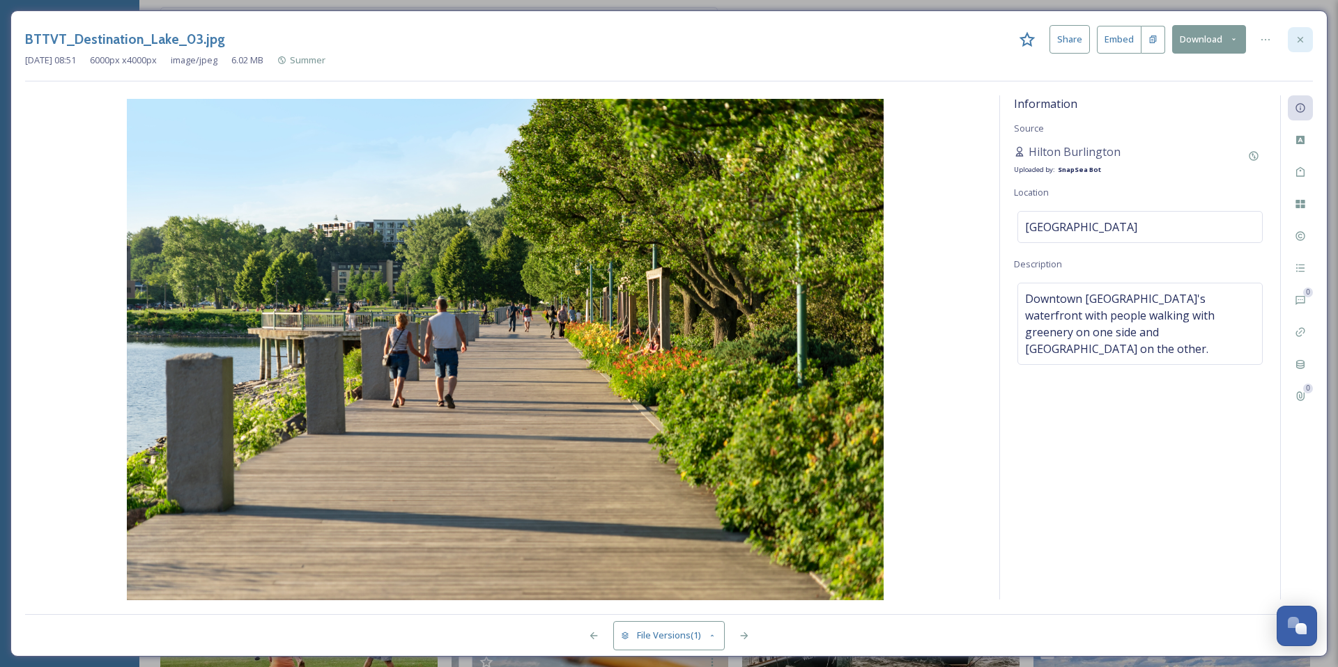
click at [1307, 37] on div at bounding box center [1300, 39] width 25 height 25
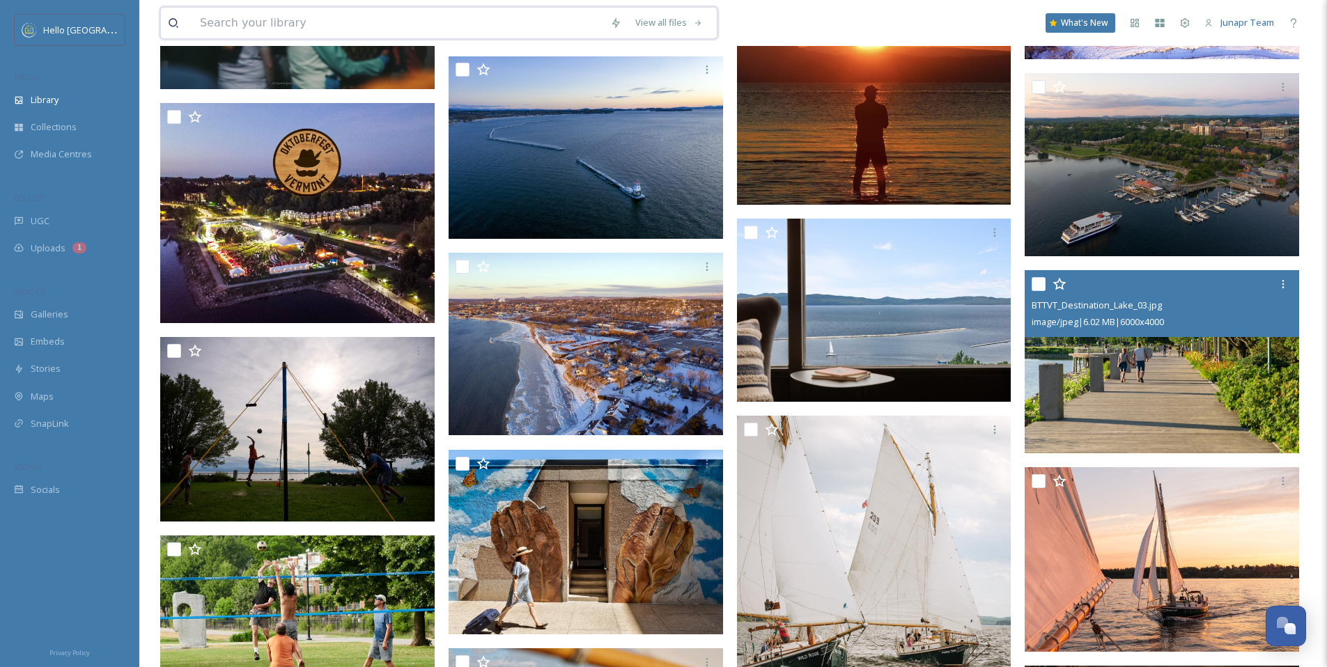
click at [544, 25] on input at bounding box center [398, 23] width 410 height 31
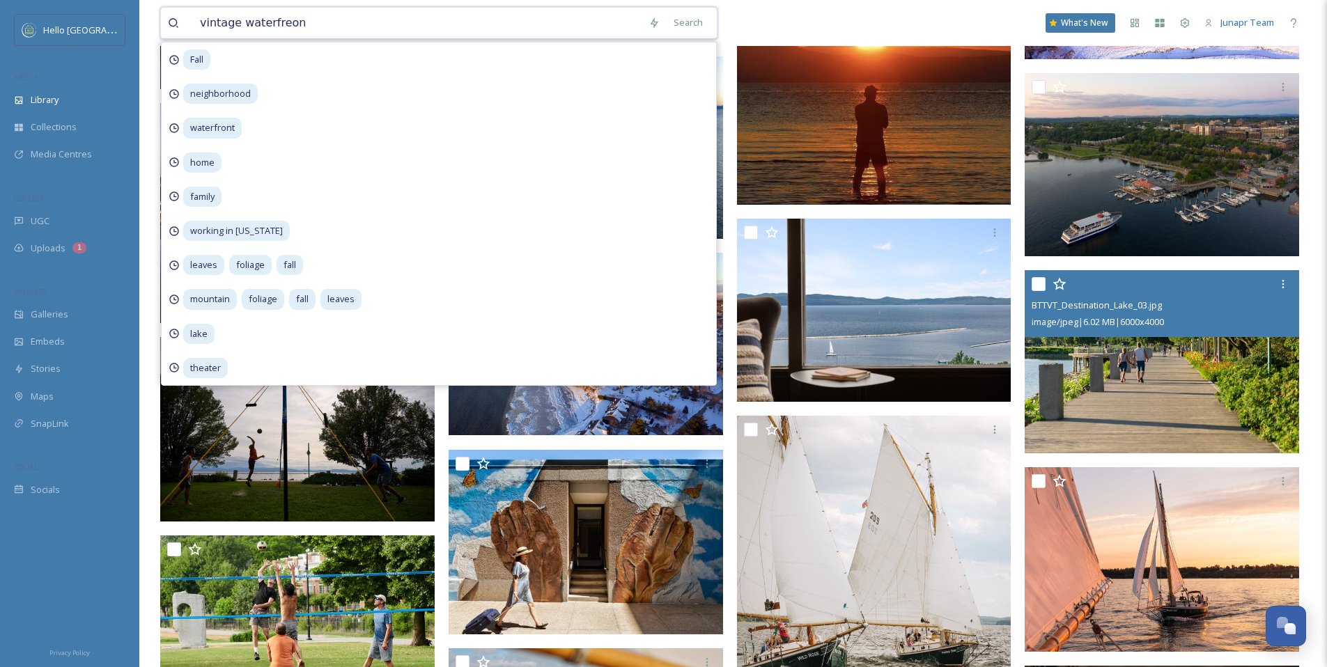
type input "vintage waterfreont"
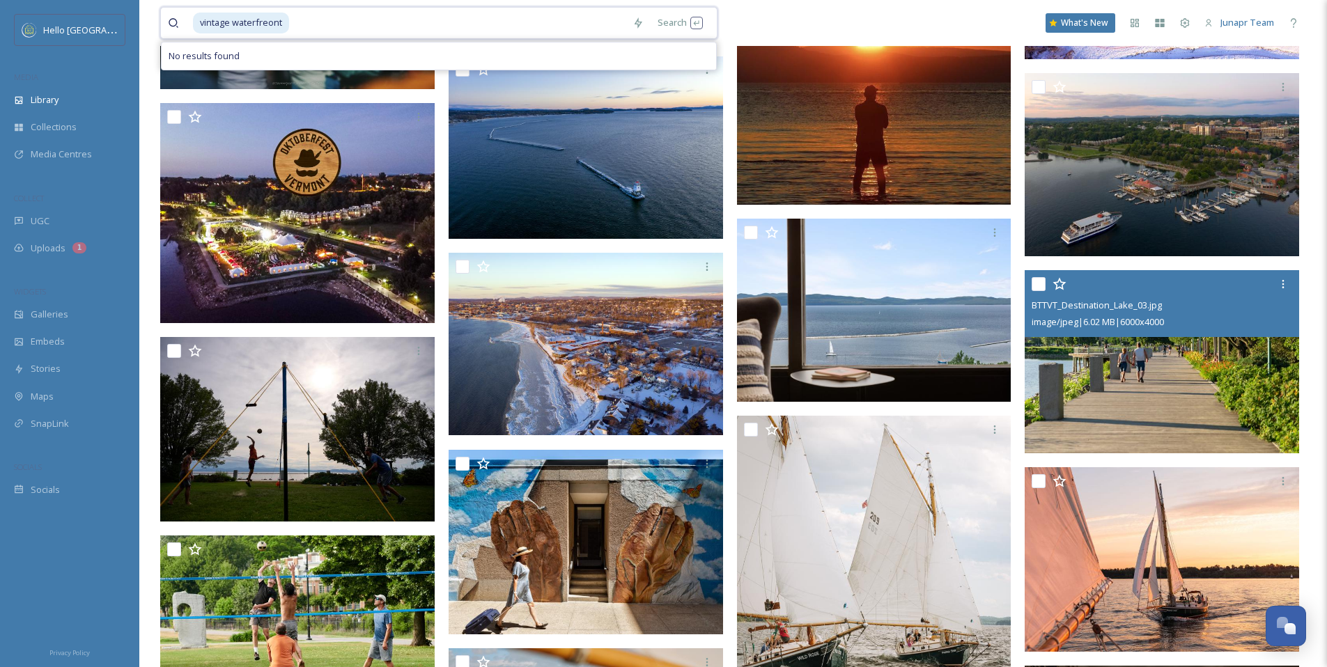
drag, startPoint x: 339, startPoint y: 30, endPoint x: 249, endPoint y: 24, distance: 90.8
click at [249, 24] on div "vintage waterfreont" at bounding box center [409, 23] width 433 height 31
type input "vintage waterfront"
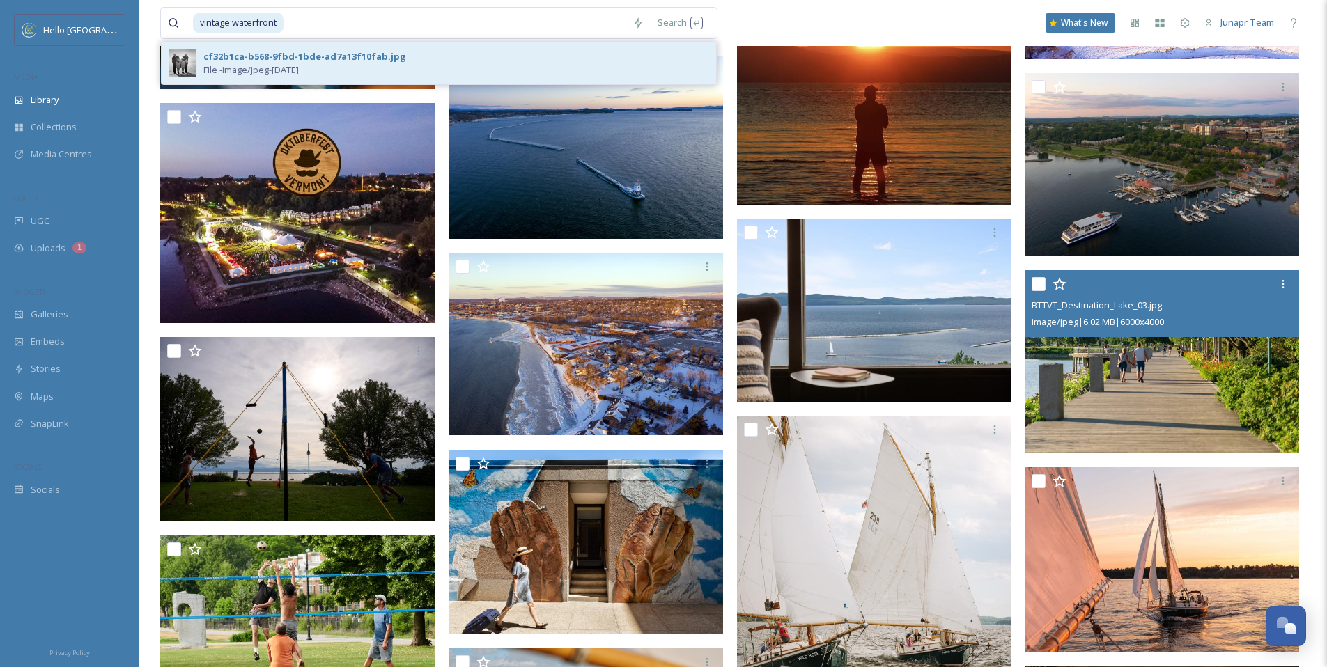
click at [274, 52] on div "cf32b1ca-b568-9fbd-1bde-ad7a13f10fab.jpg" at bounding box center [304, 56] width 203 height 13
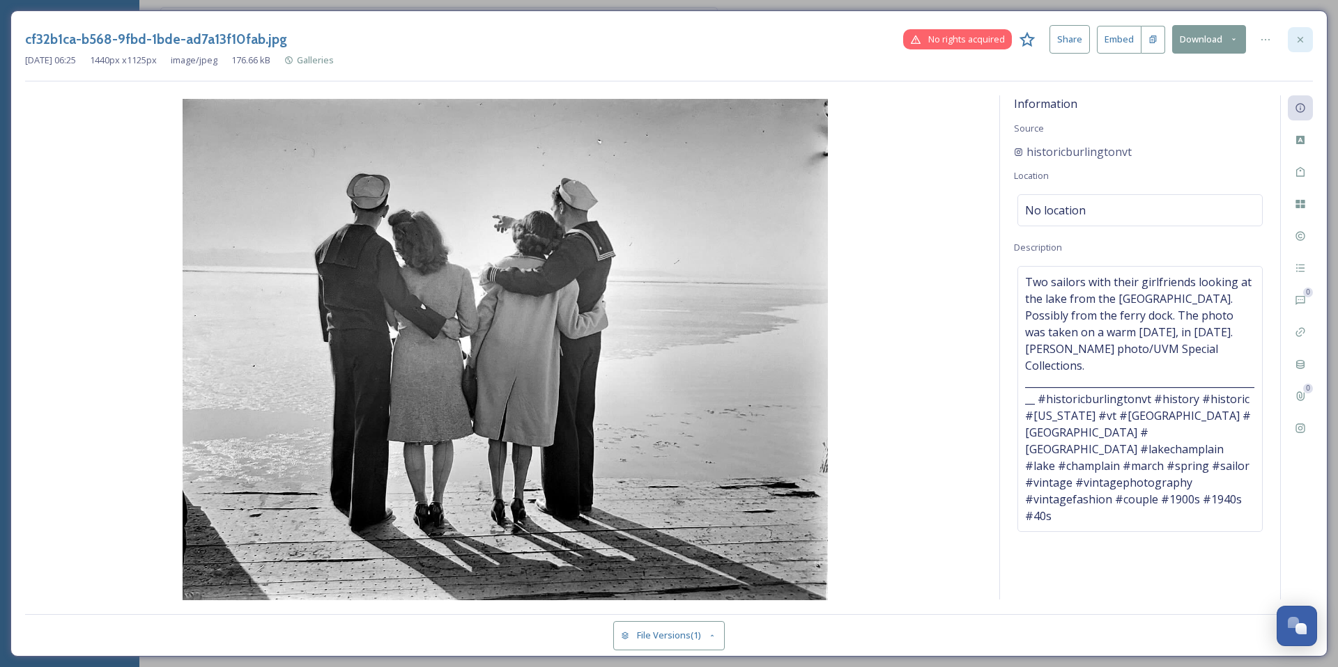
click at [1297, 38] on icon at bounding box center [1300, 39] width 11 height 11
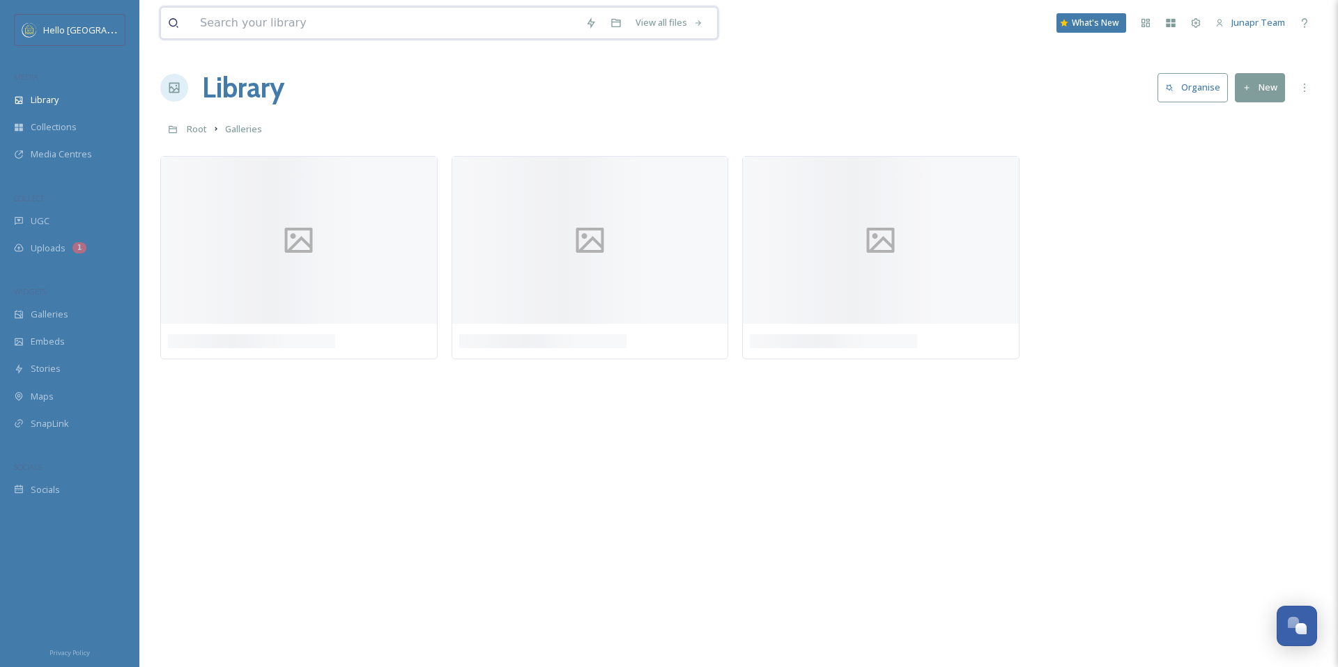
click at [307, 33] on input at bounding box center [385, 23] width 385 height 31
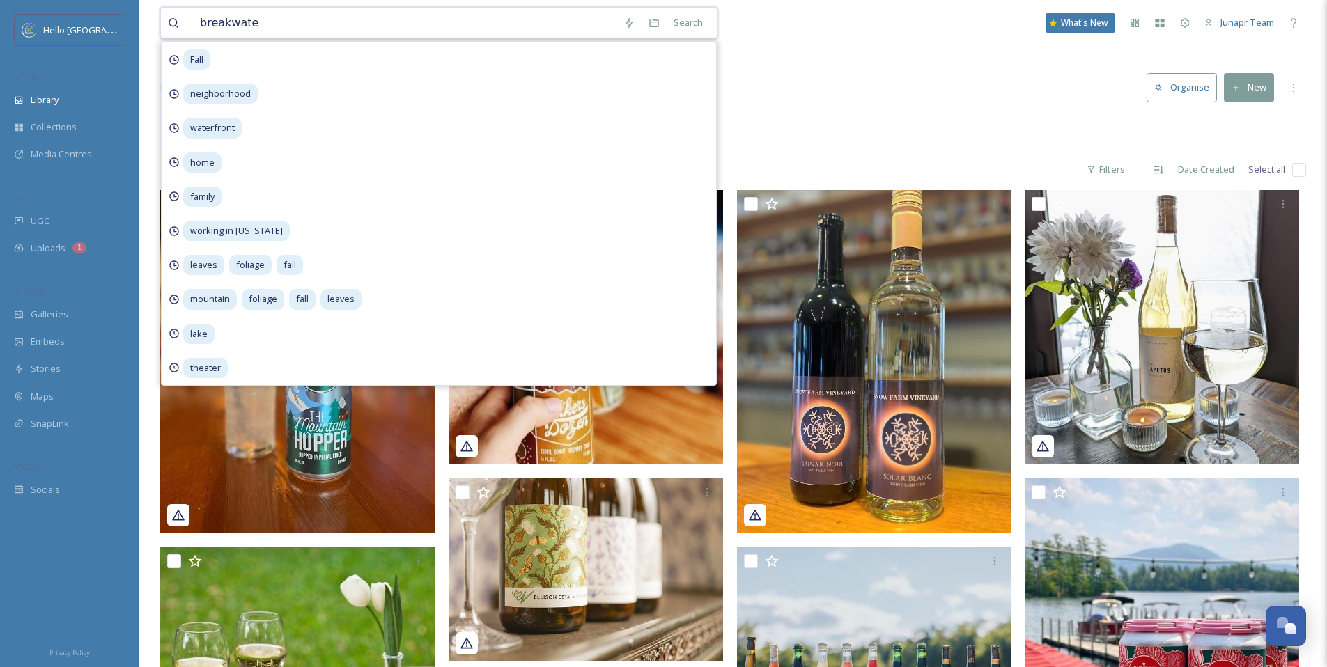
type input "breakwater"
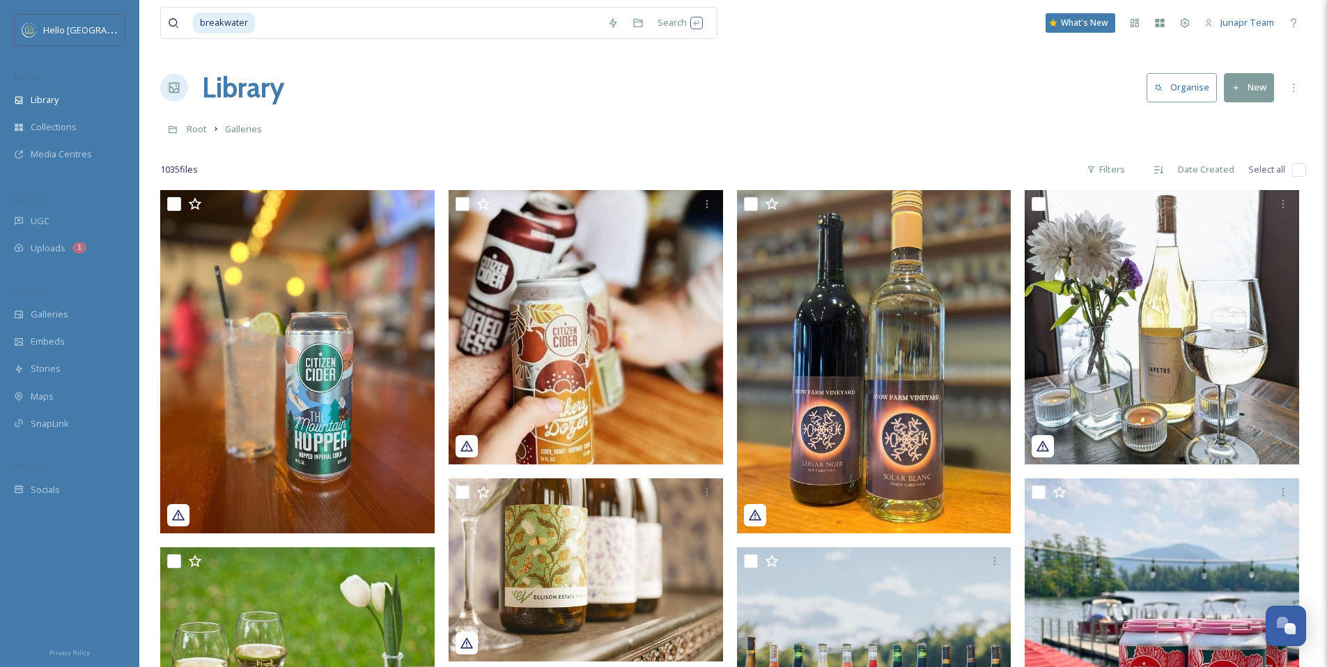
click at [799, 118] on div "Root Galleries" at bounding box center [733, 129] width 1146 height 26
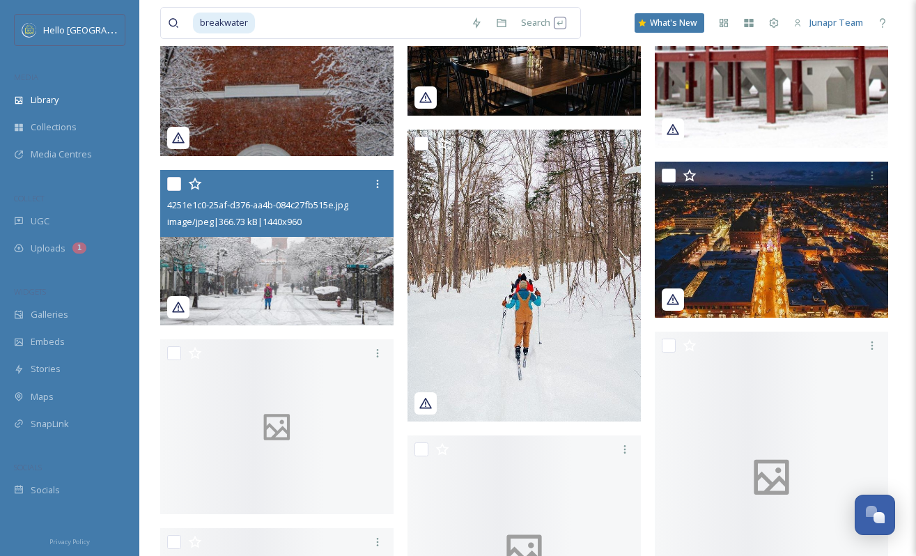
scroll to position [6749, 0]
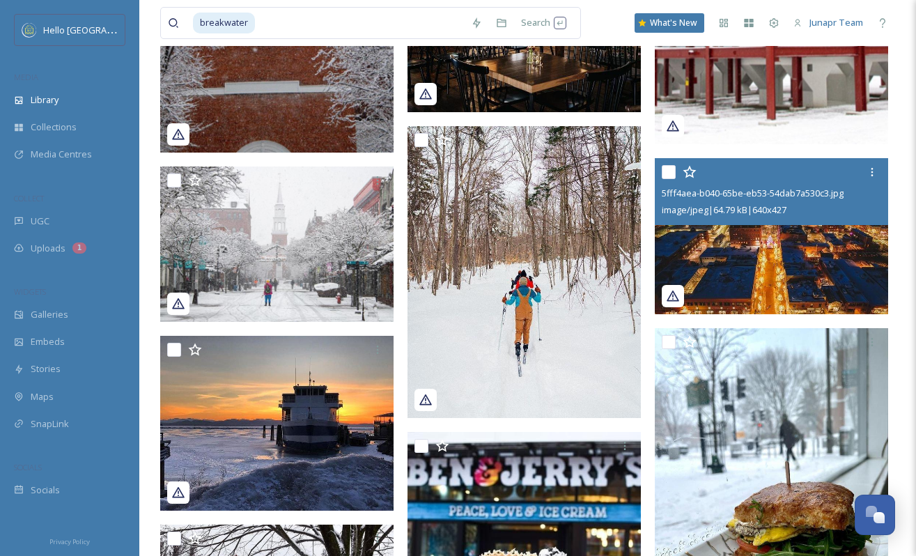
click at [768, 288] on img at bounding box center [771, 236] width 233 height 156
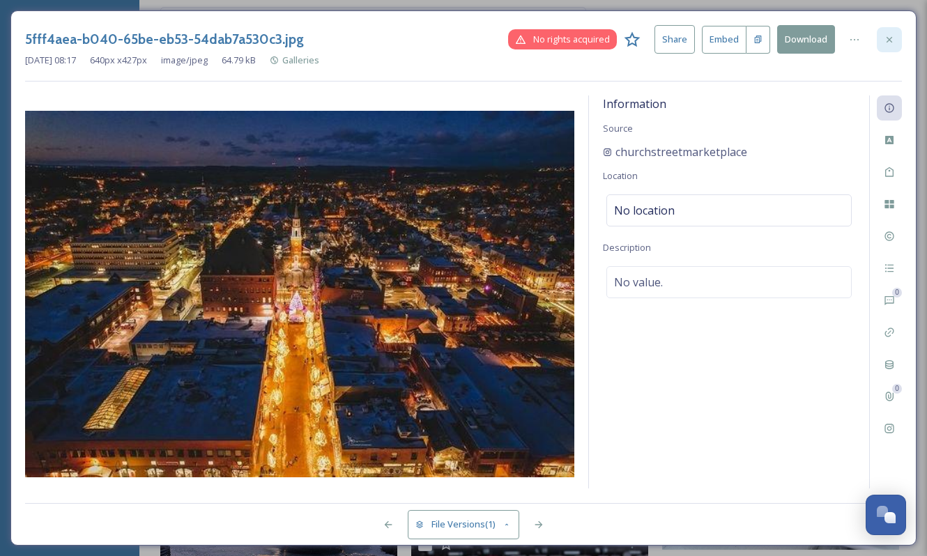
click at [883, 38] on icon at bounding box center [888, 39] width 11 height 11
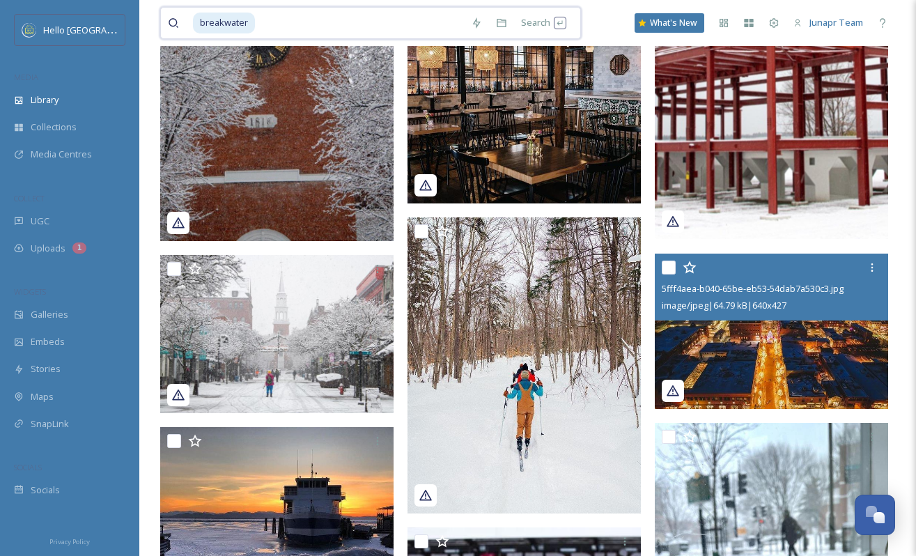
click at [270, 24] on input at bounding box center [360, 23] width 208 height 31
type input "b"
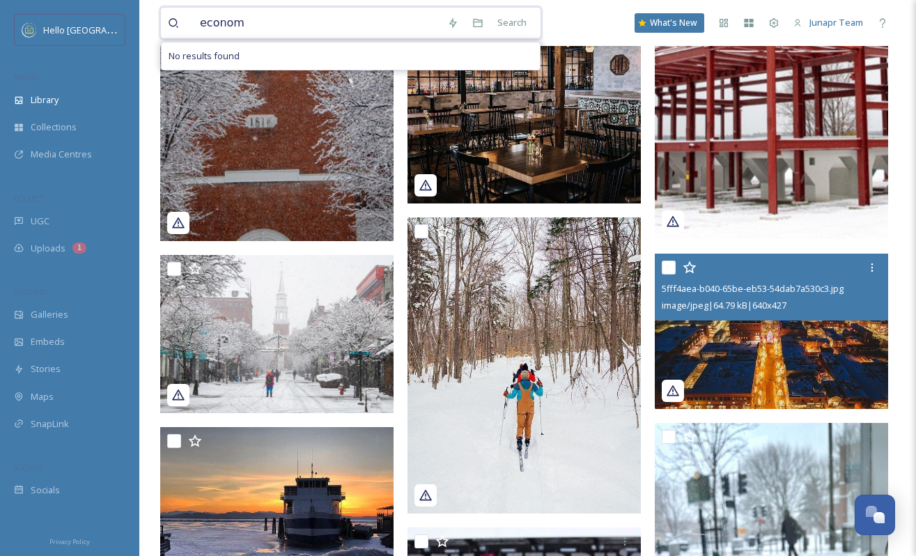
type input "economy"
click at [322, 17] on input at bounding box center [353, 23] width 213 height 31
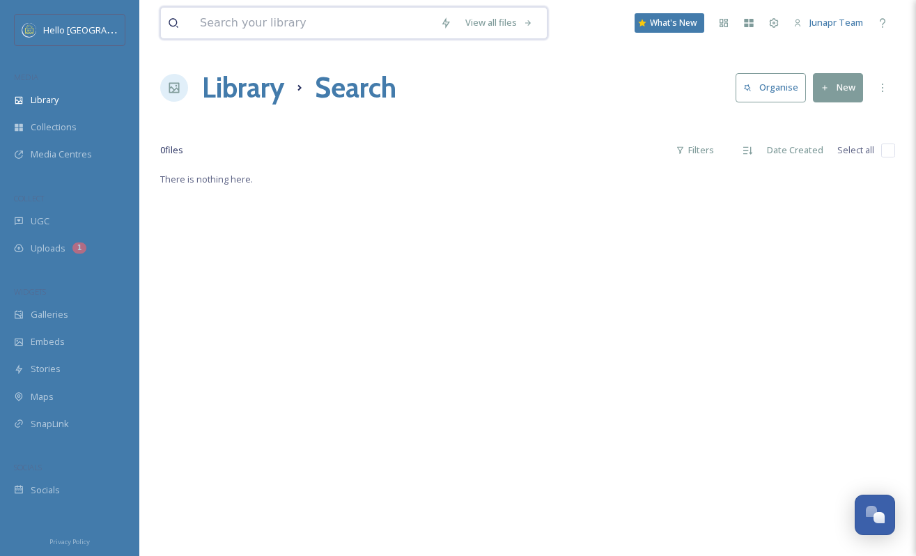
click at [316, 31] on input at bounding box center [313, 23] width 240 height 31
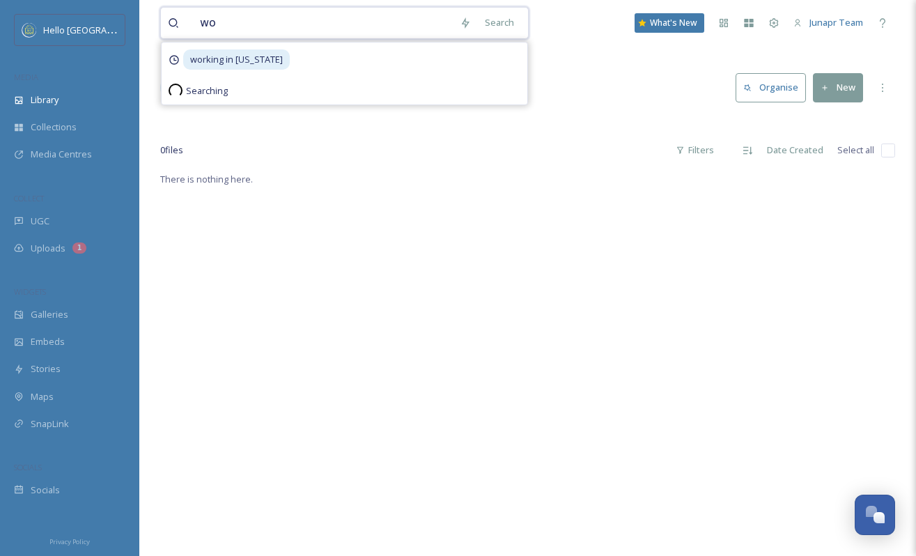
type input "w"
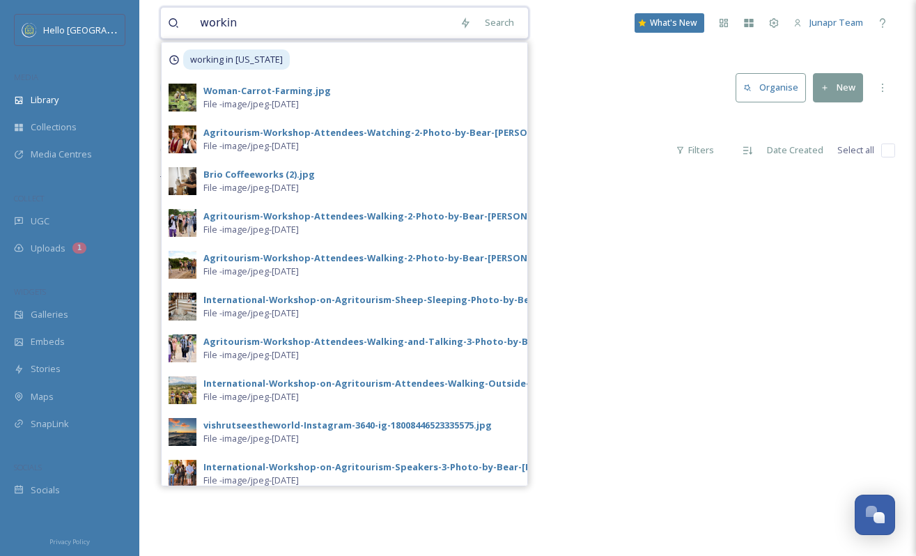
type input "working"
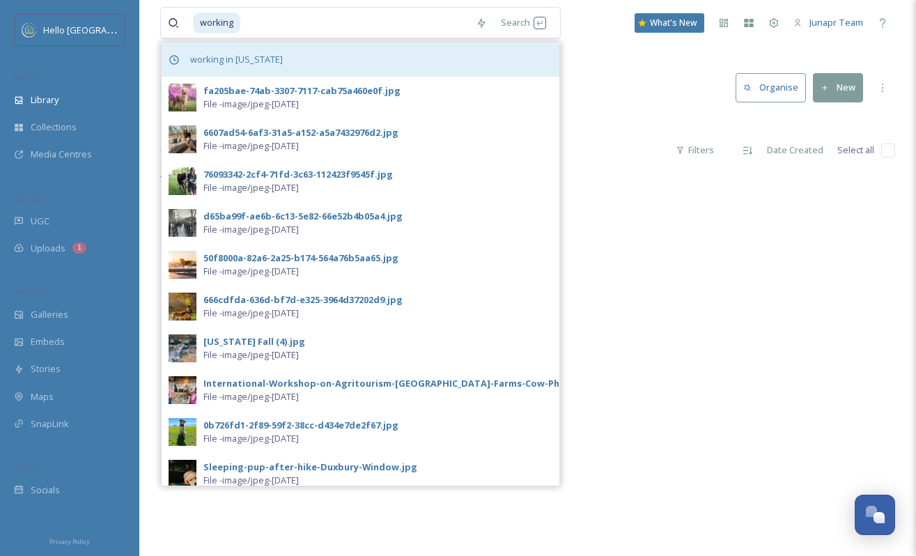
click at [226, 60] on span "working in [US_STATE]" at bounding box center [236, 59] width 107 height 20
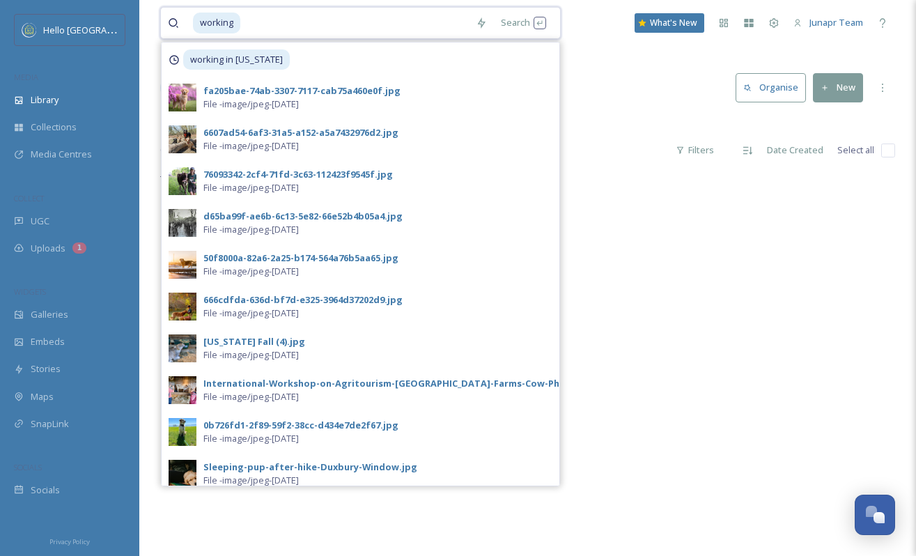
click at [294, 29] on input at bounding box center [355, 23] width 227 height 31
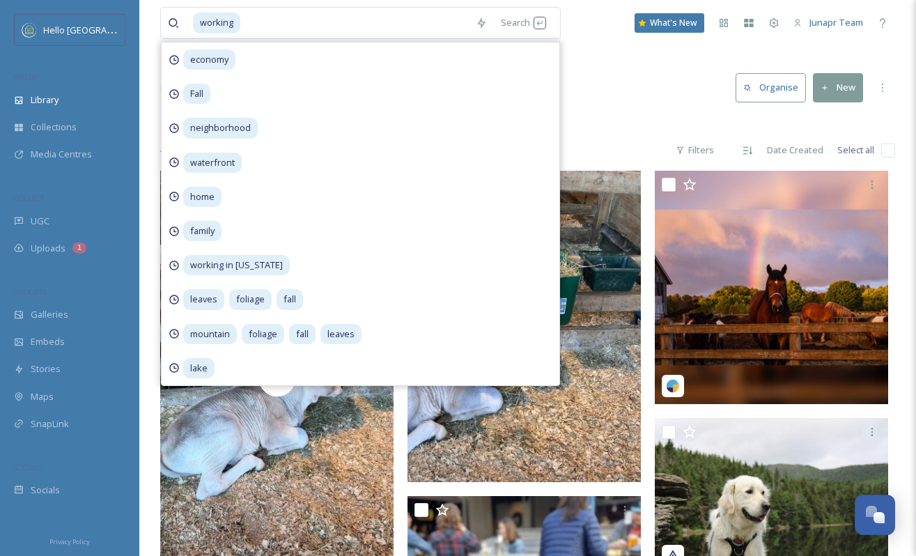
click at [616, 108] on div "Library Search Organise New" at bounding box center [527, 88] width 735 height 42
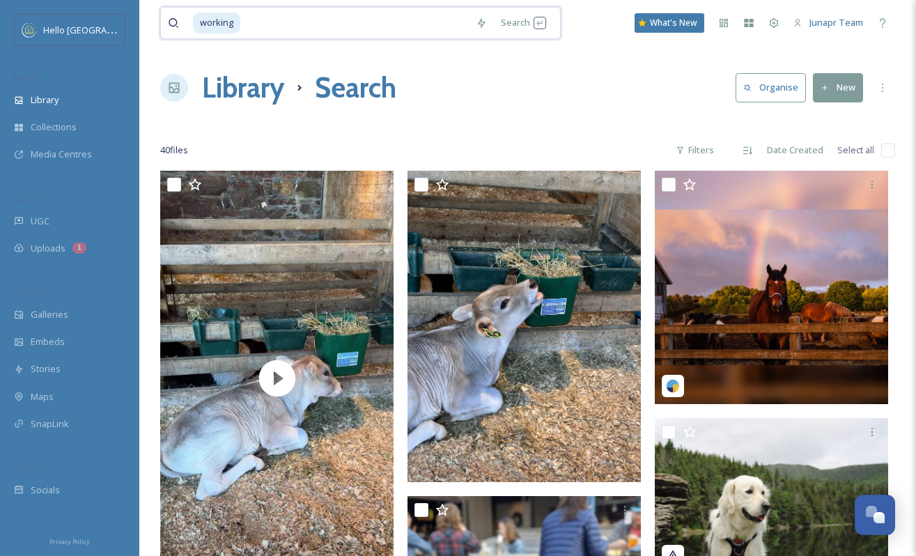
click at [238, 29] on span "working" at bounding box center [216, 23] width 47 height 20
click at [245, 26] on input at bounding box center [355, 23] width 227 height 31
type input "w"
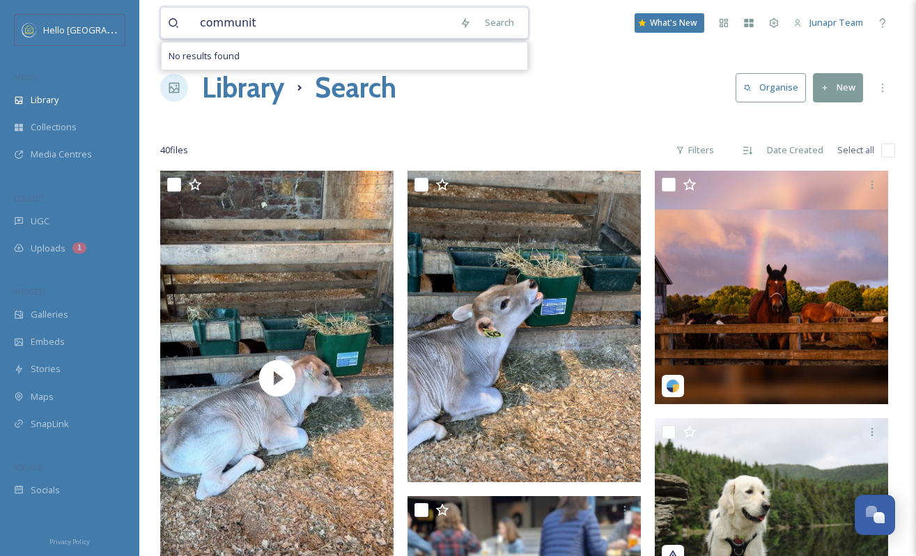
type input "community"
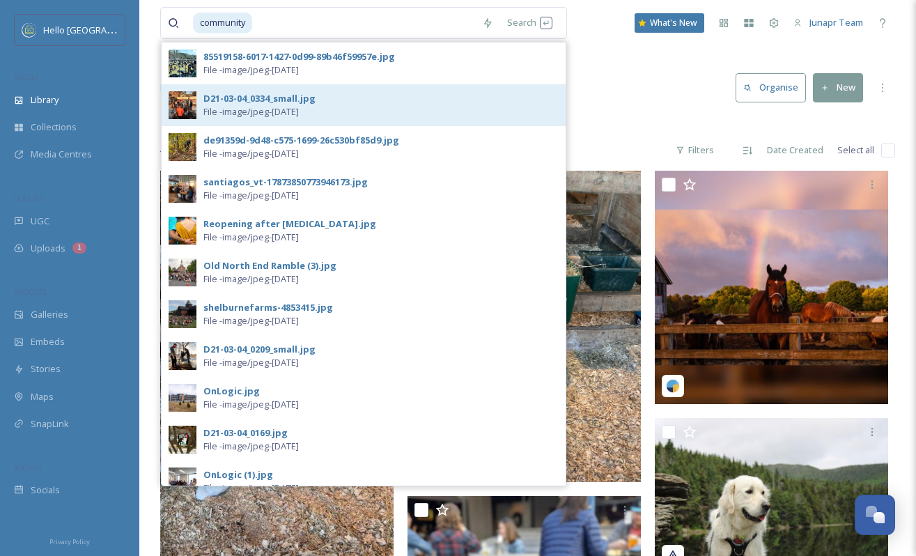
click at [270, 100] on div "D21-03-04_0334_small.jpg" at bounding box center [259, 98] width 112 height 13
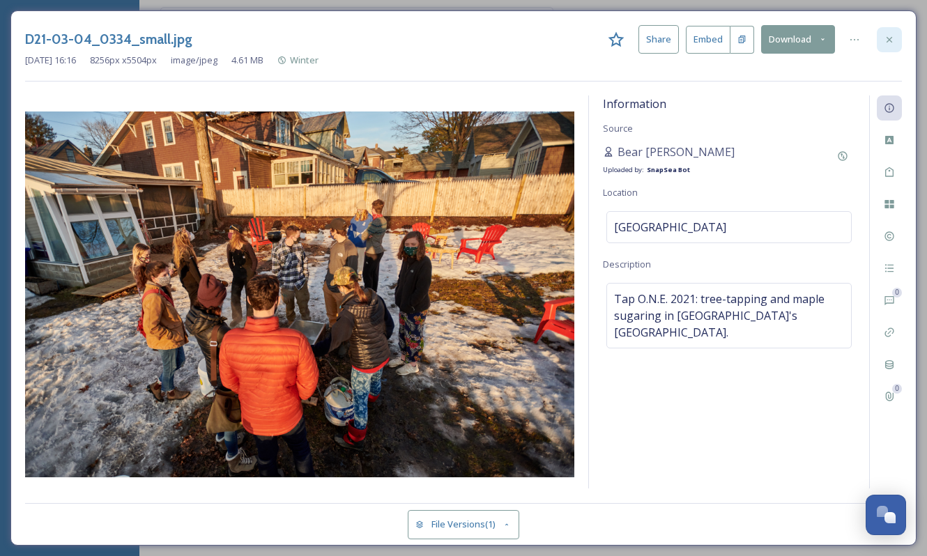
click at [887, 43] on icon at bounding box center [888, 39] width 11 height 11
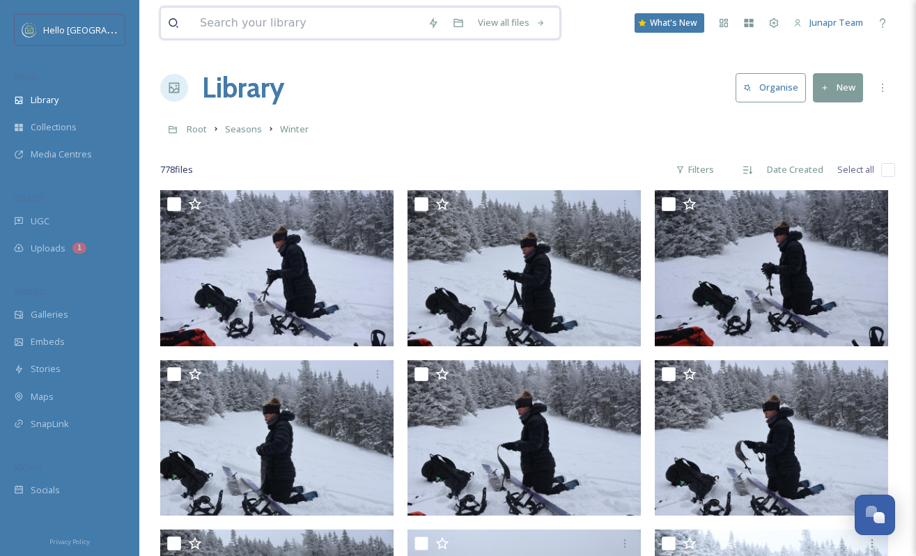
click at [274, 18] on input at bounding box center [307, 23] width 228 height 31
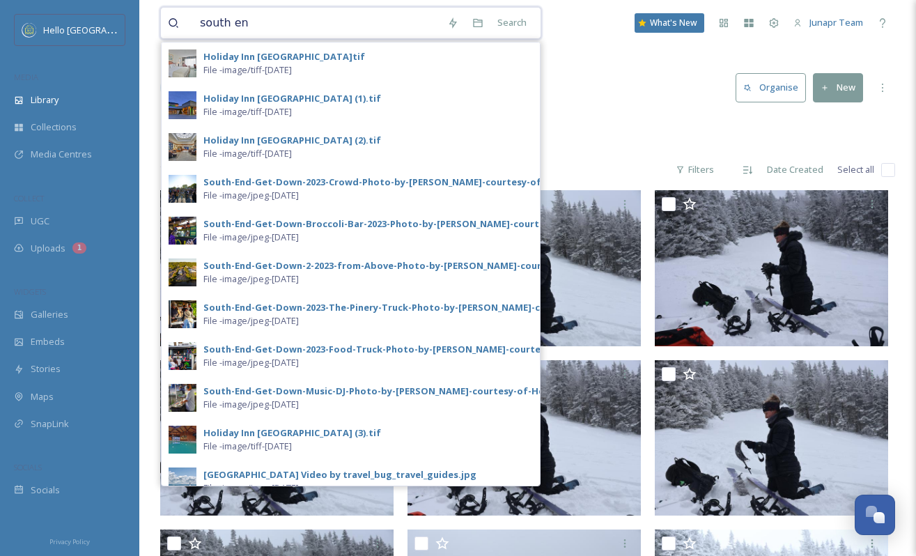
type input "[GEOGRAPHIC_DATA]"
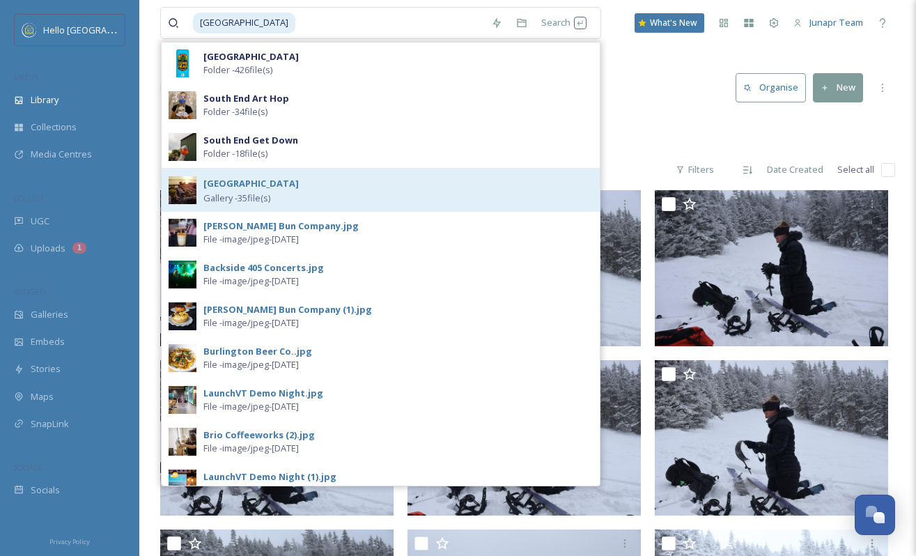
click at [234, 180] on strong "[GEOGRAPHIC_DATA]" at bounding box center [250, 183] width 95 height 13
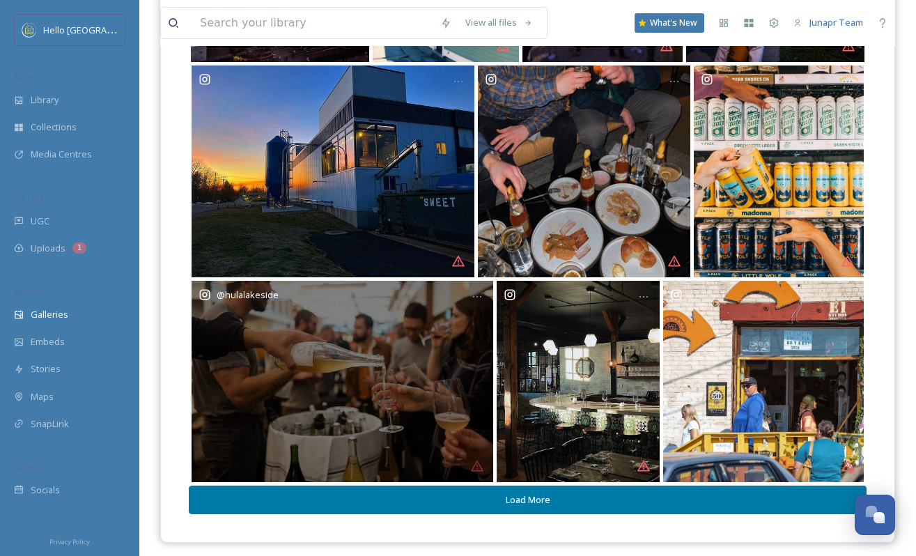
scroll to position [346, 0]
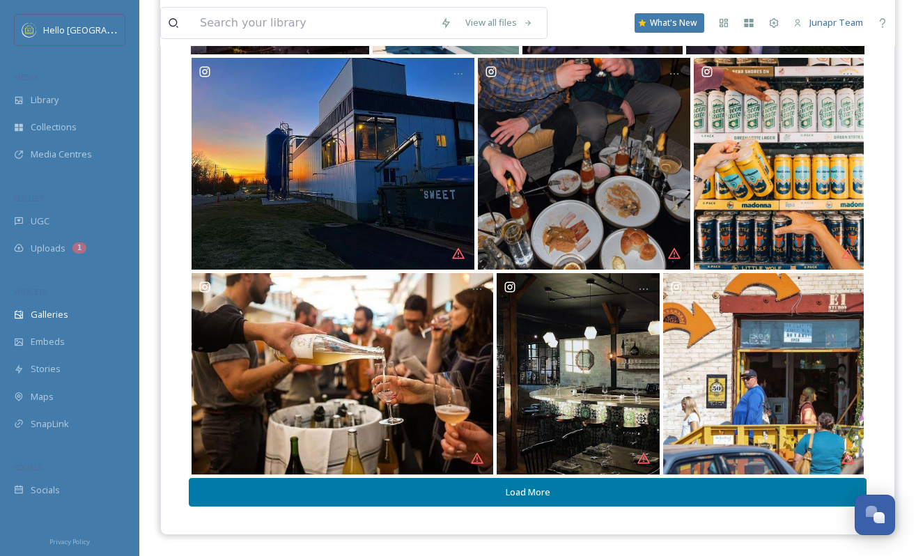
click at [514, 489] on button "Load More" at bounding box center [528, 492] width 678 height 29
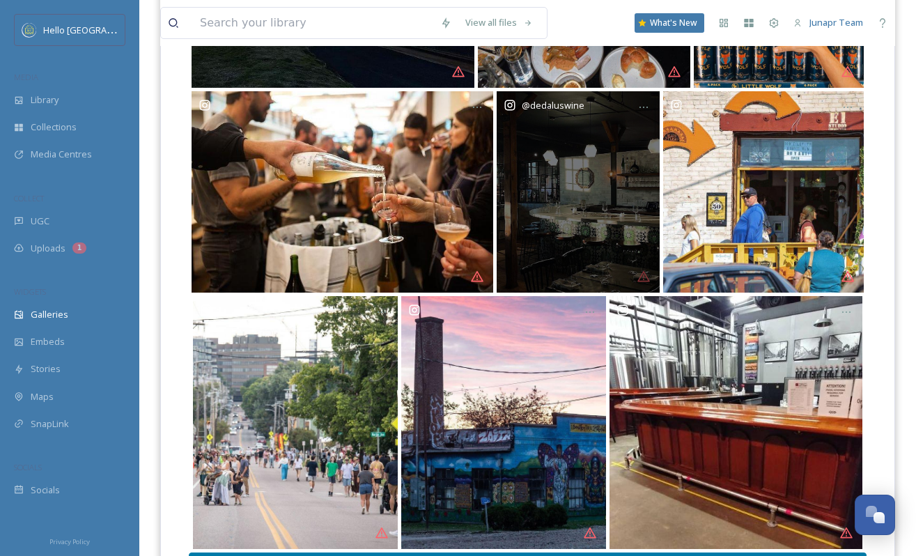
scroll to position [603, 0]
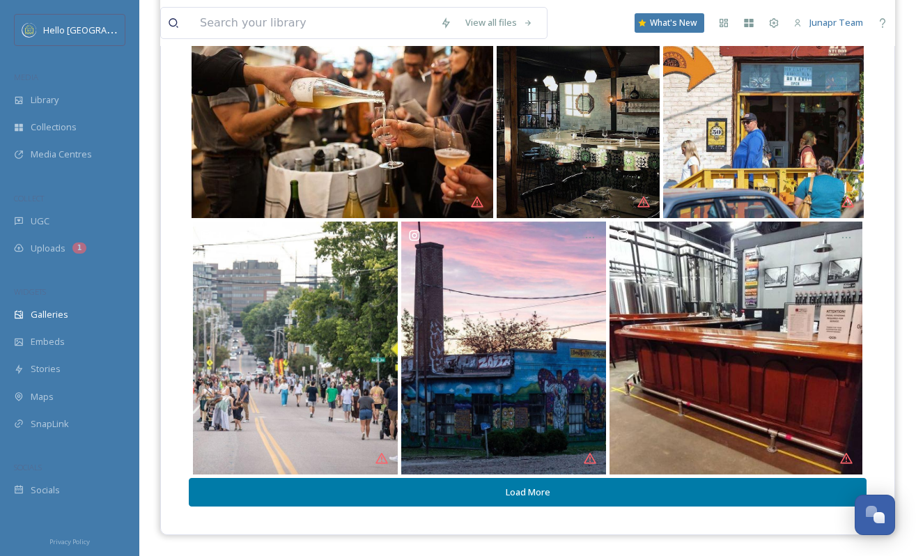
click at [519, 491] on button "Load More" at bounding box center [528, 492] width 678 height 29
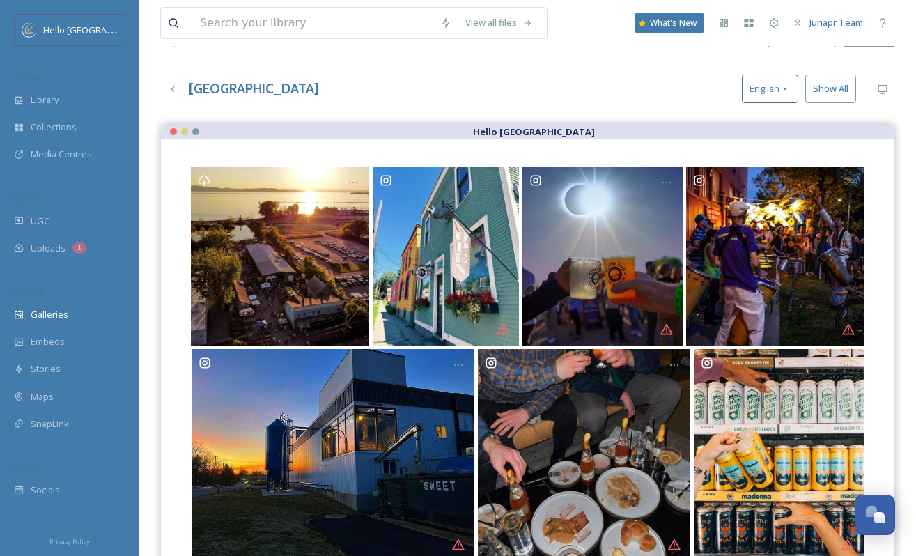
scroll to position [0, 0]
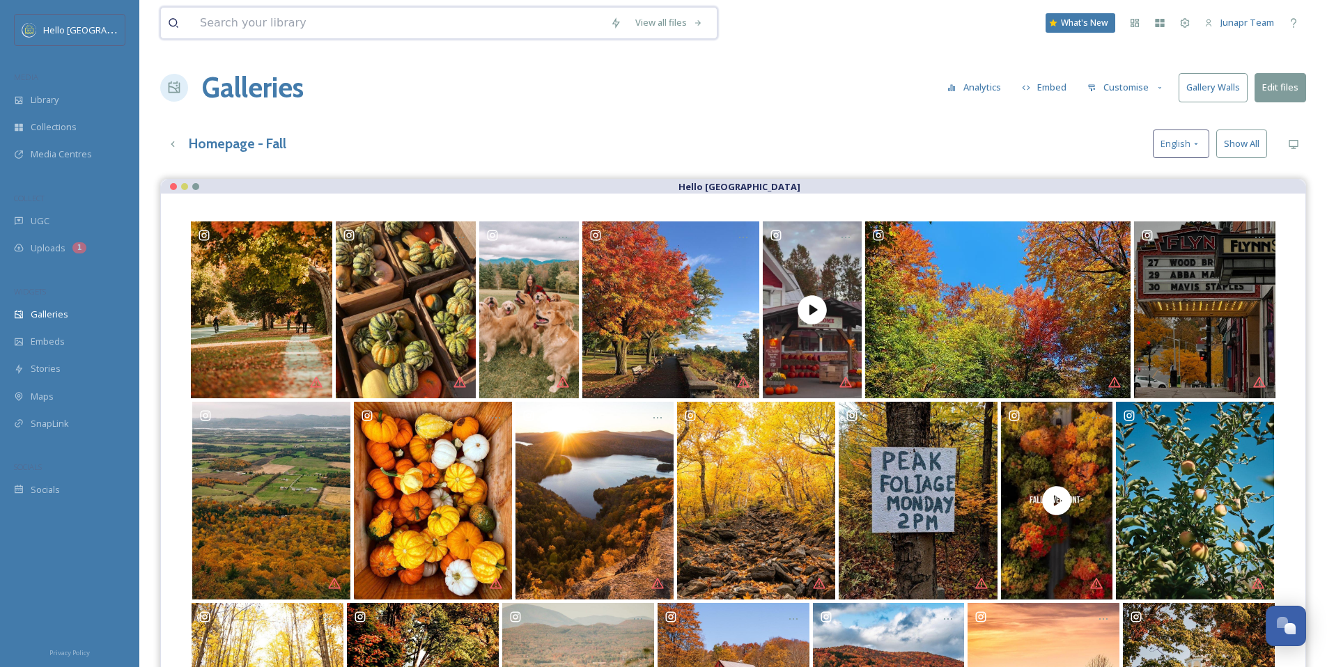
click at [260, 26] on input at bounding box center [398, 23] width 410 height 31
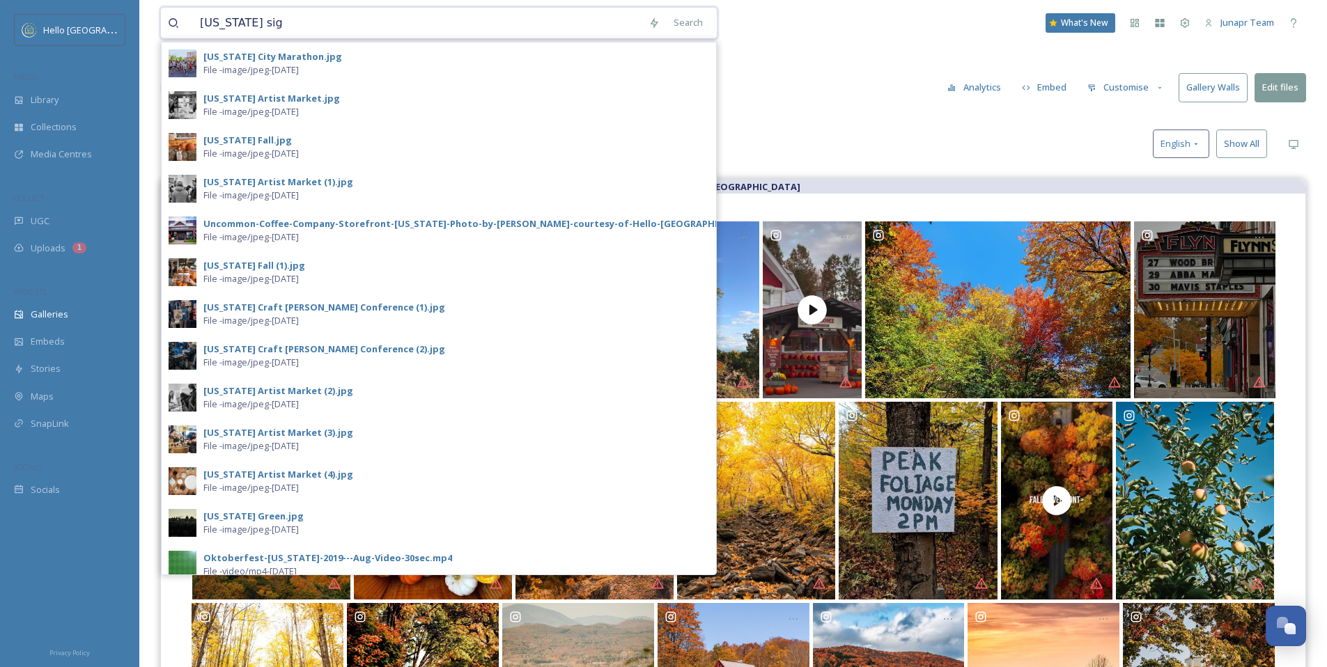
type input "Vermont sign"
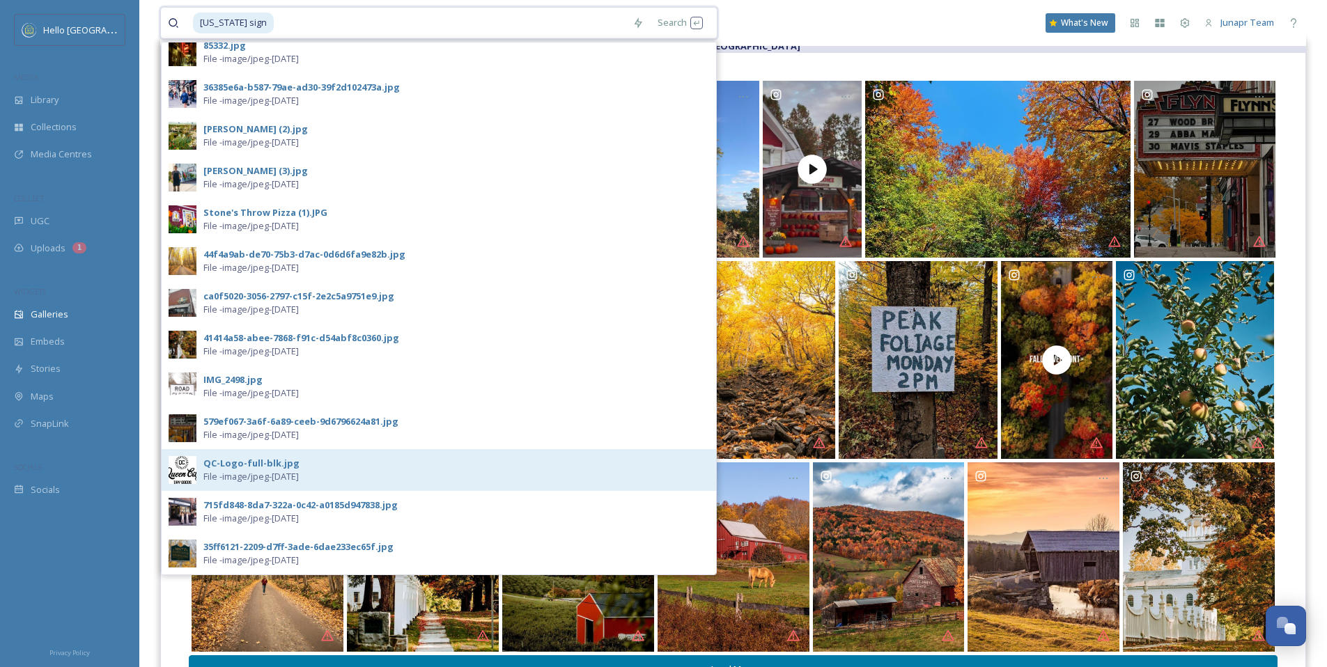
scroll to position [207, 0]
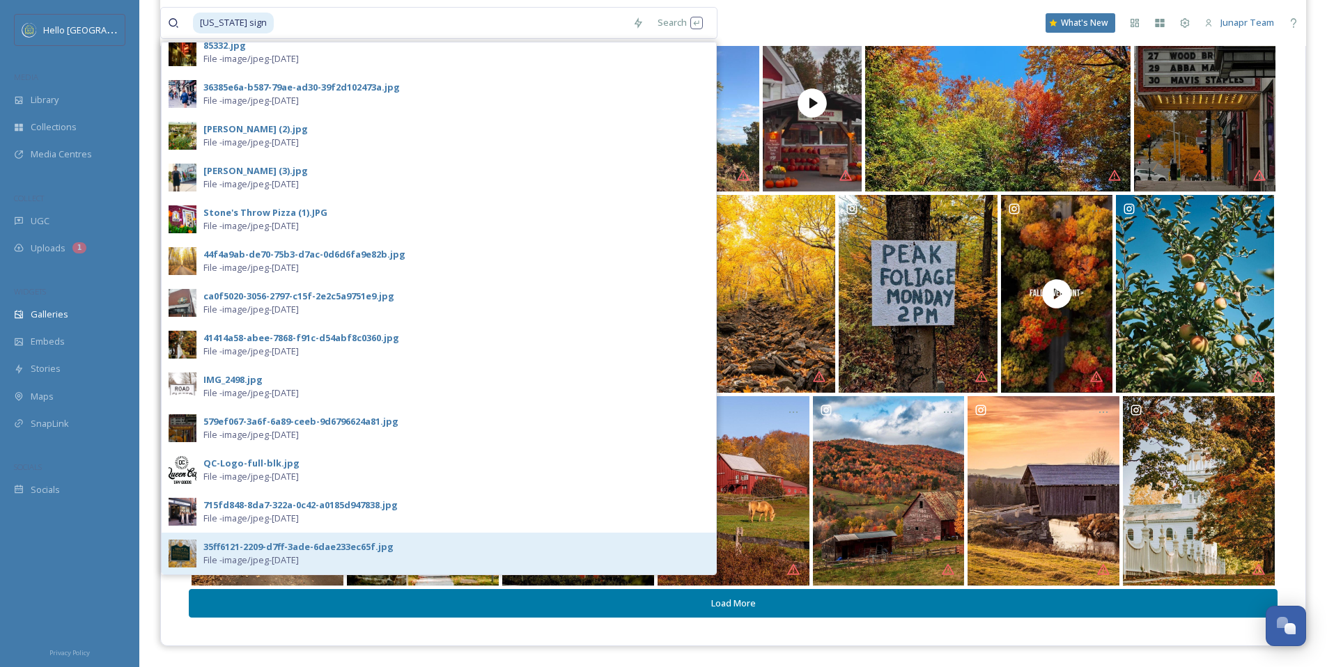
click at [256, 545] on div "35ff6121-2209-d7ff-3ade-6dae233ec65f.jpg" at bounding box center [298, 547] width 190 height 13
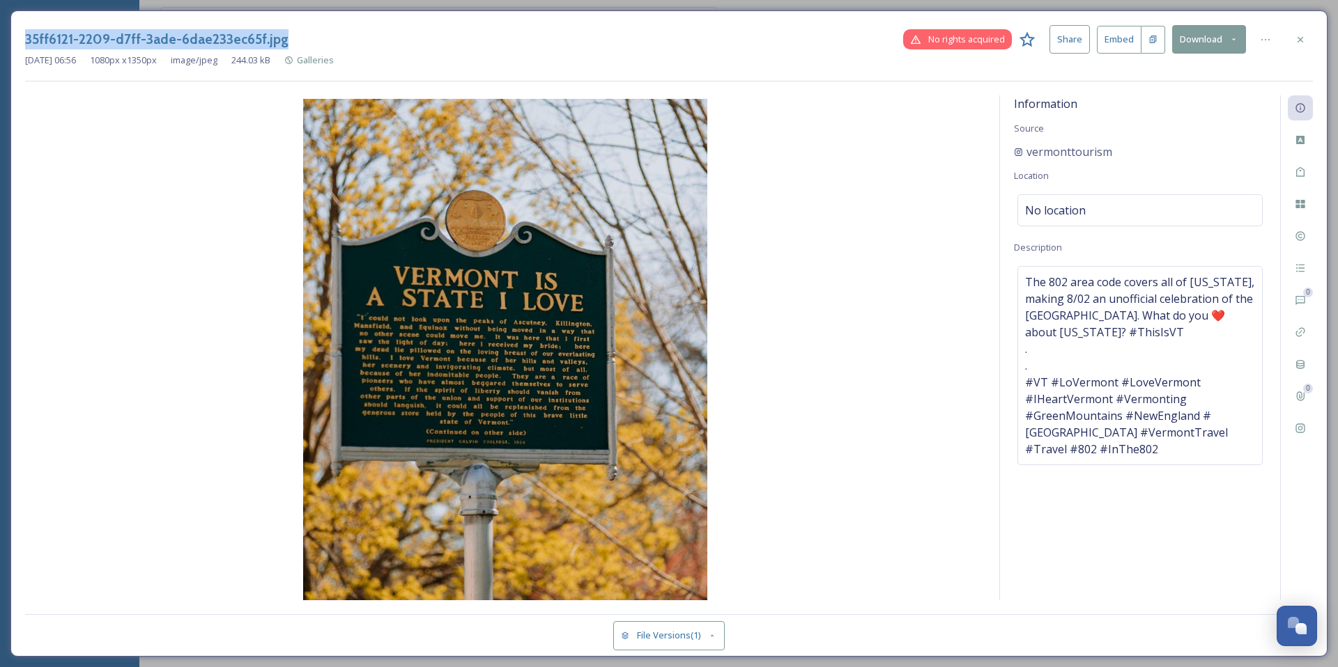
drag, startPoint x: 293, startPoint y: 41, endPoint x: 0, endPoint y: 38, distance: 293.3
click at [0, 38] on div "35ff6121-2209-d7ff-3ade-6dae233ec65f.jpg No rights acquired Share Embed Downloa…" at bounding box center [669, 333] width 1338 height 667
copy h3 "35ff6121-2209-d7ff-3ade-6dae233ec65f.jpg"
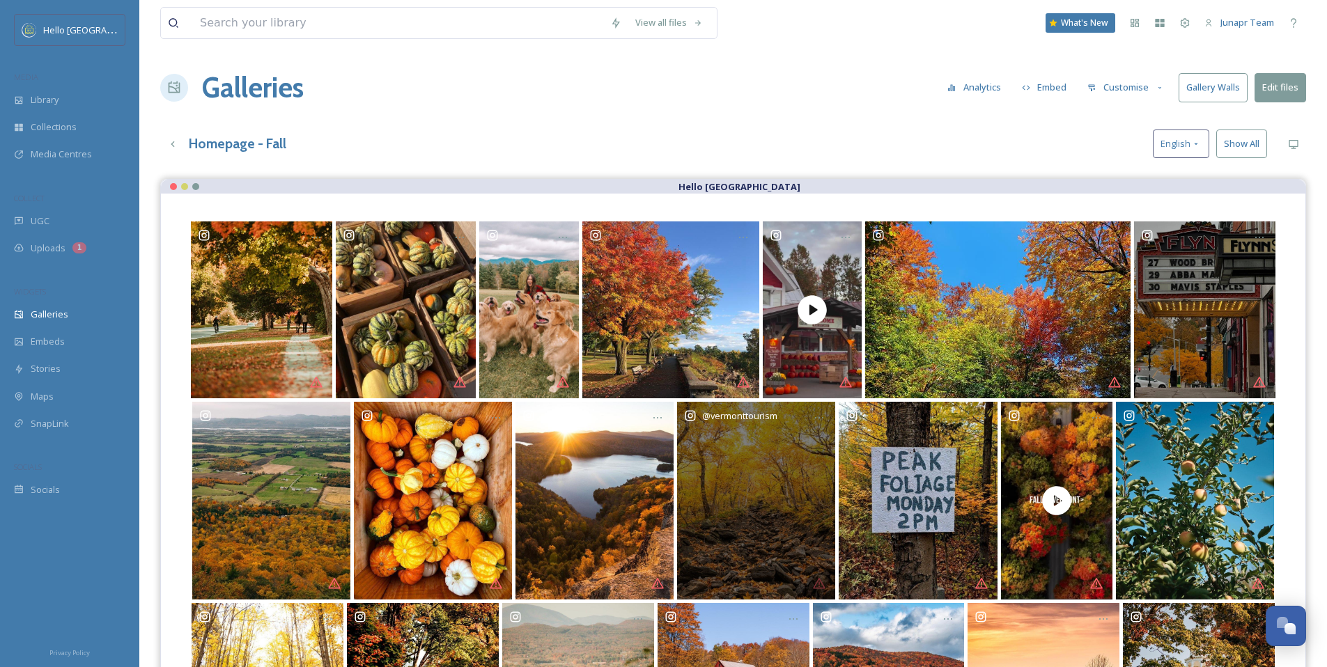
scroll to position [207, 0]
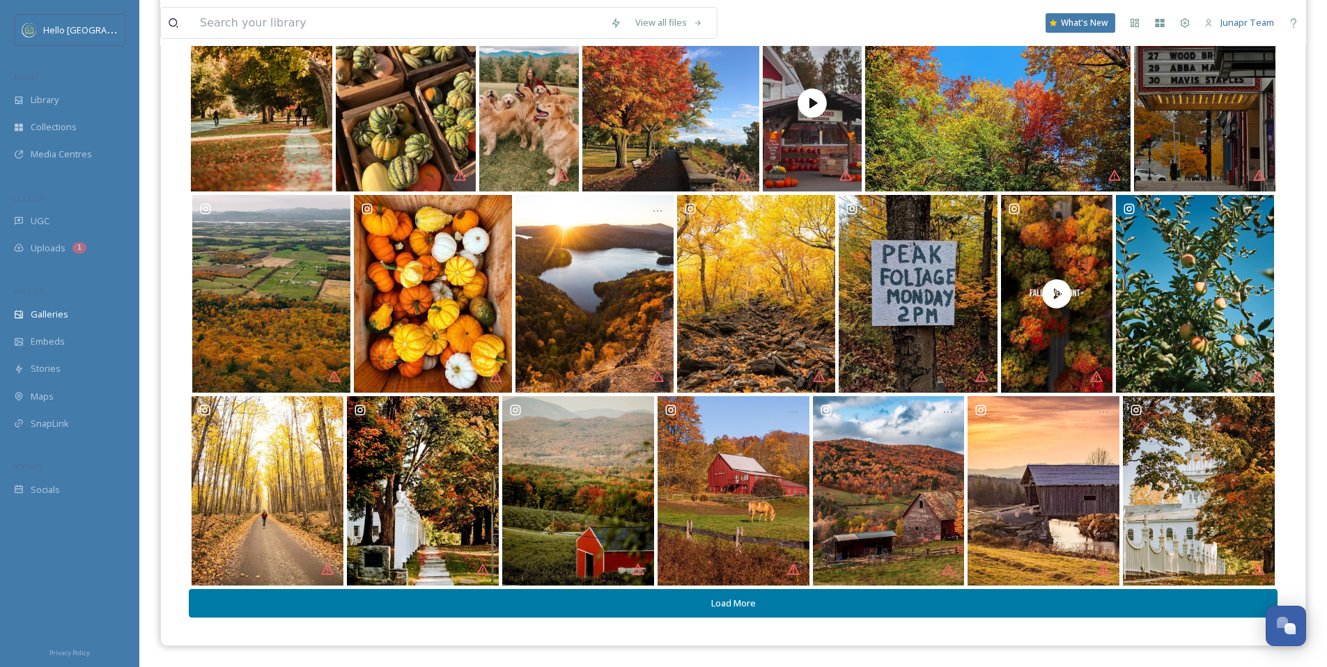
click at [737, 605] on button "Load More" at bounding box center [733, 603] width 1089 height 29
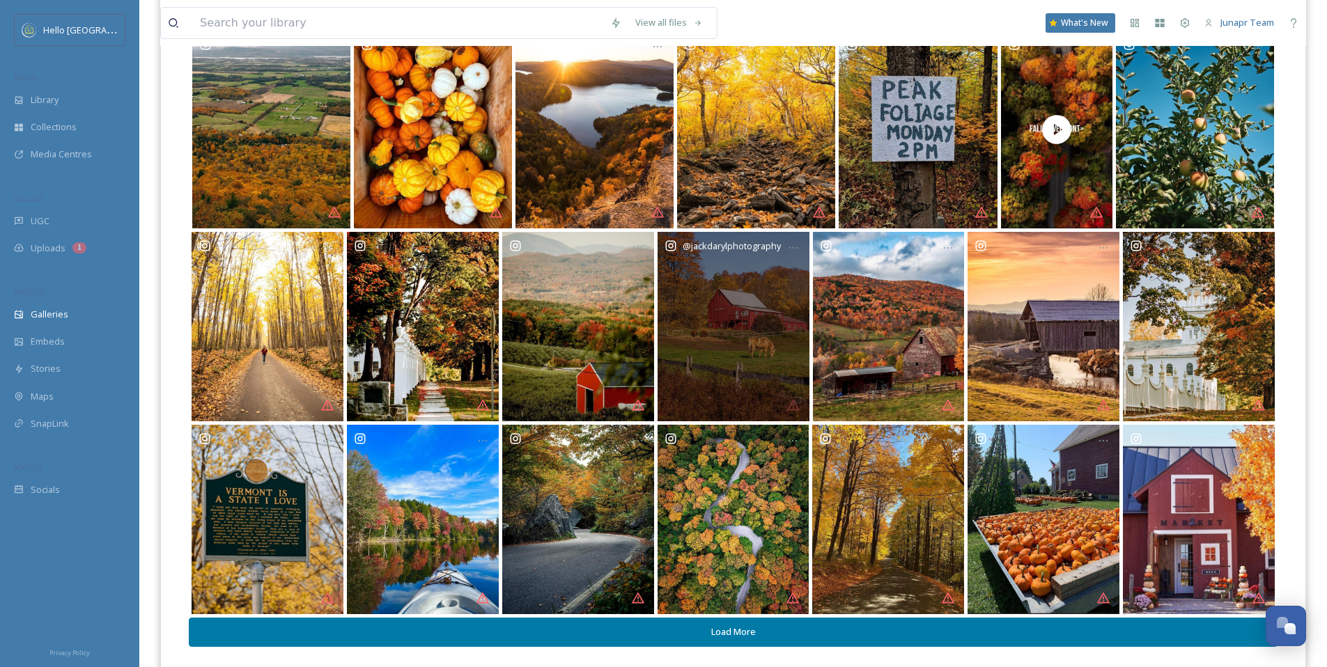
scroll to position [401, 0]
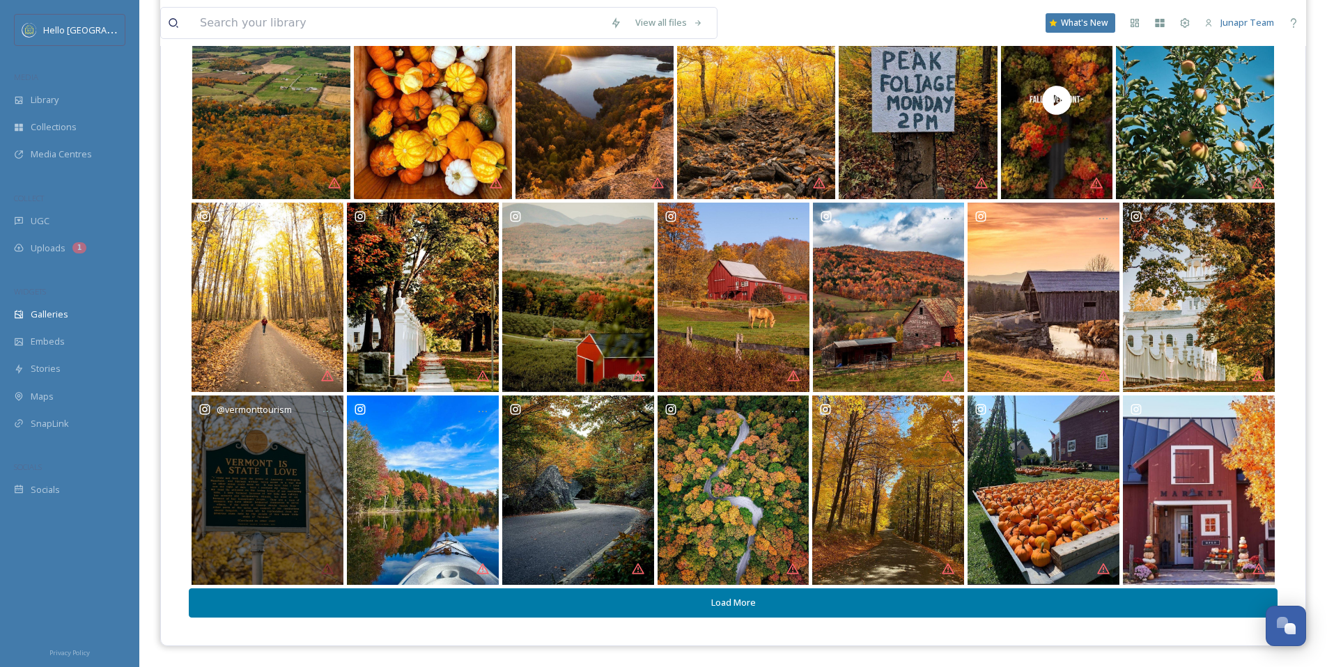
click at [255, 516] on div "@ vermonttourism" at bounding box center [268, 491] width 152 height 190
drag, startPoint x: 258, startPoint y: 511, endPoint x: 231, endPoint y: 464, distance: 55.0
click at [231, 464] on div "@ vermonttourism" at bounding box center [268, 491] width 152 height 190
click at [266, 476] on div "@ vermonttourism" at bounding box center [268, 491] width 152 height 190
click at [279, 467] on div "@ vermonttourism" at bounding box center [268, 491] width 152 height 190
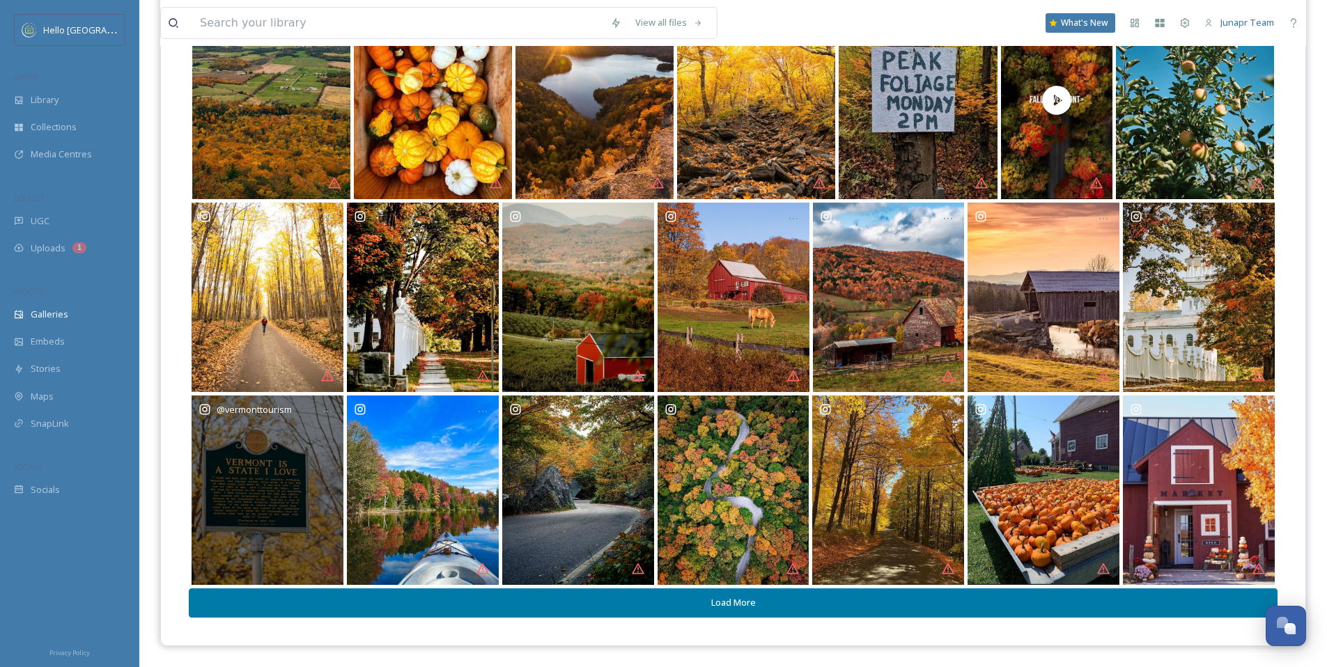
click at [206, 411] on icon at bounding box center [205, 410] width 10 height 10
click at [203, 411] on icon at bounding box center [205, 410] width 10 height 10
click at [278, 487] on div "@ vermonttourism" at bounding box center [268, 491] width 152 height 190
click at [256, 529] on div "@ vermonttourism" at bounding box center [268, 491] width 152 height 190
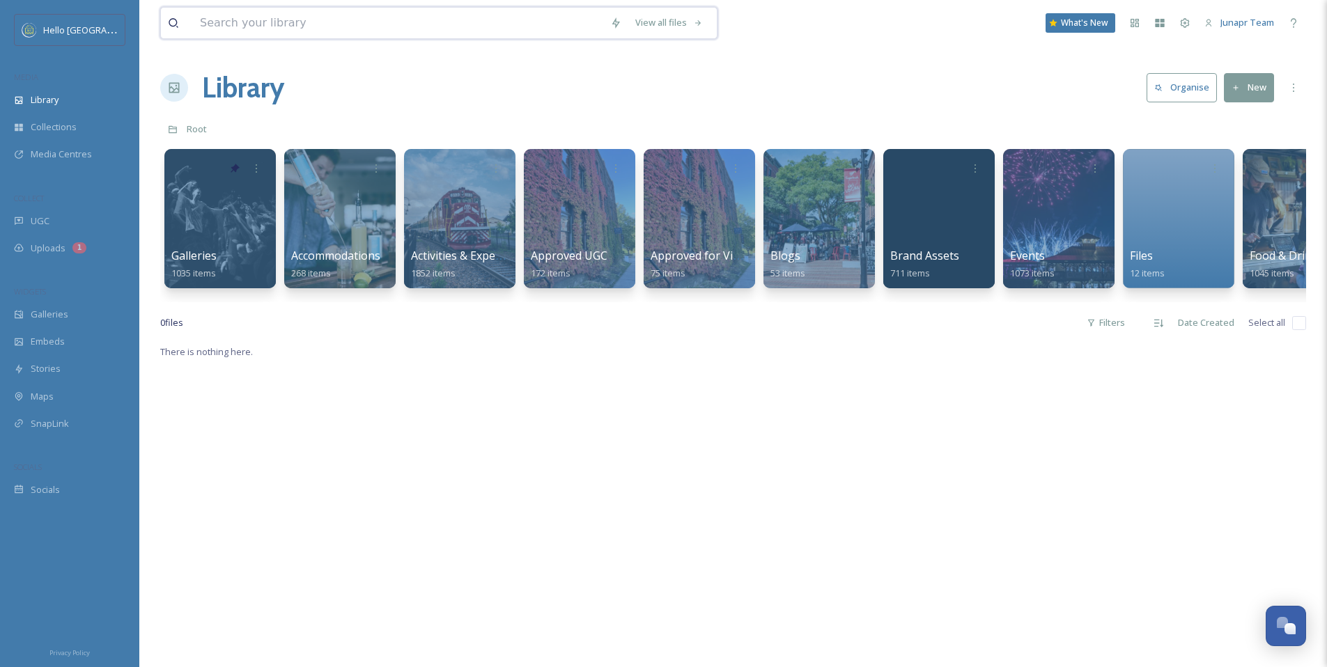
click at [367, 28] on input at bounding box center [398, 23] width 410 height 31
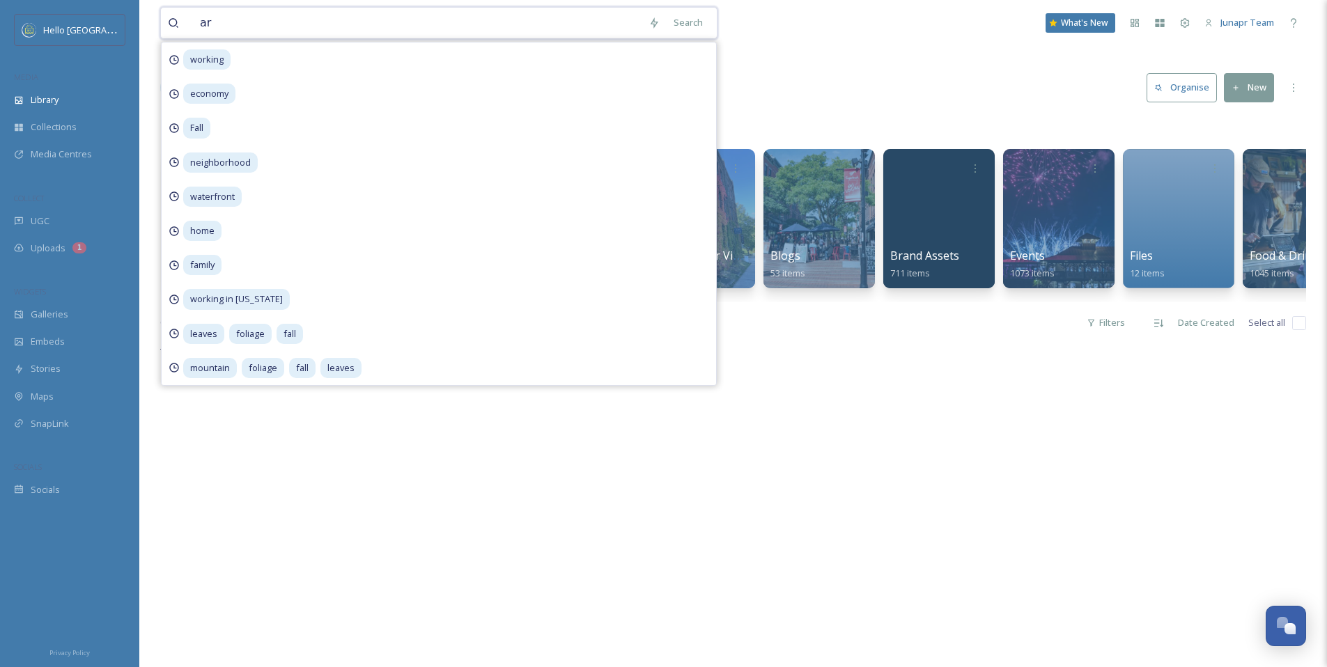
type input "art"
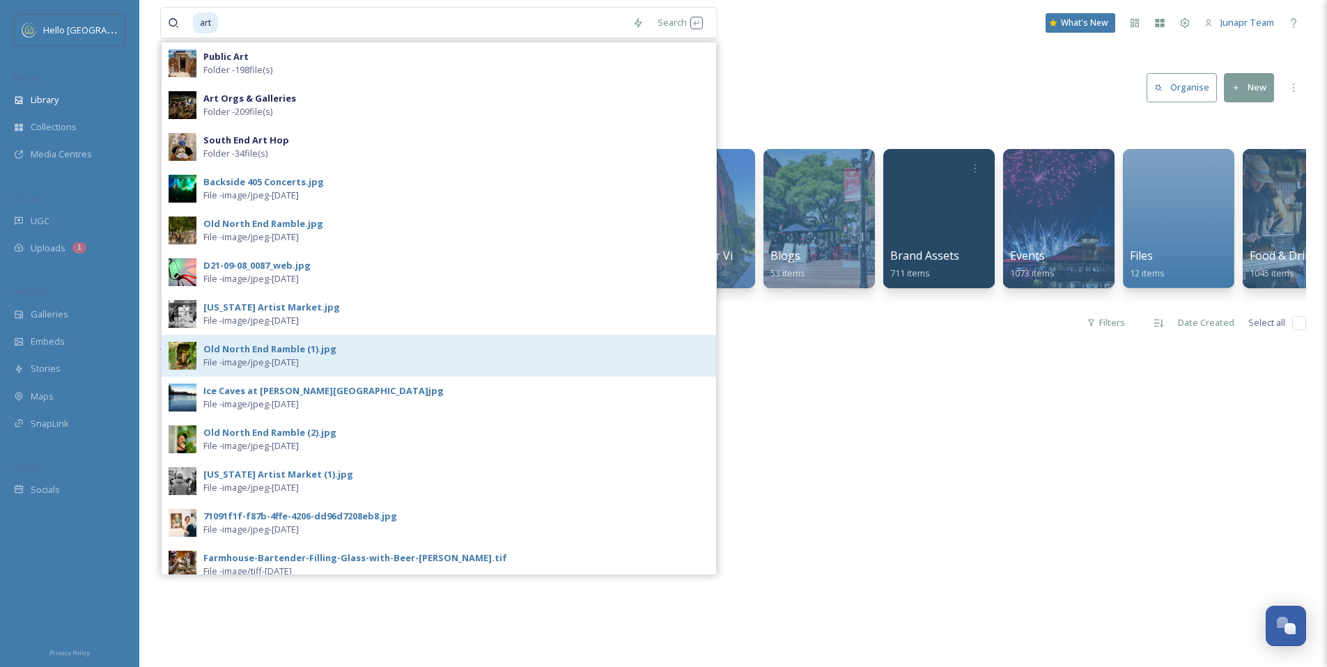
click at [241, 348] on div "Old North End Ramble (1).jpg" at bounding box center [269, 349] width 133 height 13
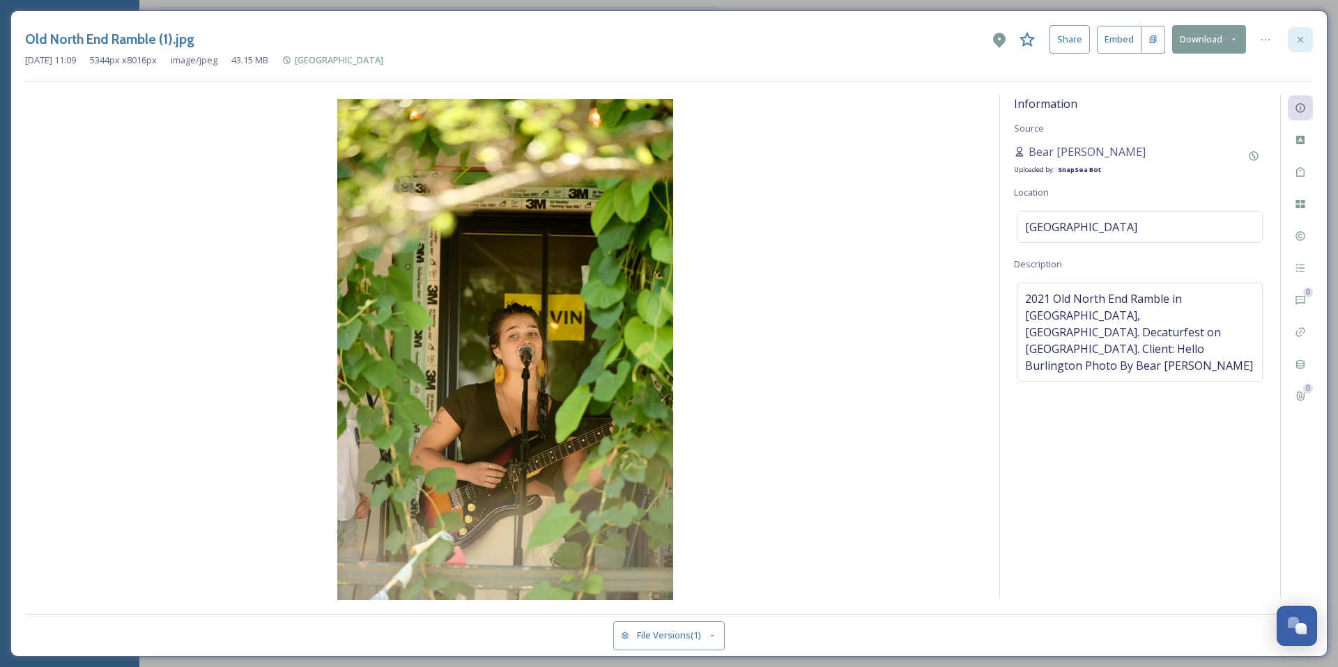
click at [1302, 39] on icon at bounding box center [1300, 39] width 11 height 11
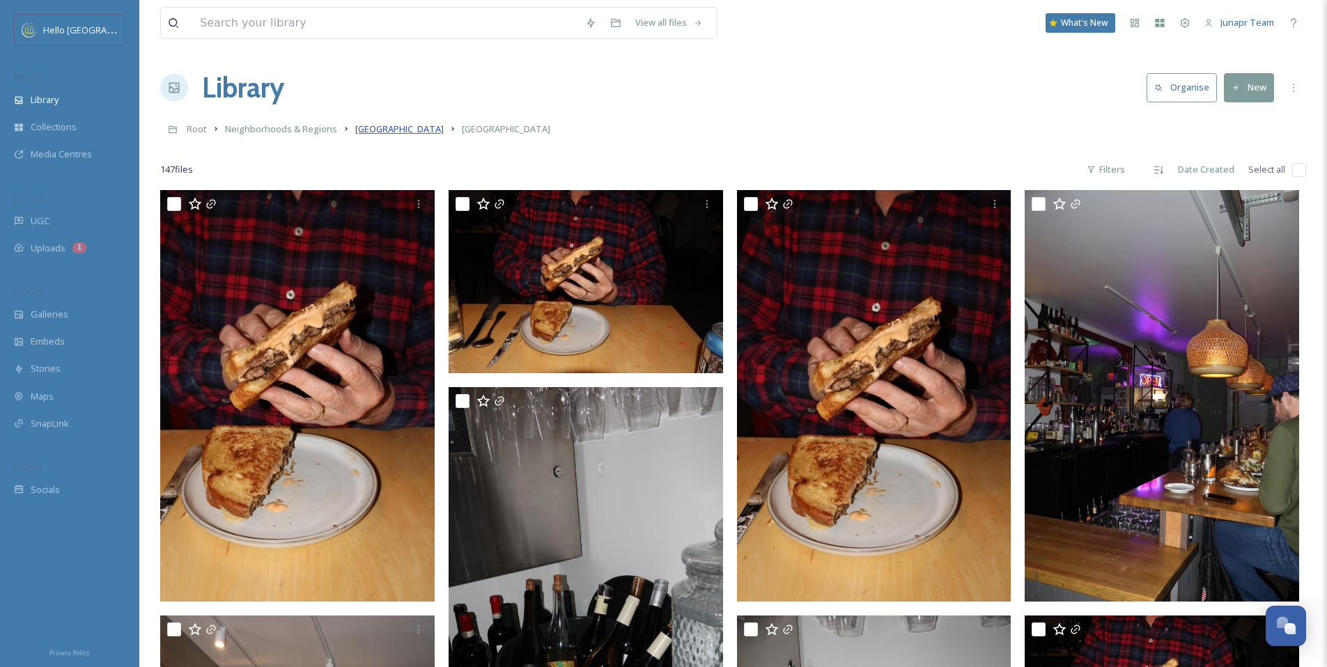
click at [367, 132] on span "[GEOGRAPHIC_DATA]" at bounding box center [399, 129] width 88 height 13
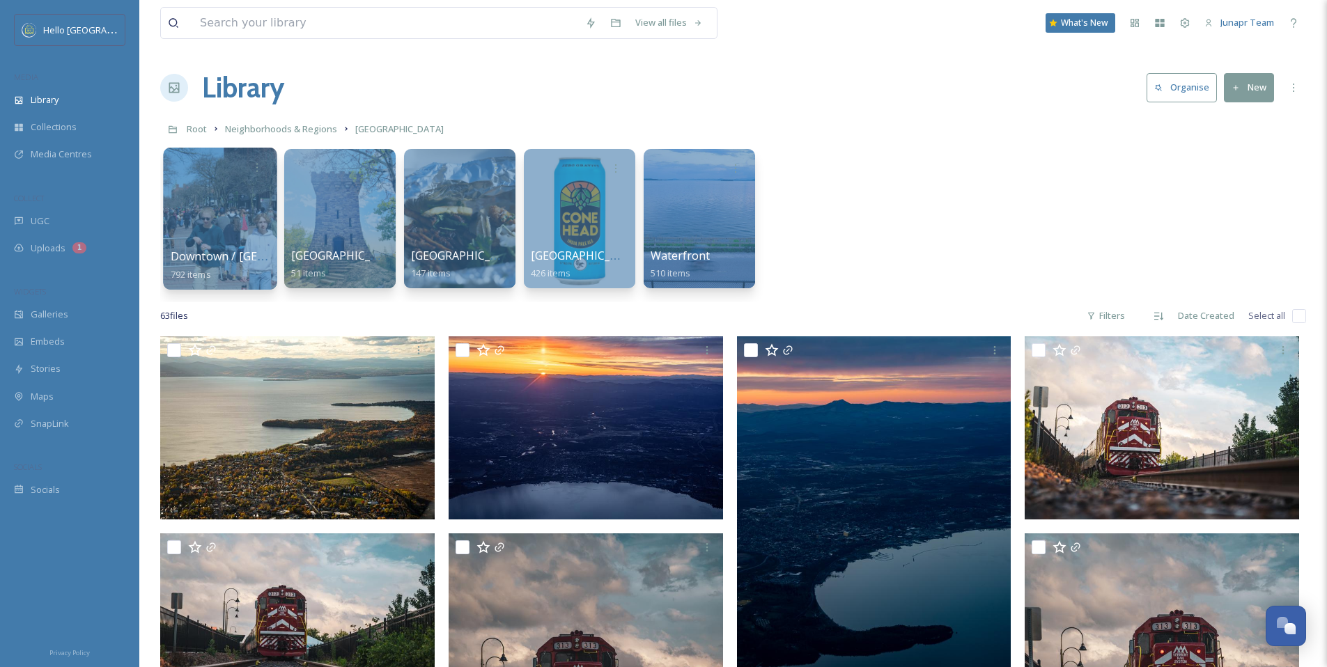
click at [232, 215] on div at bounding box center [220, 219] width 114 height 142
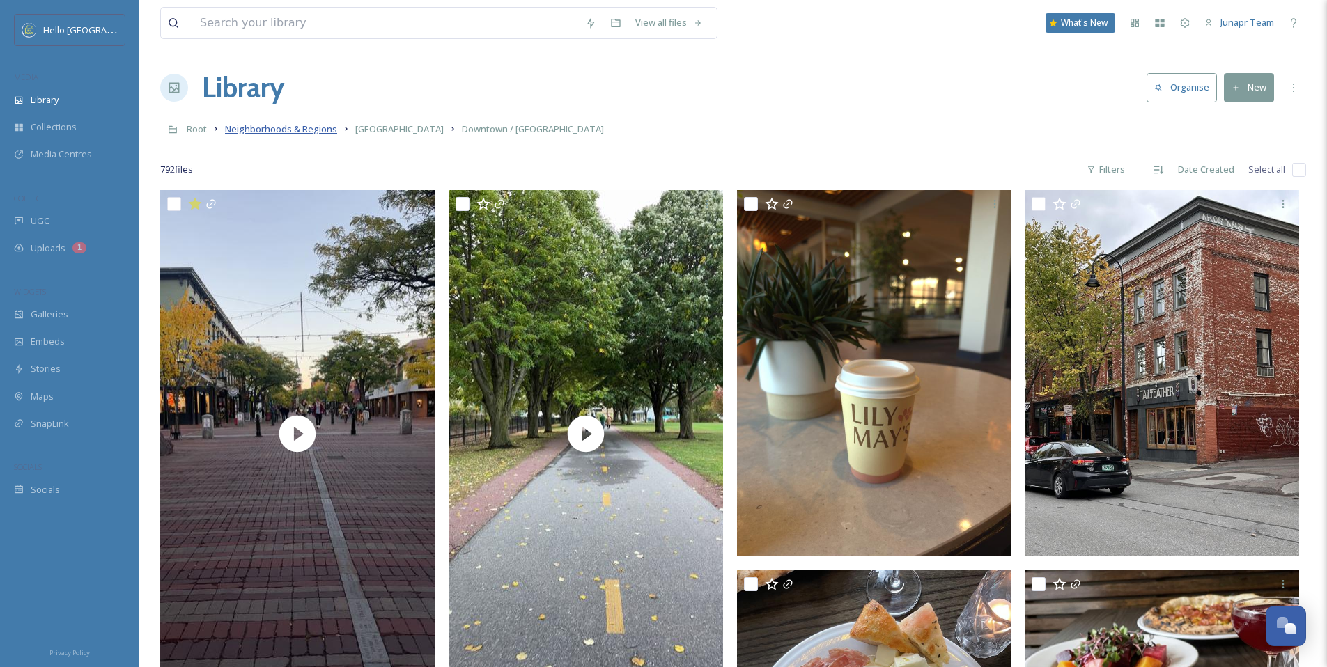
click at [275, 130] on span "Neighborhoods & Regions" at bounding box center [281, 129] width 112 height 13
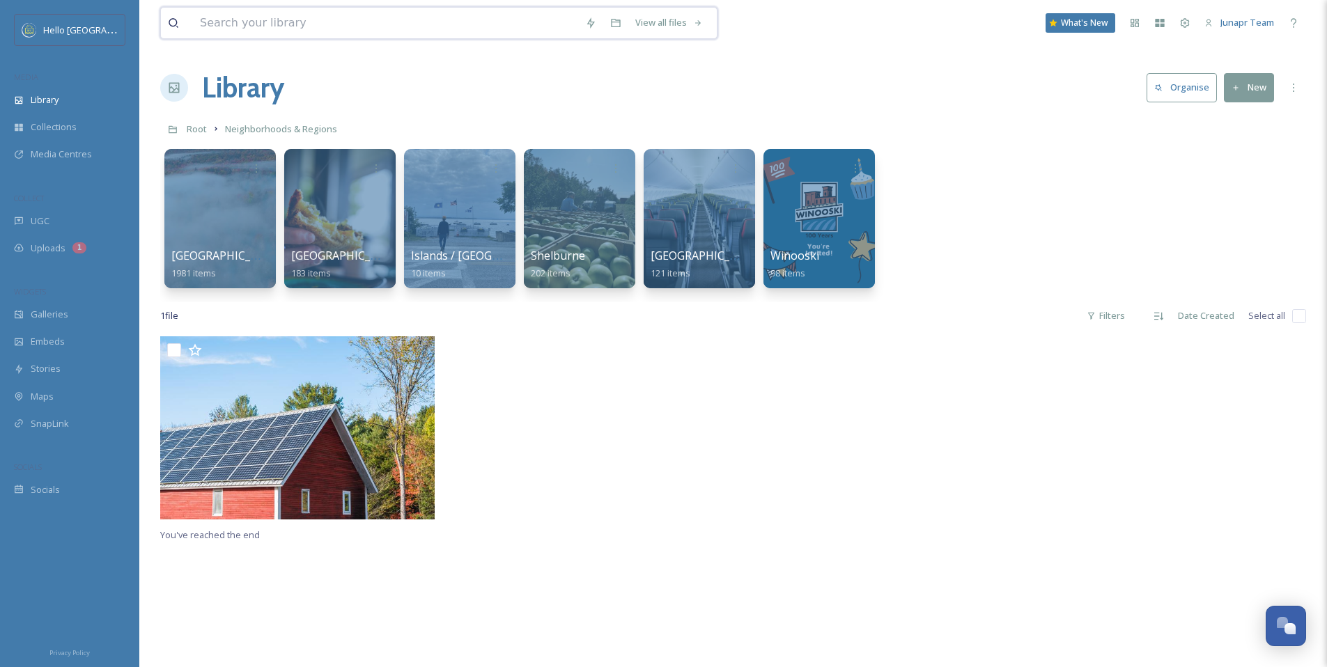
click at [295, 26] on input at bounding box center [385, 23] width 385 height 31
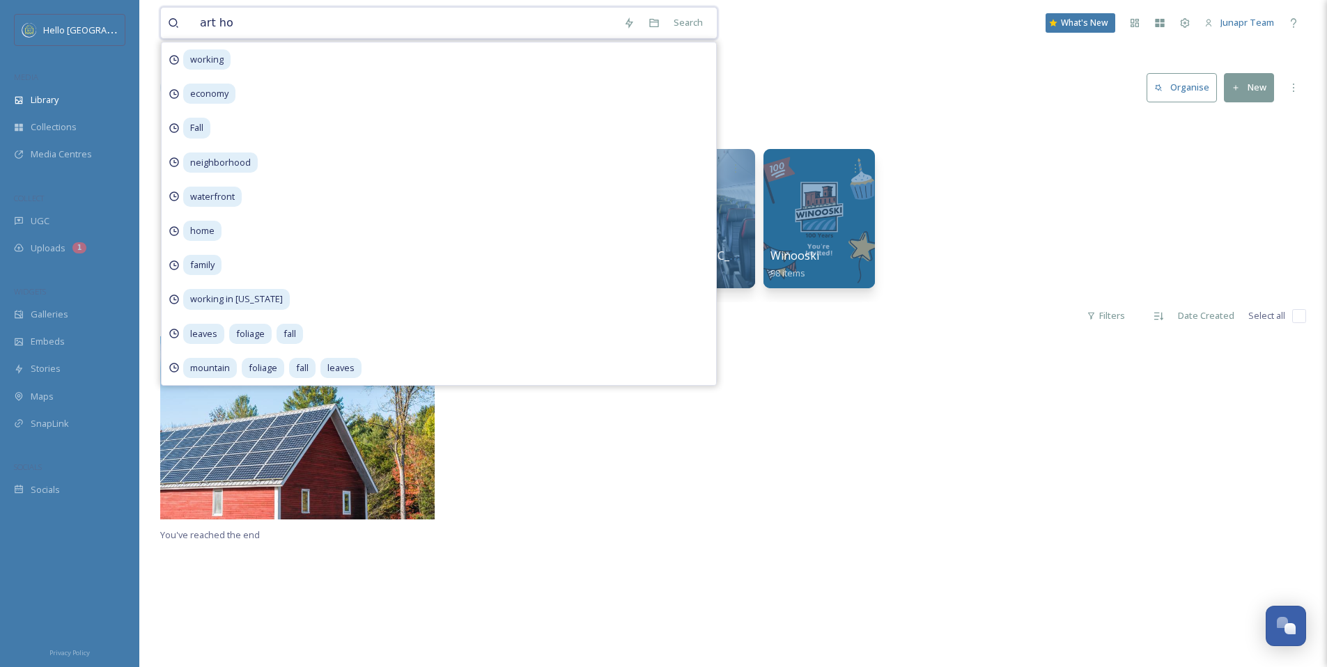
type input "art hop"
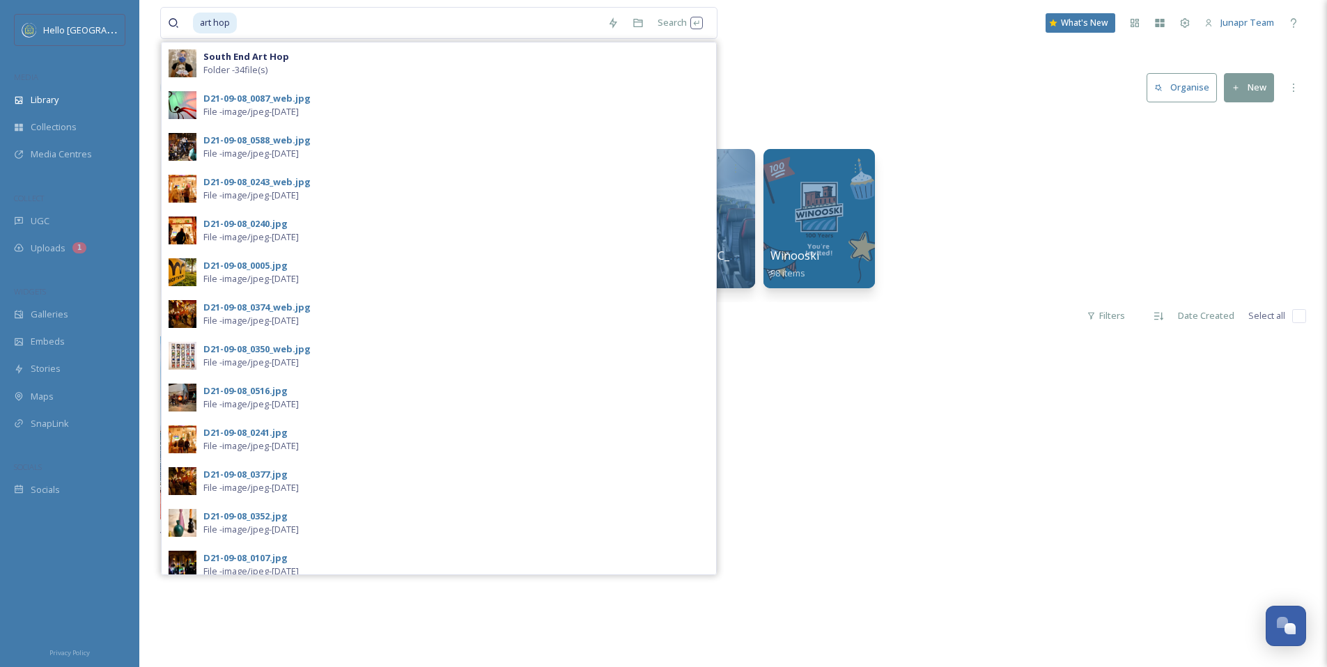
click at [787, 55] on div "art hop Search South End Art Hop Folder - 34 file(s) D21-09-08_0087_web.jpg Fil…" at bounding box center [733, 502] width 1188 height 1004
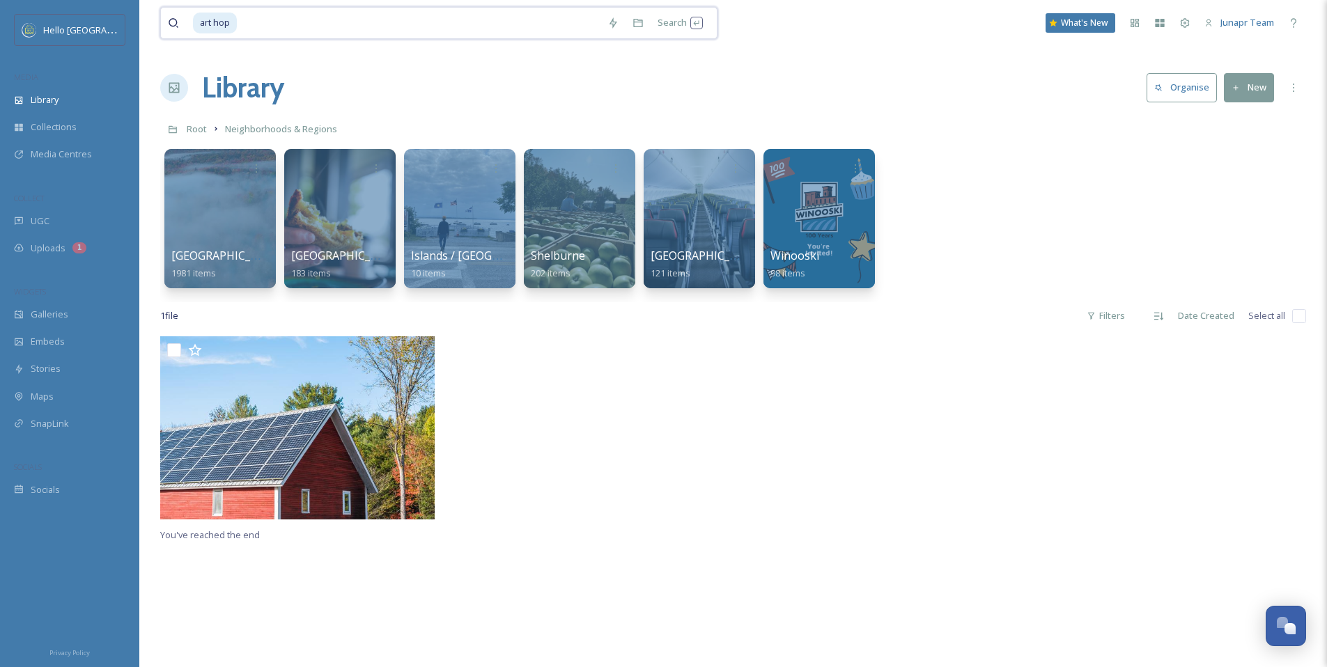
click at [387, 18] on input at bounding box center [419, 23] width 362 height 31
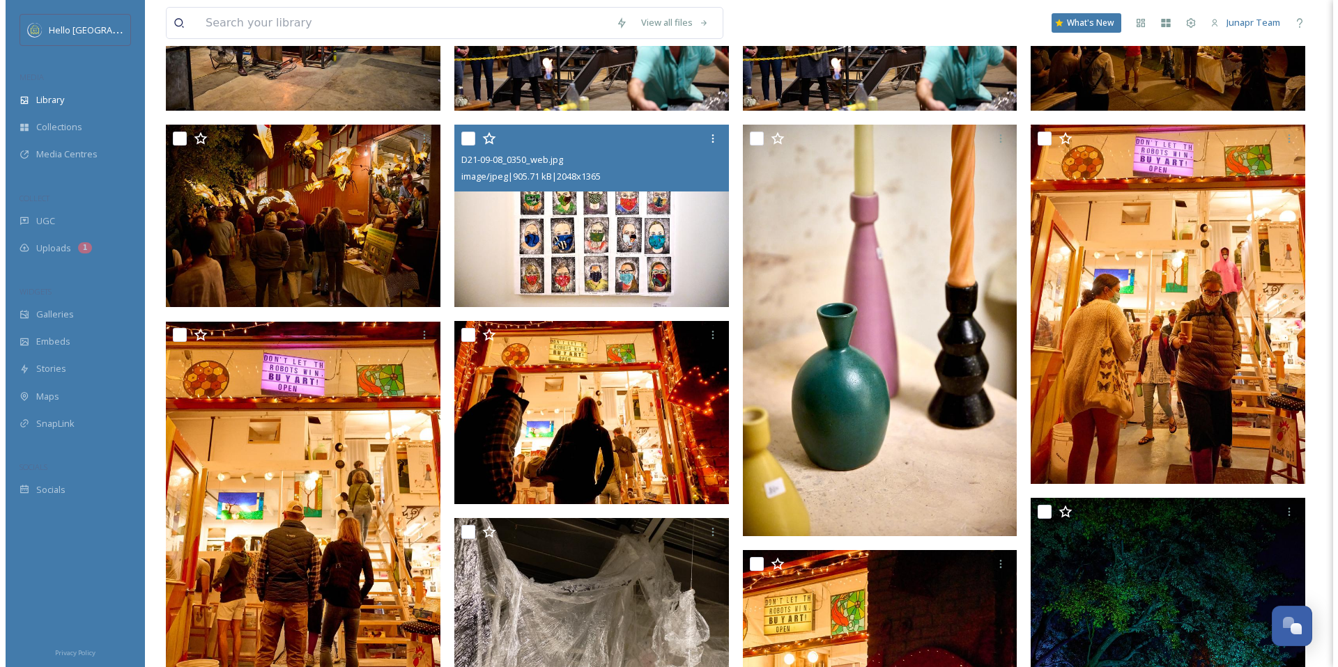
scroll to position [424, 0]
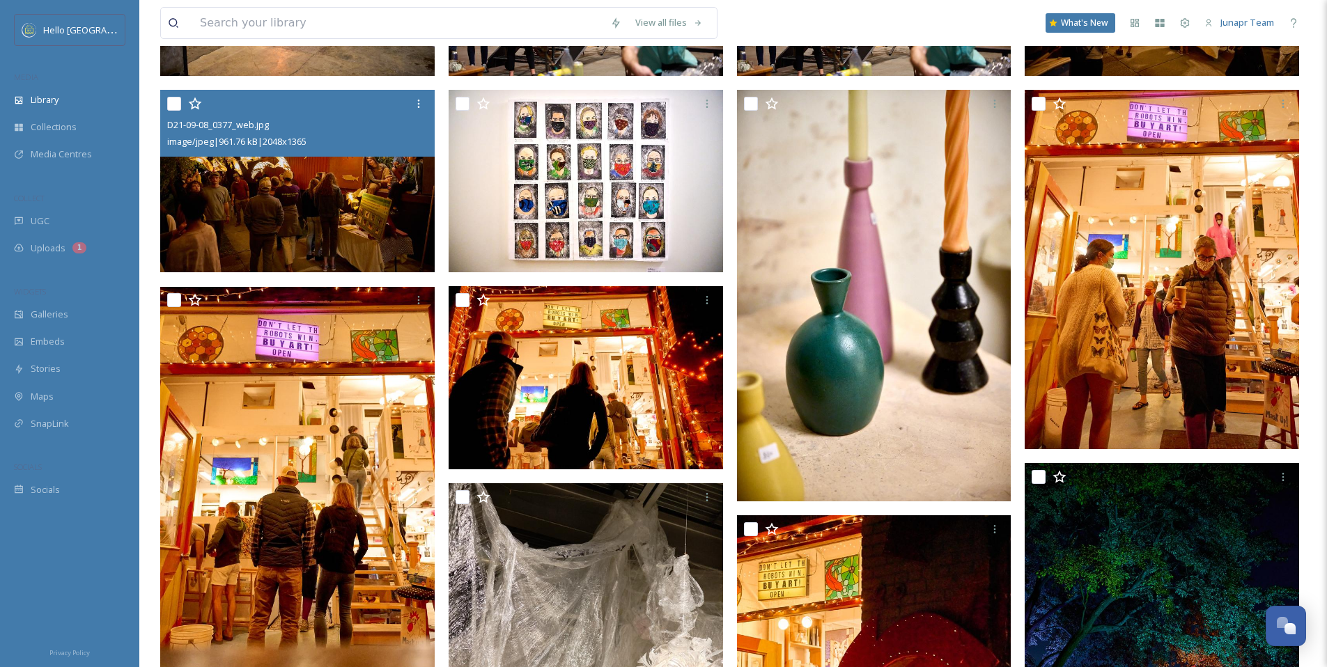
click at [321, 207] on img at bounding box center [297, 181] width 275 height 183
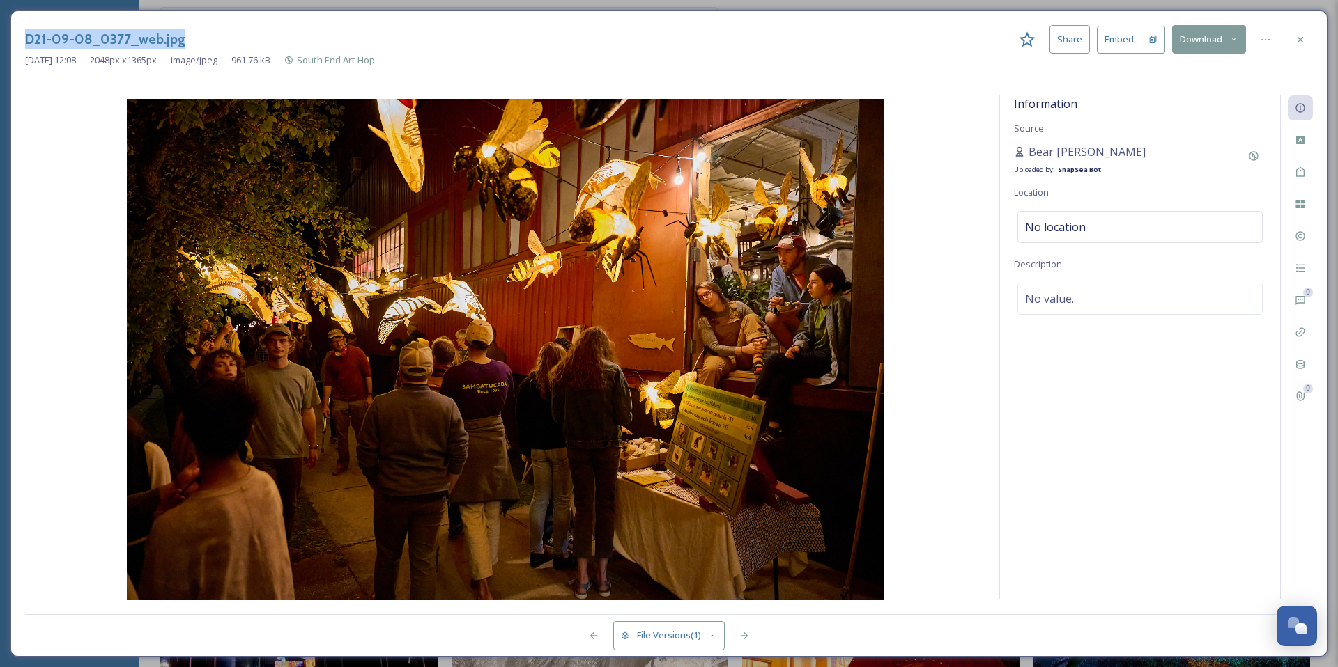
drag, startPoint x: 221, startPoint y: 39, endPoint x: 0, endPoint y: 31, distance: 221.0
click at [0, 31] on div "D21-09-08_0377_web.jpg Share Embed Download Sep 11 2021 12:08 2048 px x 1365 px…" at bounding box center [669, 333] width 1338 height 667
copy h3 "D21-09-08_0377_web.jpg"
drag, startPoint x: 1083, startPoint y: 155, endPoint x: 1029, endPoint y: 152, distance: 54.5
click at [1029, 152] on div "Bear [PERSON_NAME]" at bounding box center [1080, 152] width 132 height 17
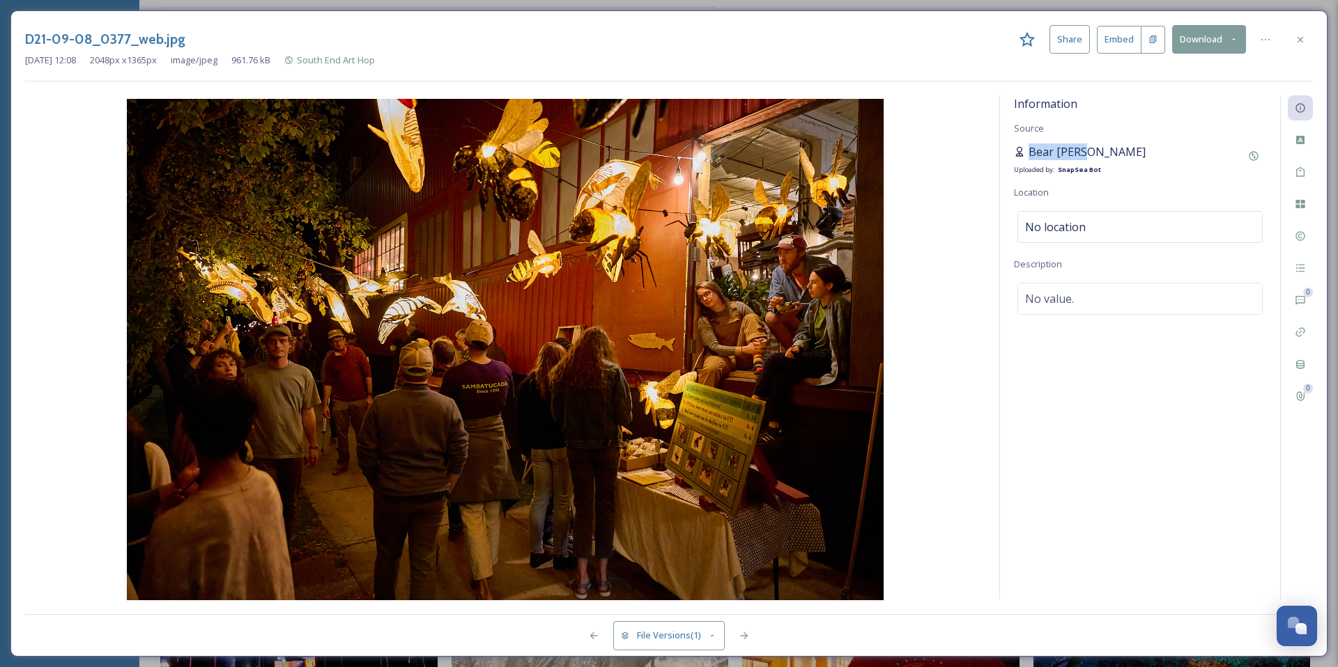
copy span "Bear [PERSON_NAME]"
